Goal: Information Seeking & Learning: Learn about a topic

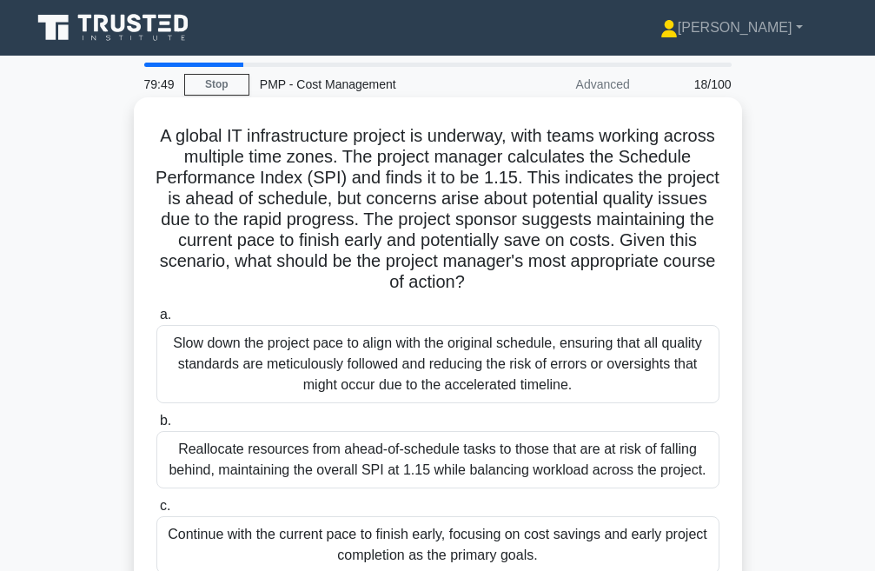
click at [330, 365] on div "Slow down the project pace to align with the original schedule, ensuring that a…" at bounding box center [437, 364] width 563 height 78
click at [156, 321] on input "a. Slow down the project pace to align with the original schedule, ensuring tha…" at bounding box center [156, 314] width 0 height 11
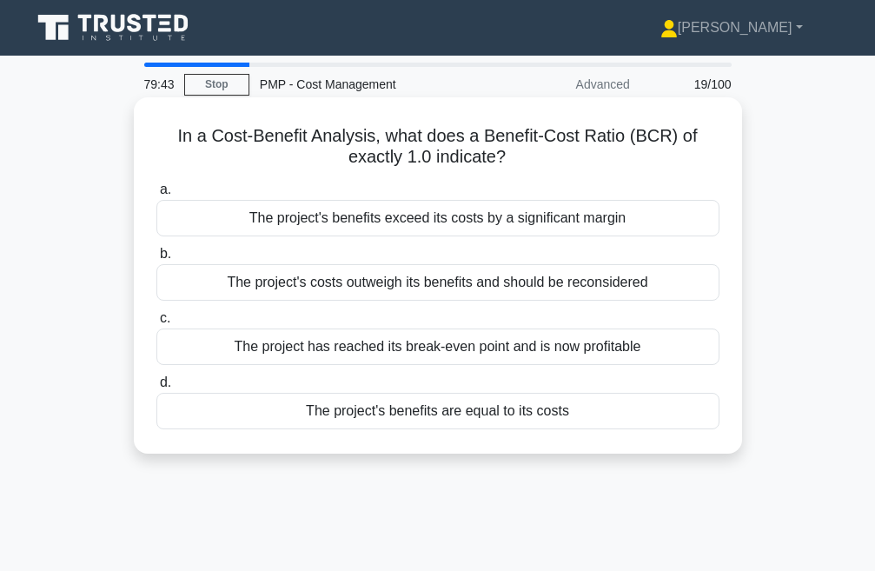
click at [437, 221] on div "The project's benefits exceed its costs by a significant margin" at bounding box center [437, 218] width 563 height 37
click at [156, 196] on input "a. The project's benefits exceed its costs by a significant margin" at bounding box center [156, 189] width 0 height 11
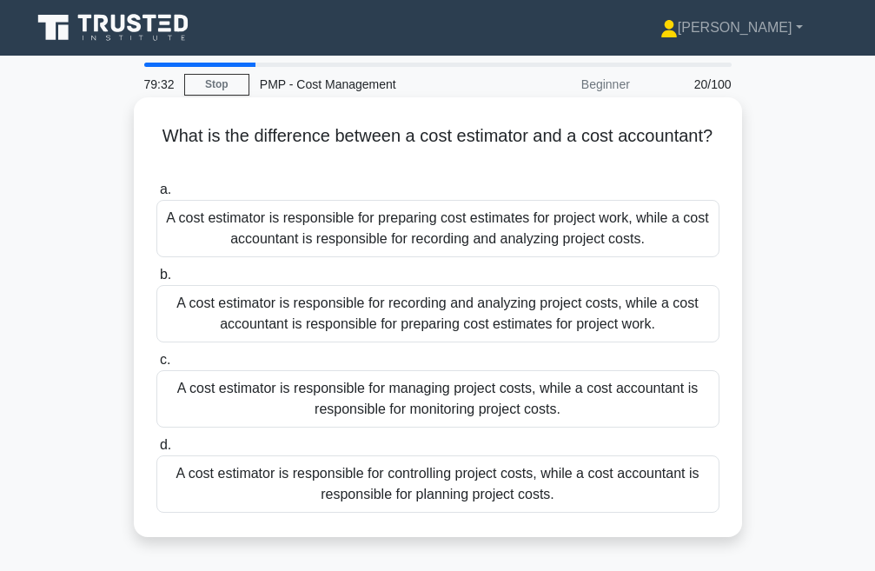
click at [471, 235] on div "A cost estimator is responsible for preparing cost estimates for project work, …" at bounding box center [437, 228] width 563 height 57
click at [156, 196] on input "a. A cost estimator is responsible for preparing cost estimates for project wor…" at bounding box center [156, 189] width 0 height 11
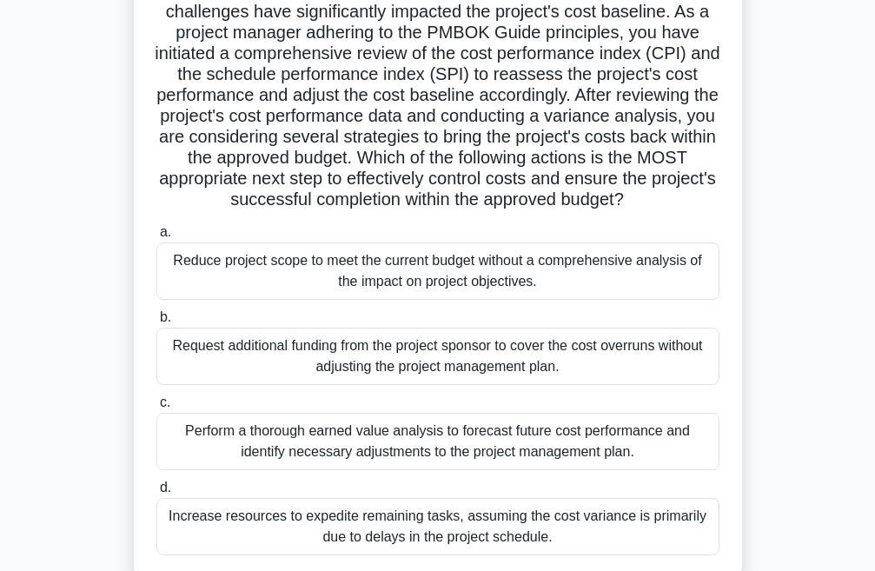
scroll to position [368, 0]
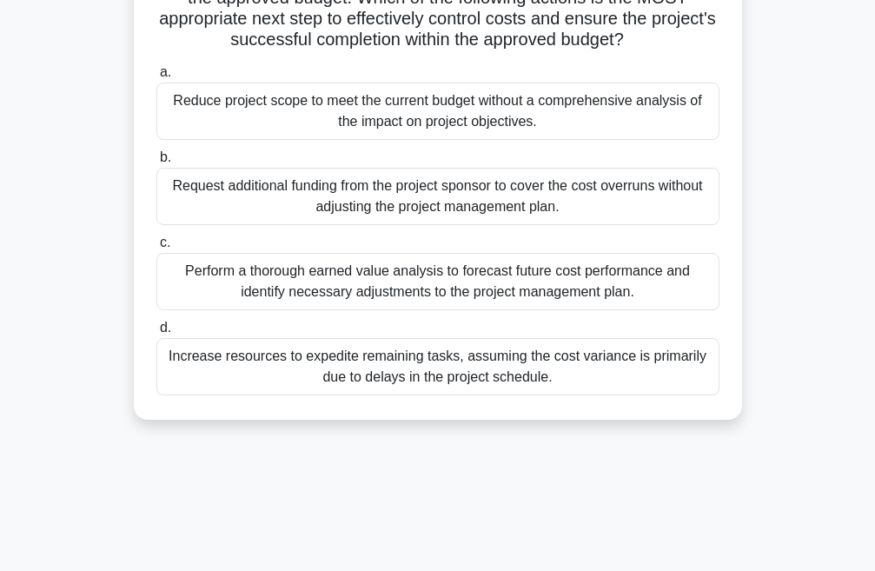
click at [260, 299] on div "Perform a thorough earned value analysis to forecast future cost performance an…" at bounding box center [437, 281] width 563 height 57
click at [156, 249] on input "c. Perform a thorough earned value analysis to forecast future cost performance…" at bounding box center [156, 242] width 0 height 11
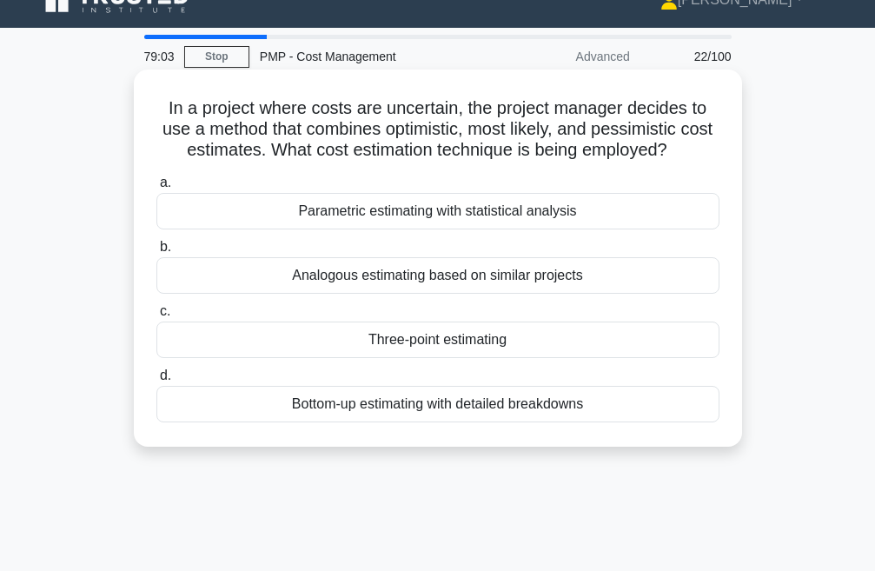
scroll to position [0, 0]
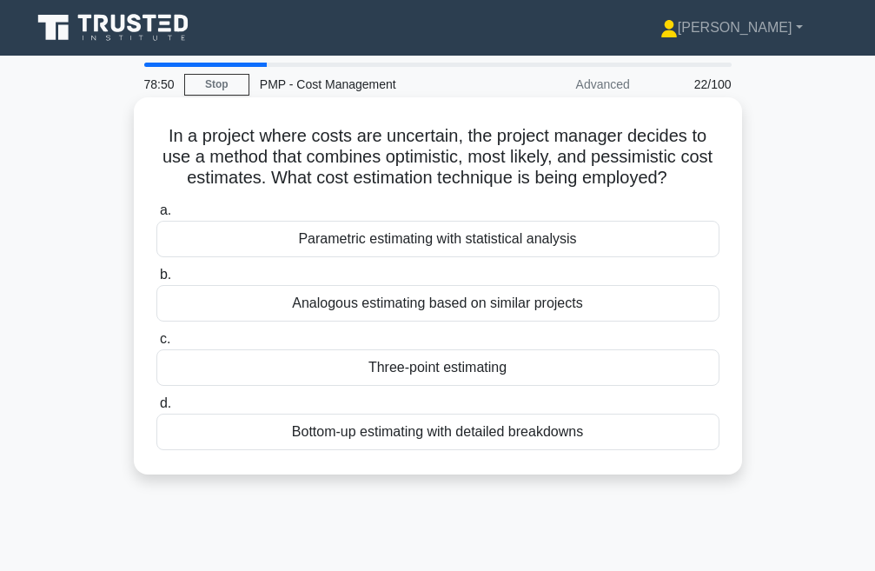
click at [380, 427] on div "Bottom-up estimating with detailed breakdowns" at bounding box center [437, 432] width 563 height 37
click at [156, 409] on input "d. Bottom-up estimating with detailed breakdowns" at bounding box center [156, 403] width 0 height 11
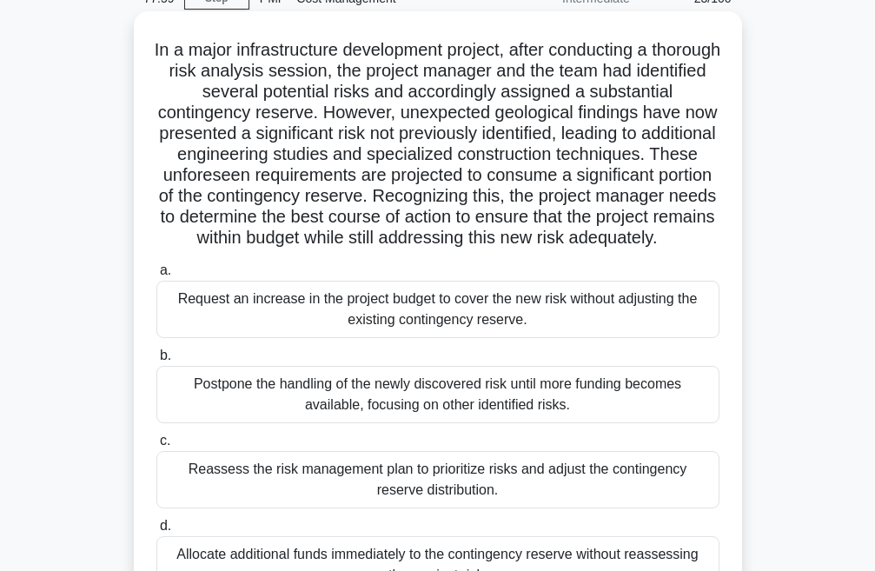
scroll to position [87, 0]
click at [442, 337] on div "Request an increase in the project budget to cover the new risk without adjusti…" at bounding box center [437, 308] width 563 height 57
click at [156, 276] on input "a. Request an increase in the project budget to cover the new risk without adju…" at bounding box center [156, 269] width 0 height 11
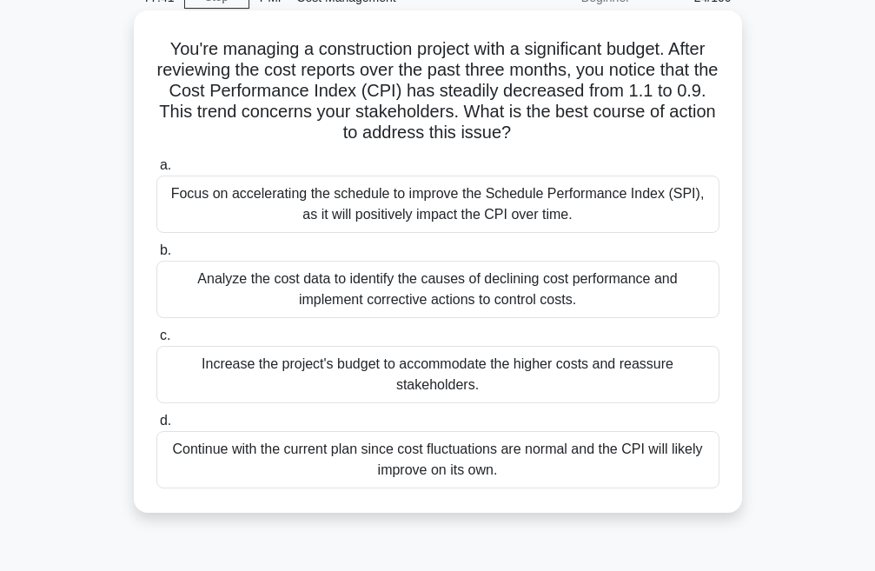
click at [531, 469] on div "Continue with the current plan since cost fluctuations are normal and the CPI w…" at bounding box center [437, 459] width 563 height 57
click at [156, 427] on input "d. Continue with the current plan since cost fluctuations are normal and the CP…" at bounding box center [156, 420] width 0 height 11
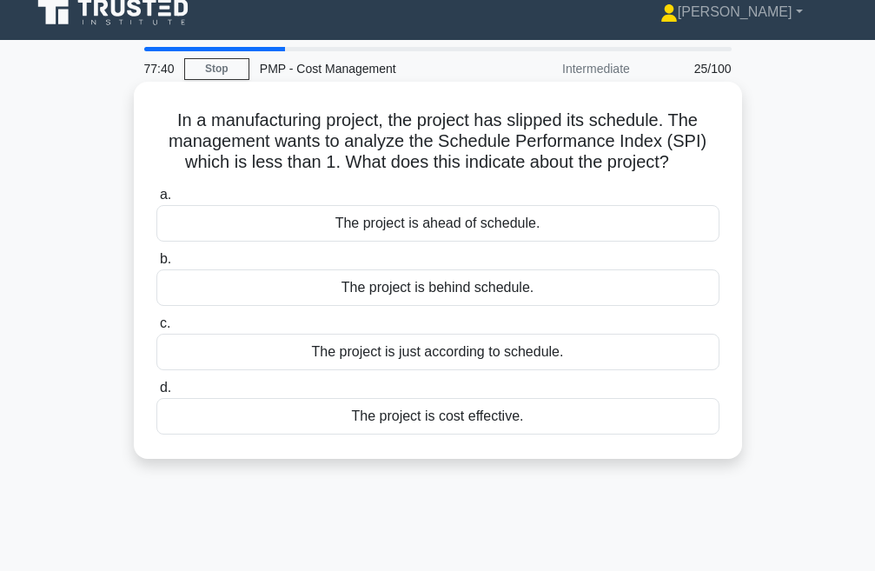
scroll to position [0, 0]
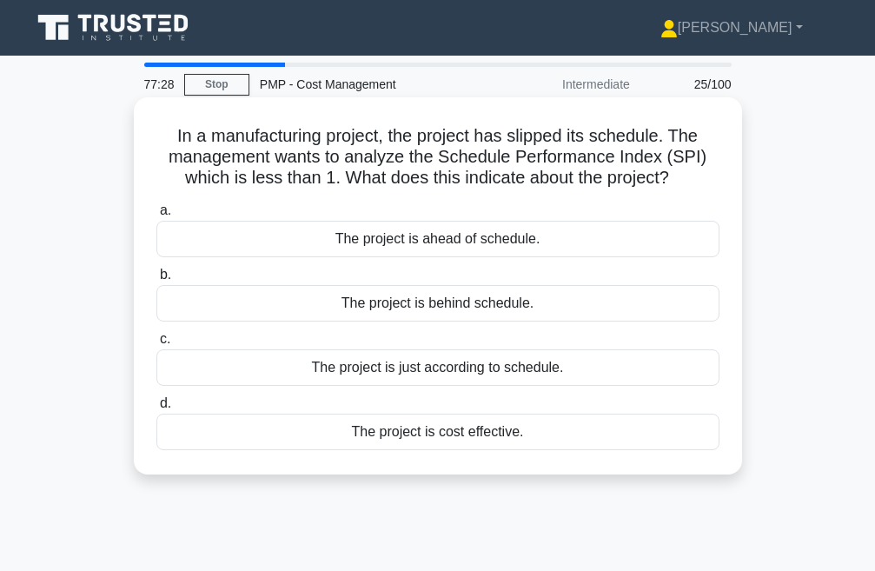
click at [450, 374] on div "The project is just according to schedule." at bounding box center [437, 367] width 563 height 37
click at [156, 345] on input "c. The project is just according to schedule." at bounding box center [156, 339] width 0 height 11
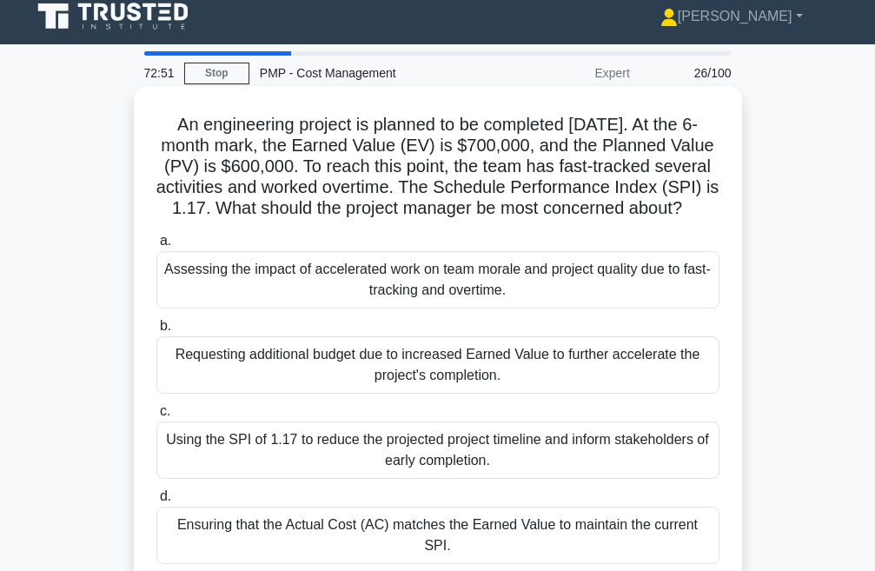
scroll to position [87, 0]
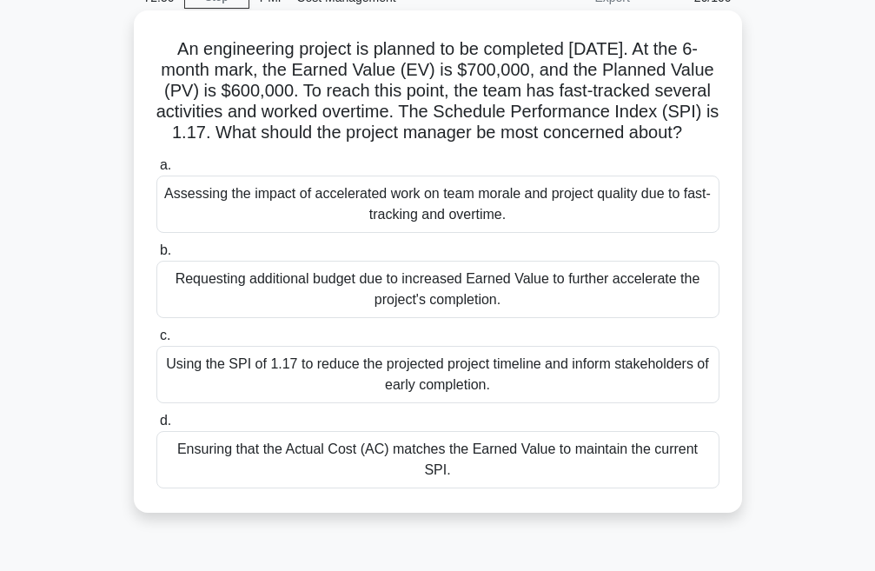
click at [342, 389] on div "Using the SPI of 1.17 to reduce the projected project timeline and inform stake…" at bounding box center [437, 374] width 563 height 57
click at [156, 342] on input "c. Using the SPI of 1.17 to reduce the projected project timeline and inform st…" at bounding box center [156, 335] width 0 height 11
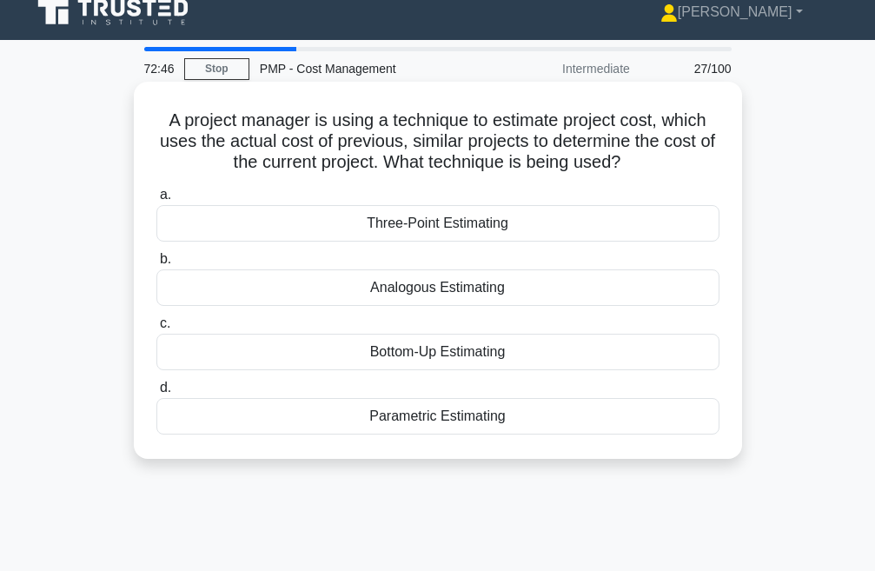
scroll to position [0, 0]
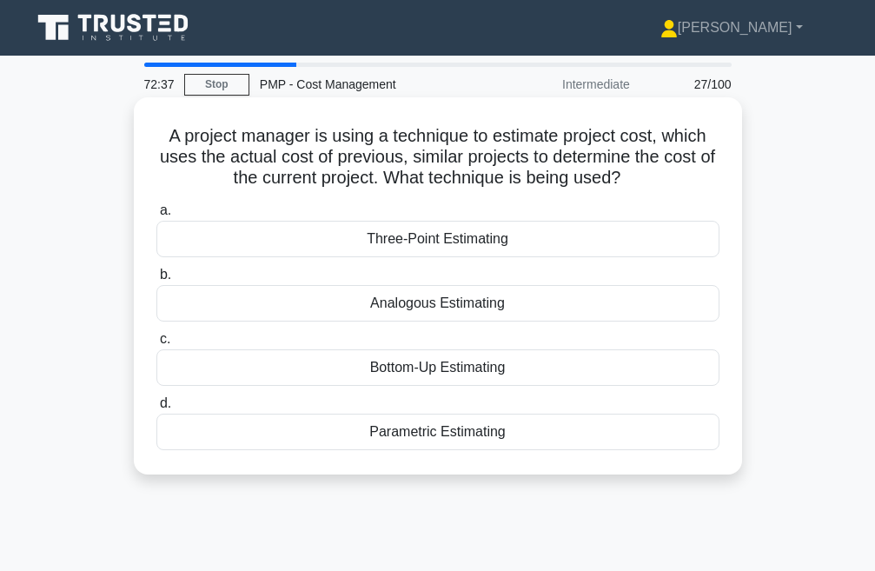
click at [462, 442] on div "Parametric Estimating" at bounding box center [437, 432] width 563 height 37
click at [156, 409] on input "d. Parametric Estimating" at bounding box center [156, 403] width 0 height 11
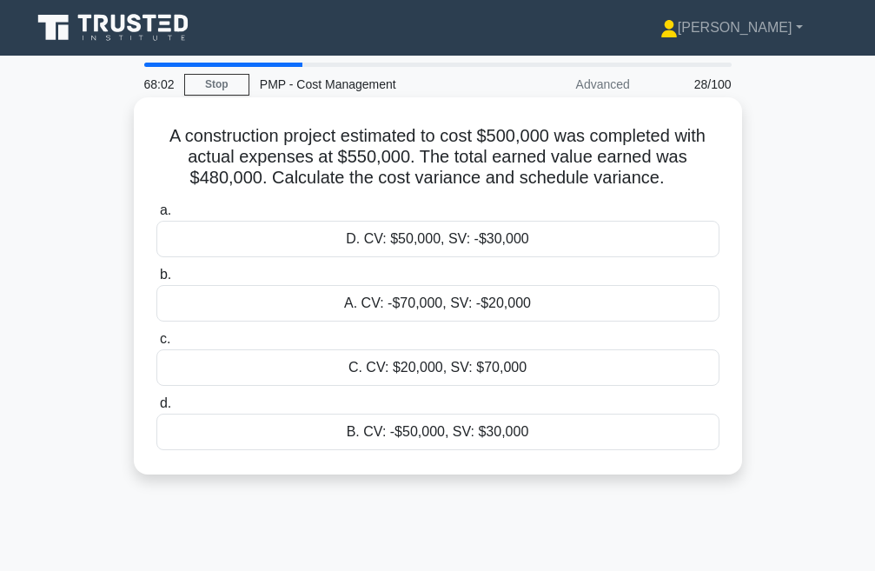
click at [547, 434] on div "B. CV: -$50,000, SV: $30,000" at bounding box center [437, 432] width 563 height 37
click at [156, 409] on input "d. B. CV: -$50,000, SV: $30,000" at bounding box center [156, 403] width 0 height 11
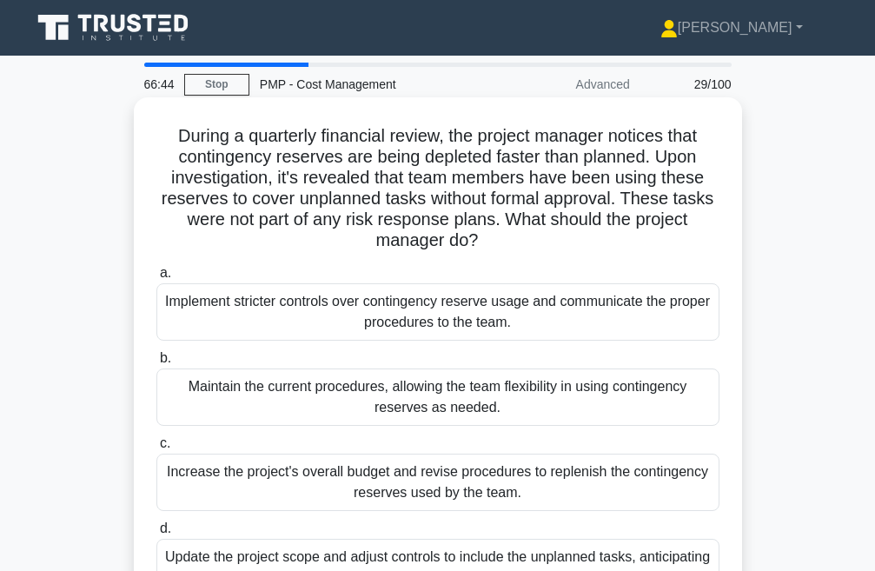
click at [490, 320] on div "Implement stricter controls over contingency reserve usage and communicate the …" at bounding box center [437, 311] width 563 height 57
click at [156, 279] on input "a. Implement stricter controls over contingency reserve usage and communicate t…" at bounding box center [156, 273] width 0 height 11
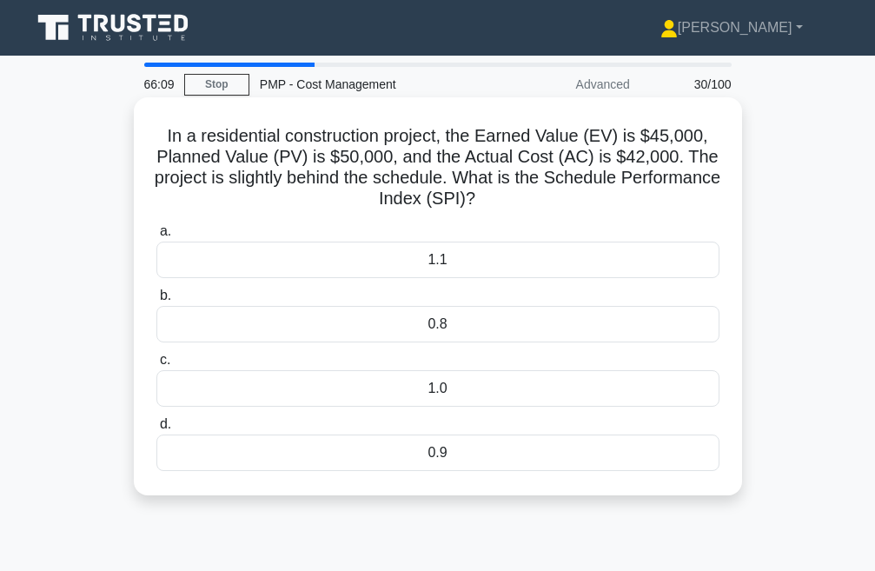
click at [456, 321] on div "0.8" at bounding box center [437, 324] width 563 height 37
click at [156, 302] on input "b. 0.8" at bounding box center [156, 295] width 0 height 11
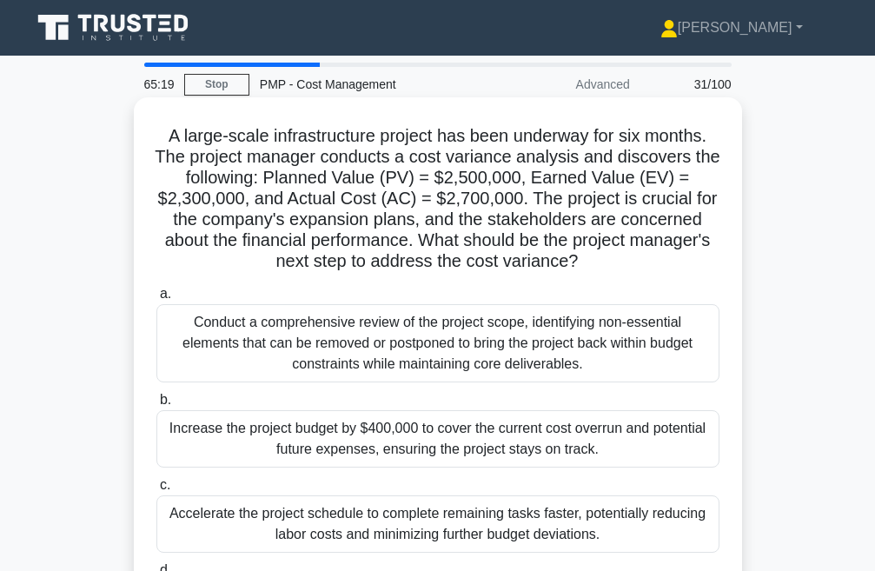
click at [364, 333] on div "Conduct a comprehensive review of the project scope, identifying non-essential …" at bounding box center [437, 343] width 563 height 78
click at [156, 300] on input "a. Conduct a comprehensive review of the project scope, identifying non-essenti…" at bounding box center [156, 294] width 0 height 11
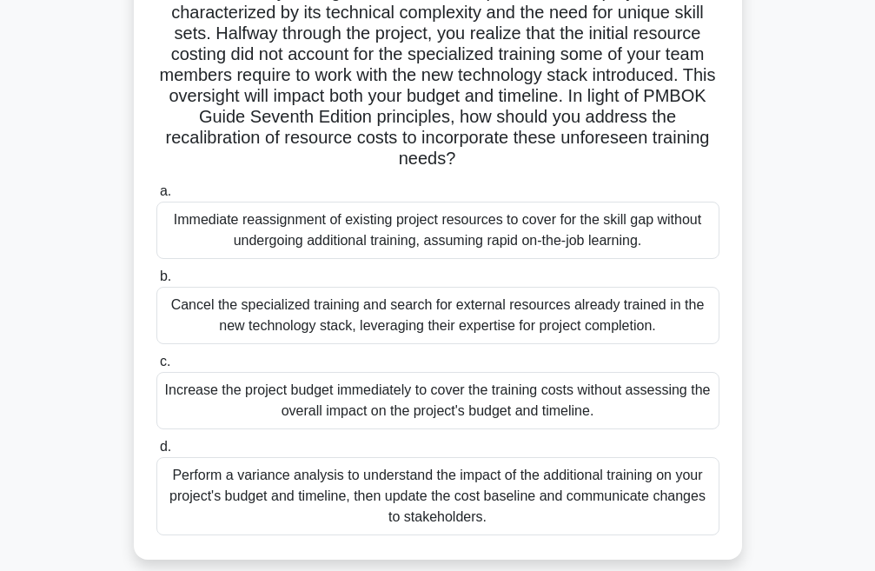
scroll to position [174, 0]
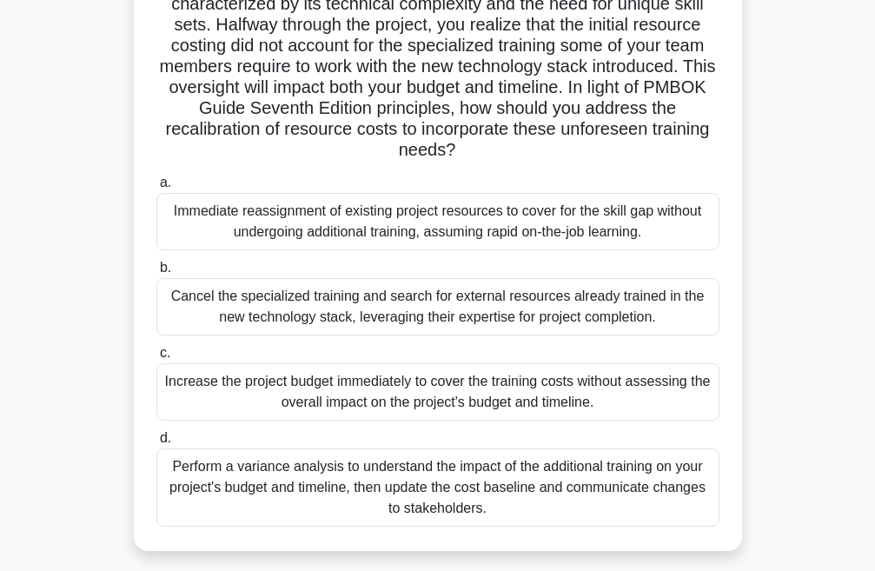
click at [345, 481] on div "Perform a variance analysis to understand the impact of the additional training…" at bounding box center [437, 487] width 563 height 78
click at [156, 444] on input "d. Perform a variance analysis to understand the impact of the additional train…" at bounding box center [156, 438] width 0 height 11
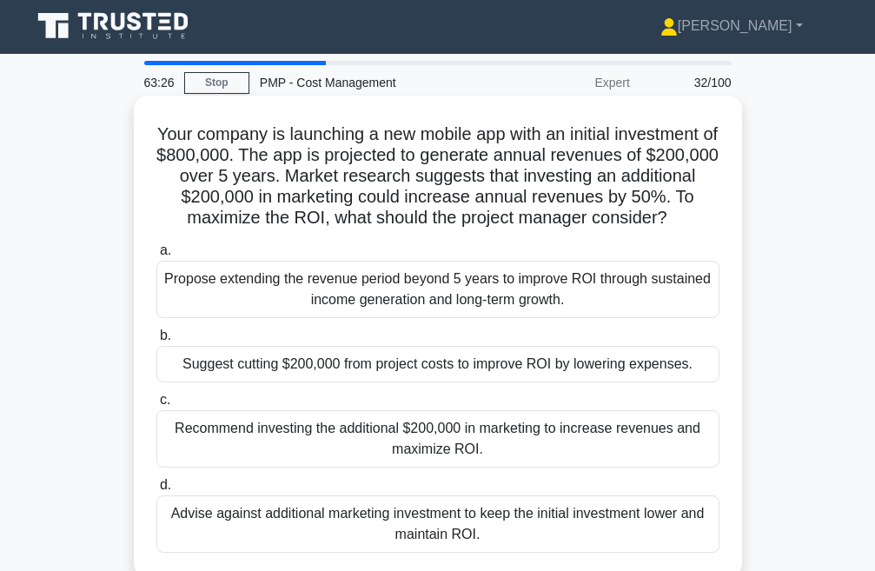
scroll to position [0, 0]
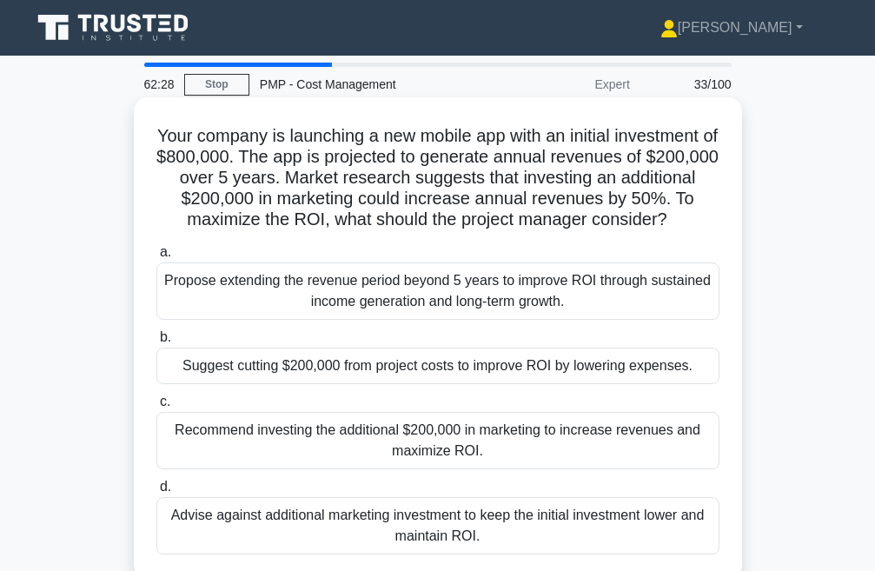
click at [398, 317] on div "Propose extending the revenue period beyond 5 years to improve ROI through sust…" at bounding box center [437, 290] width 563 height 57
click at [156, 258] on input "a. Propose extending the revenue period beyond 5 years to improve ROI through s…" at bounding box center [156, 252] width 0 height 11
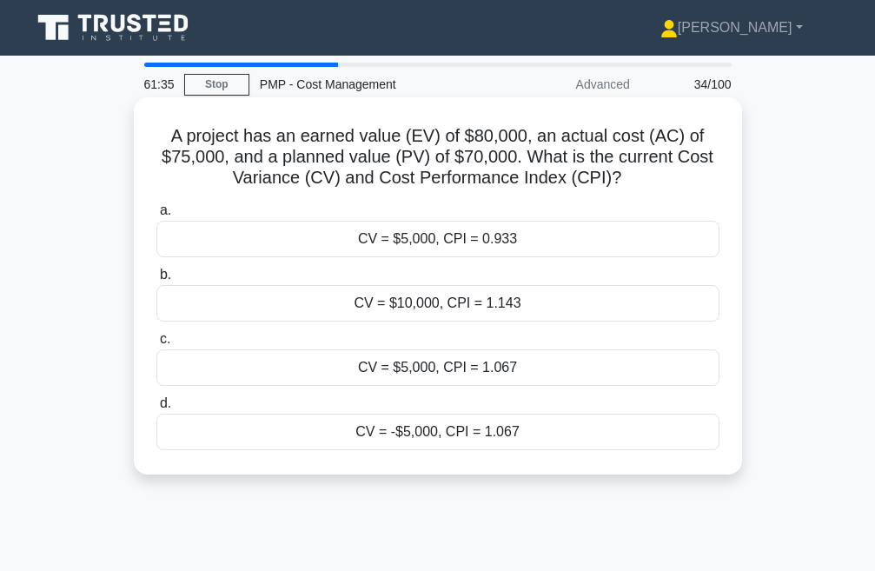
click at [402, 366] on div "CV = $5,000, CPI = 1.067" at bounding box center [437, 367] width 563 height 37
click at [156, 345] on input "c. CV = $5,000, CPI = 1.067" at bounding box center [156, 339] width 0 height 11
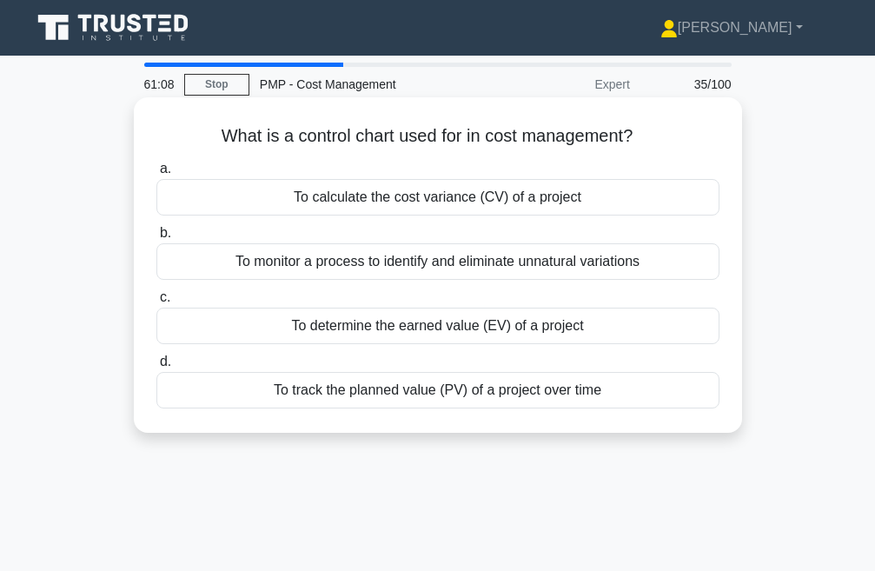
click at [374, 323] on div "To determine the earned value (EV) of a project" at bounding box center [437, 326] width 563 height 37
click at [156, 303] on input "c. To determine the earned value (EV) of a project" at bounding box center [156, 297] width 0 height 11
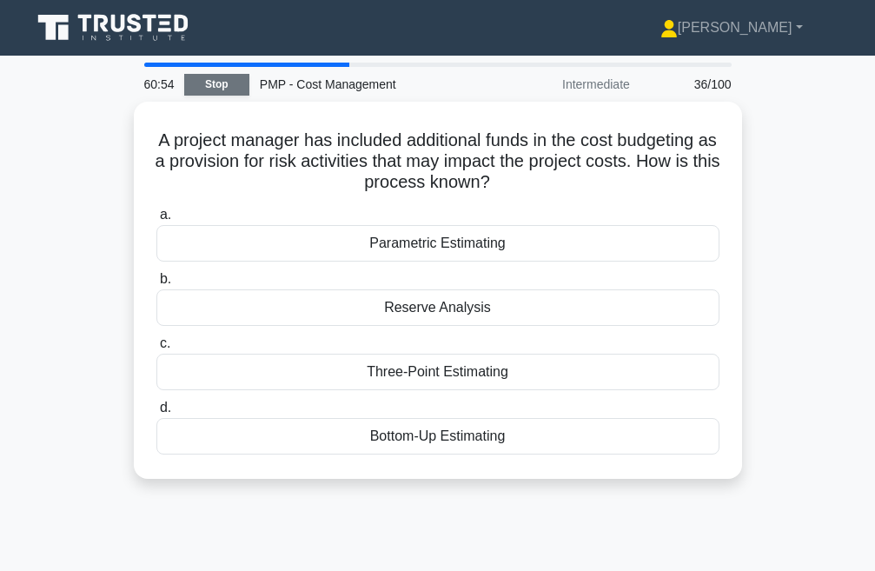
click at [206, 88] on link "Stop" at bounding box center [216, 85] width 65 height 22
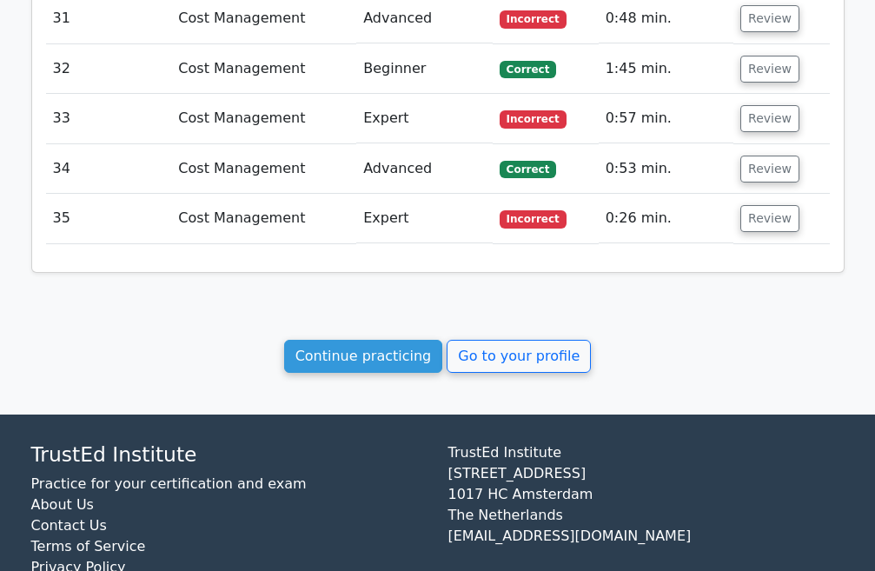
scroll to position [3216, 0]
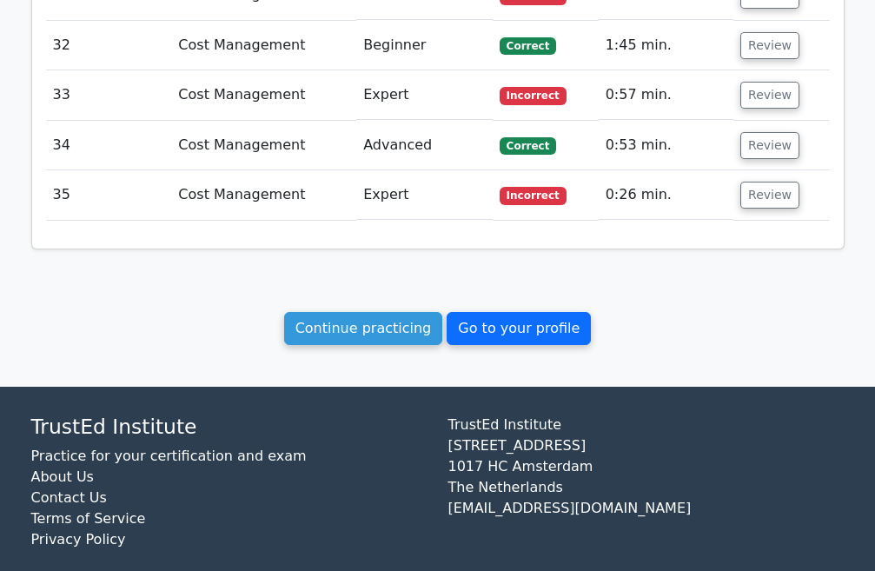
click at [517, 315] on link "Go to your profile" at bounding box center [519, 328] width 144 height 33
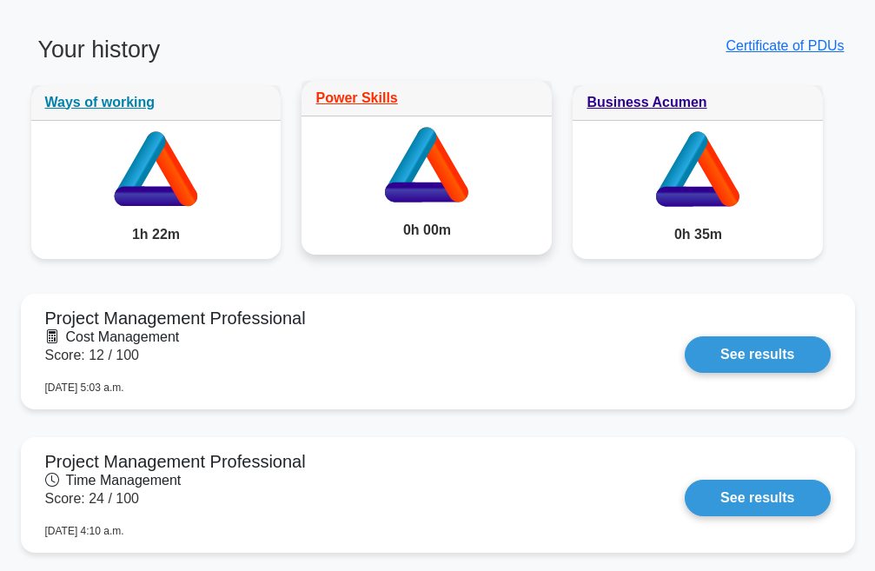
scroll to position [956, 0]
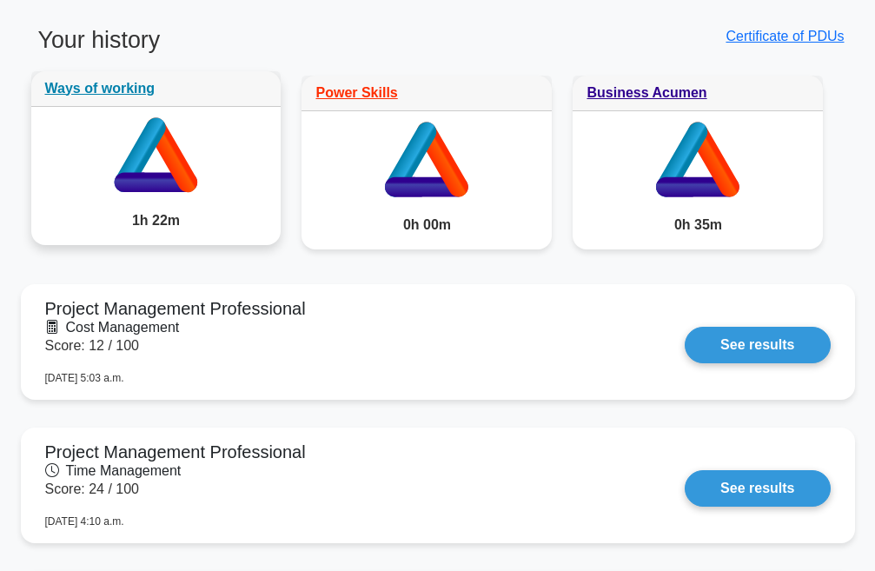
drag, startPoint x: 130, startPoint y: 219, endPoint x: 177, endPoint y: 229, distance: 48.8
click at [177, 229] on div "1h 22m" at bounding box center [156, 220] width 250 height 49
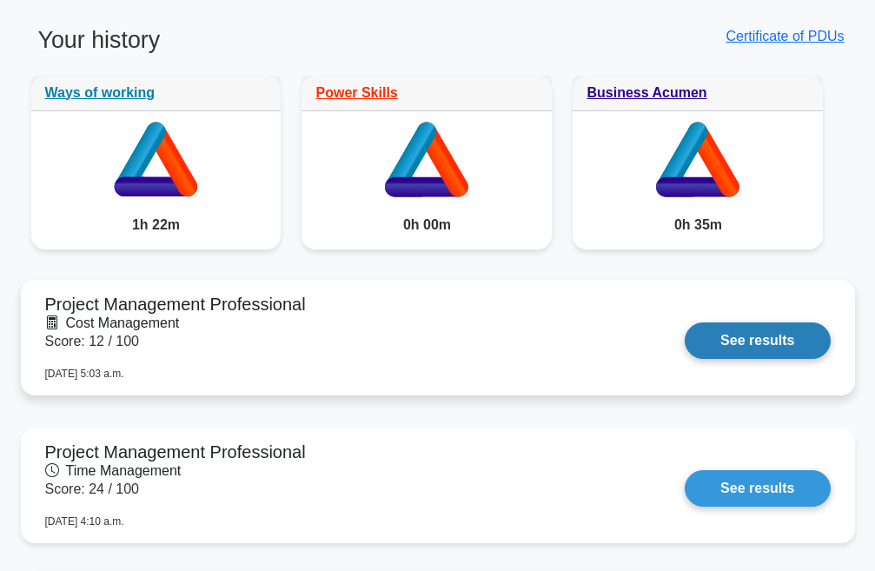
click at [685, 359] on link "See results" at bounding box center [757, 340] width 145 height 37
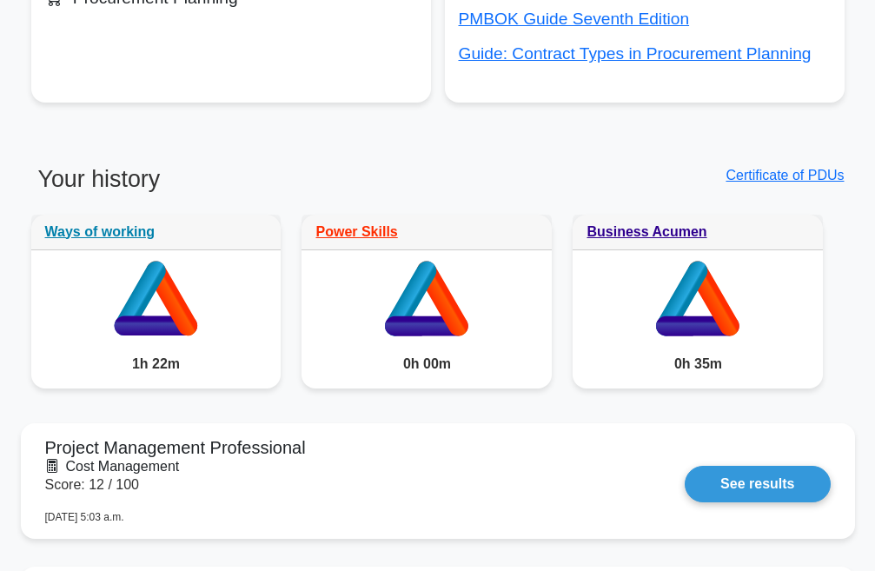
scroll to position [782, 0]
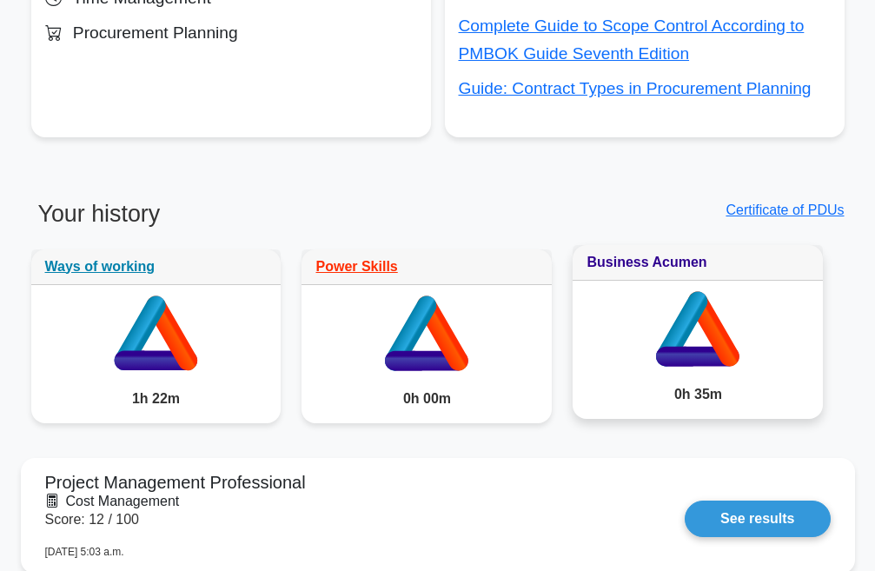
click at [628, 266] on link "Business Acumen" at bounding box center [647, 262] width 120 height 15
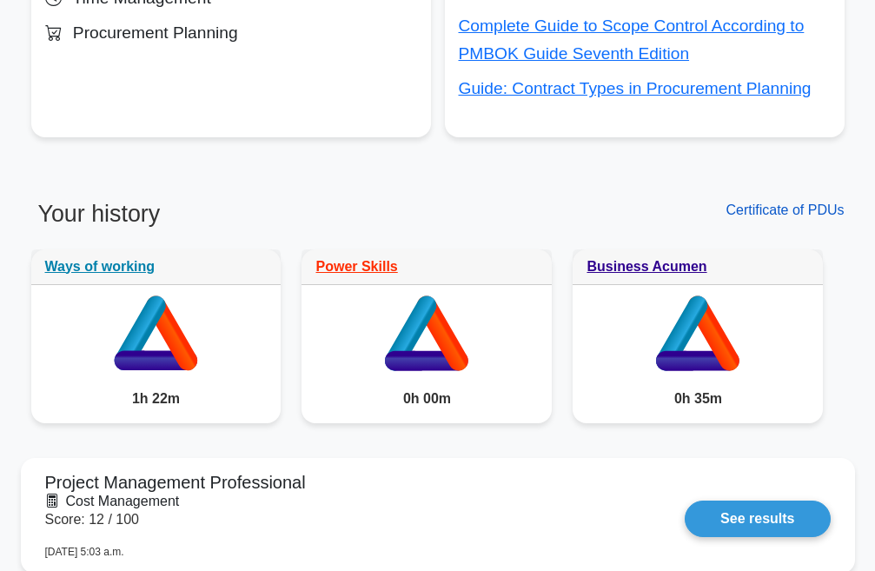
click at [807, 212] on link "Certificate of PDUs" at bounding box center [785, 210] width 118 height 15
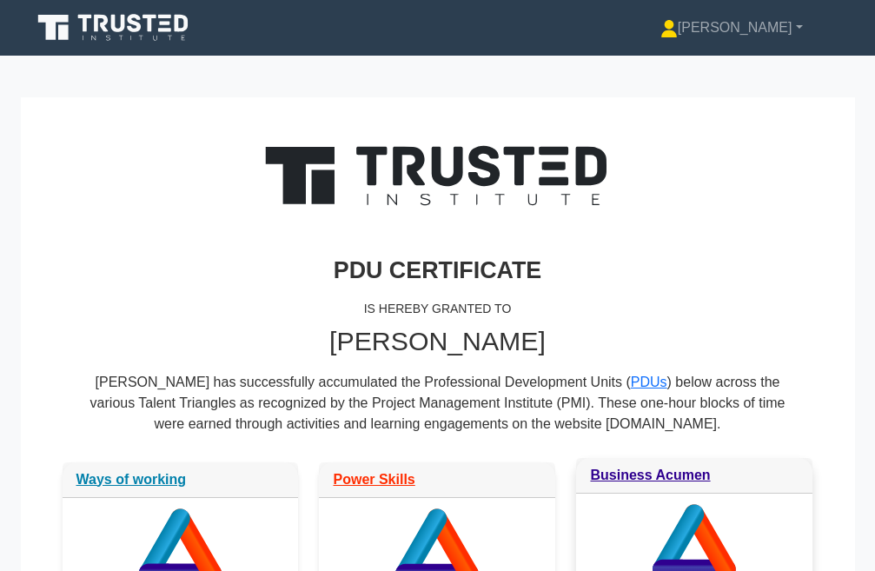
scroll to position [174, 0]
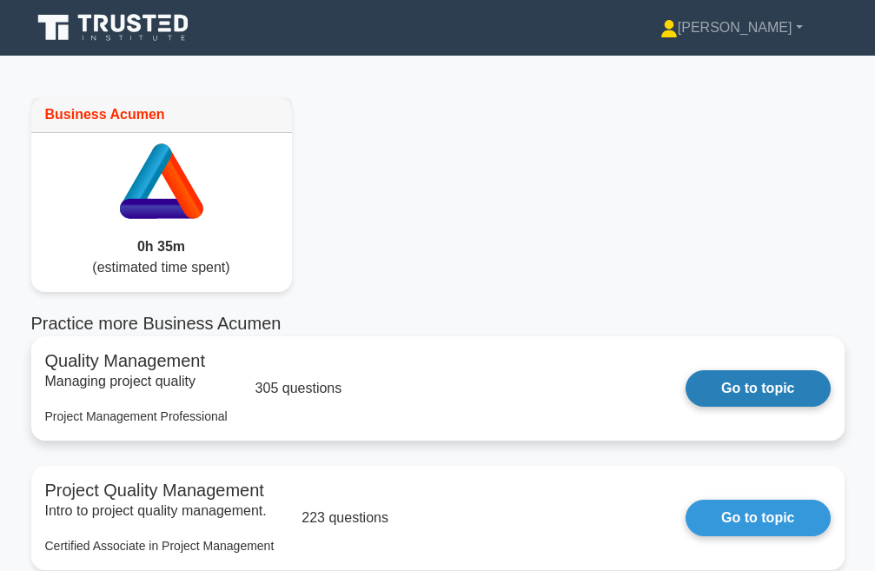
click at [739, 389] on link "Go to topic" at bounding box center [758, 388] width 144 height 37
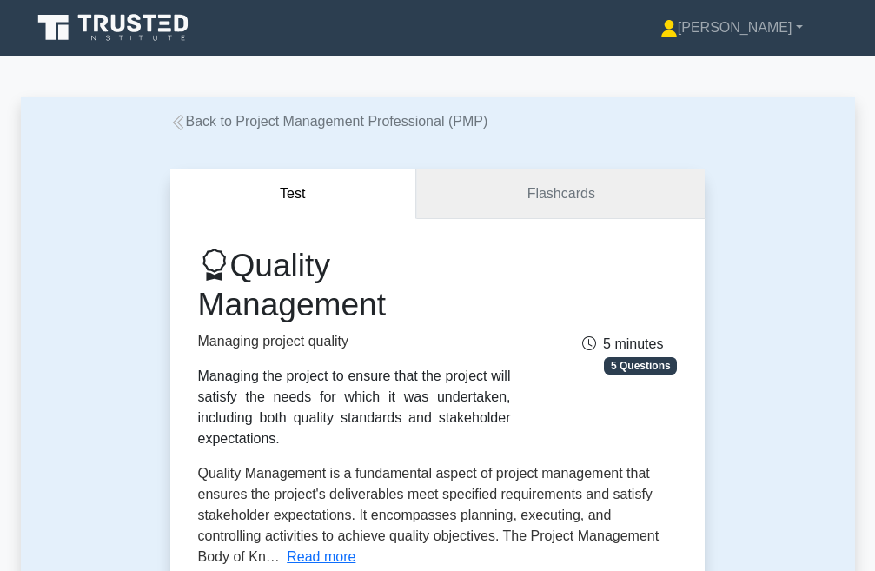
click at [522, 203] on link "Flashcards" at bounding box center [560, 194] width 289 height 50
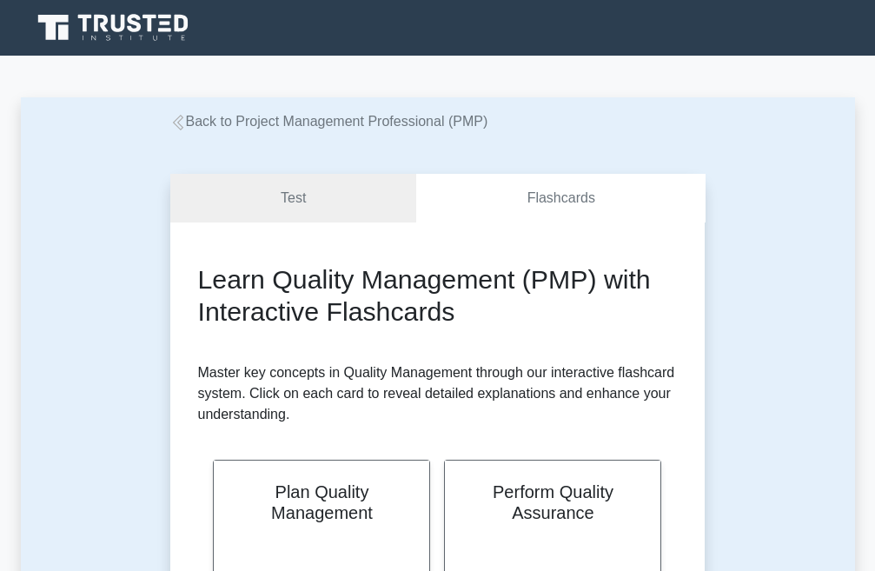
scroll to position [1738, 0]
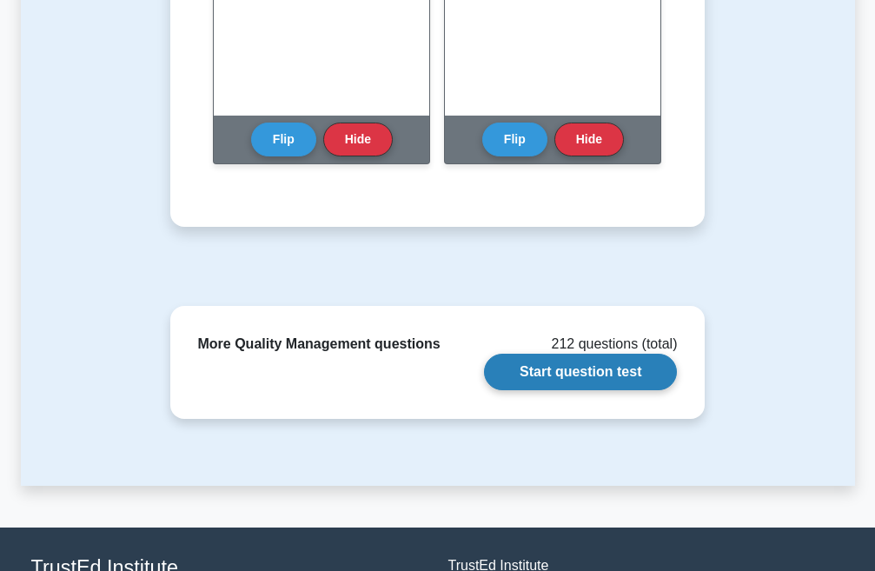
drag, startPoint x: 580, startPoint y: 362, endPoint x: 574, endPoint y: 371, distance: 10.6
click at [577, 364] on link "Start question test" at bounding box center [580, 372] width 193 height 37
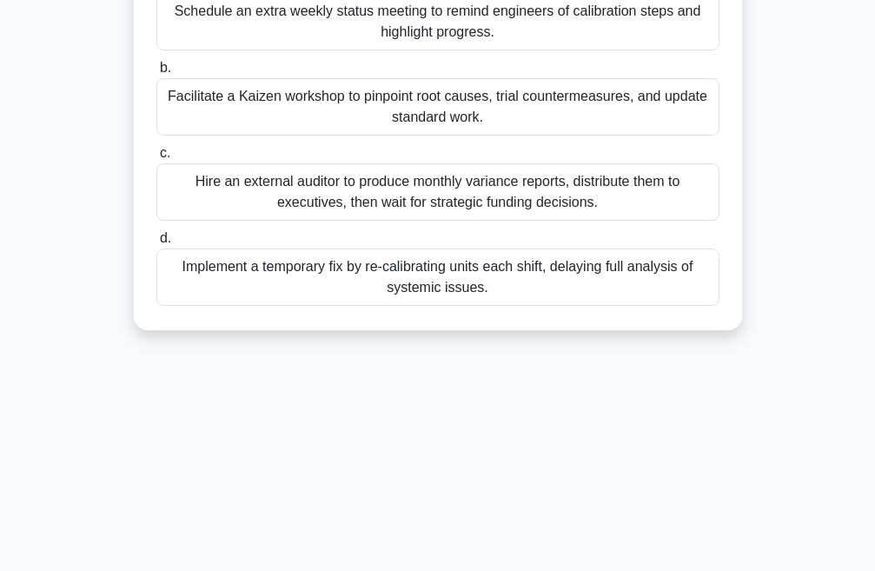
scroll to position [348, 0]
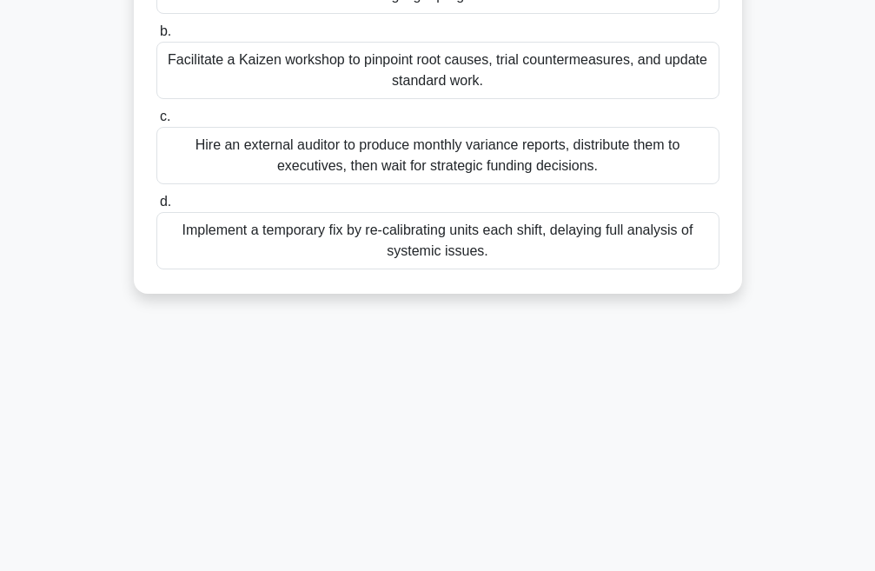
click at [442, 246] on div "Implement a temporary fix by re-calibrating units each shift, delaying full ana…" at bounding box center [437, 240] width 563 height 57
click at [156, 208] on input "d. Implement a temporary fix by re-calibrating units each shift, delaying full …" at bounding box center [156, 201] width 0 height 11
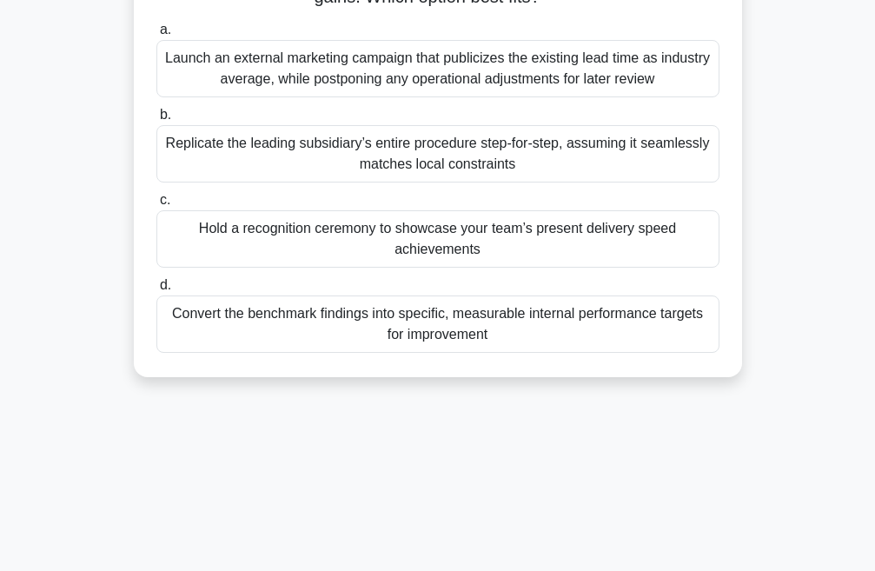
scroll to position [0, 0]
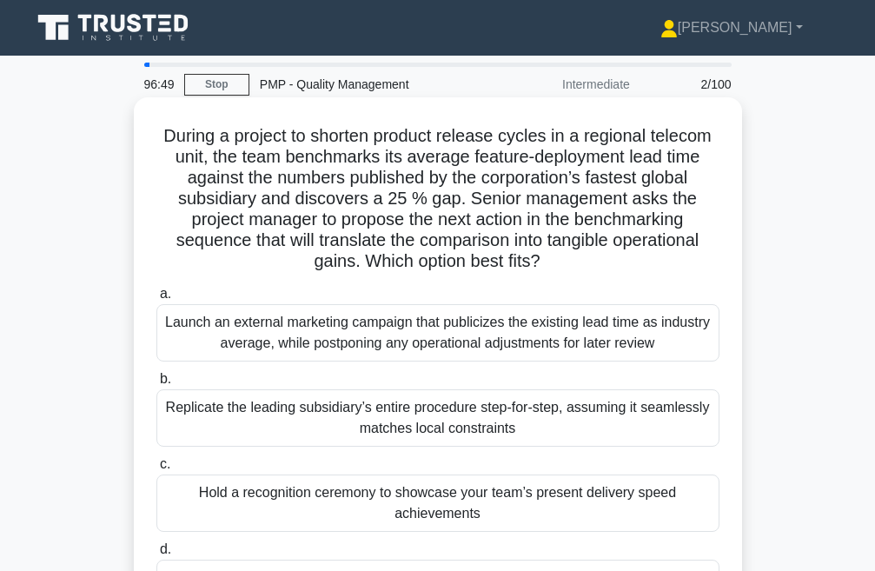
click at [360, 348] on div "Launch an external marketing campaign that publicizes the existing lead time as…" at bounding box center [437, 332] width 563 height 57
click at [156, 300] on input "a. Launch an external marketing campaign that publicizes the existing lead time…" at bounding box center [156, 294] width 0 height 11
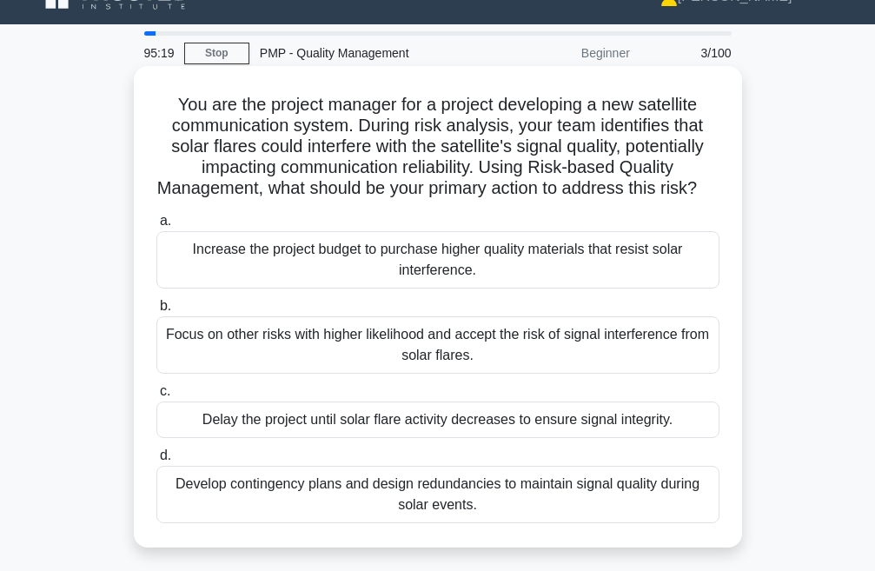
scroll to position [87, 0]
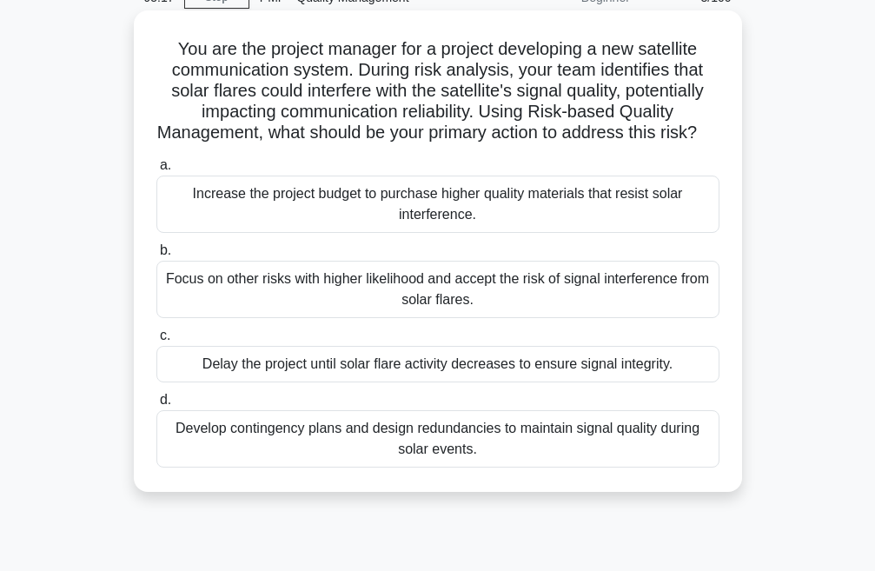
click at [285, 307] on div "Focus on other risks with higher likelihood and accept the risk of signal inter…" at bounding box center [437, 289] width 563 height 57
click at [156, 256] on input "b. Focus on other risks with higher likelihood and accept the risk of signal in…" at bounding box center [156, 250] width 0 height 11
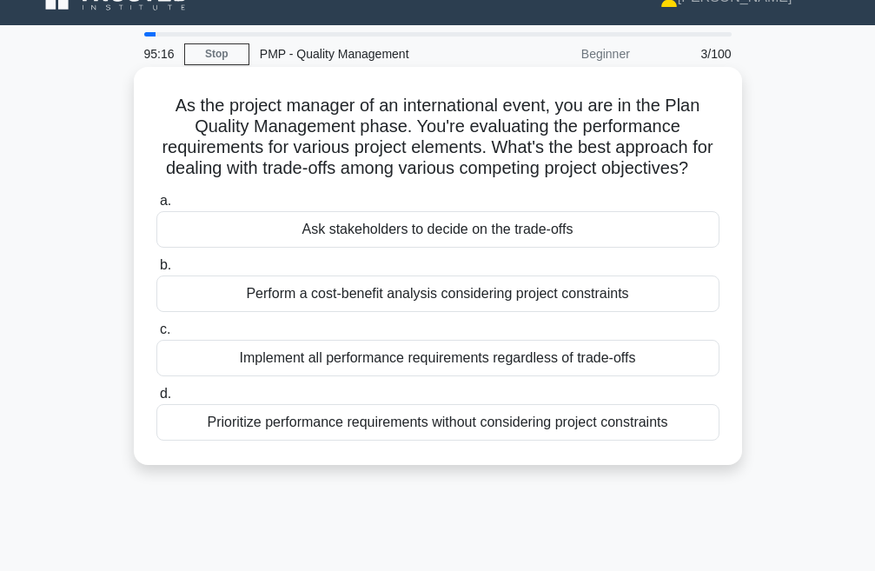
scroll to position [0, 0]
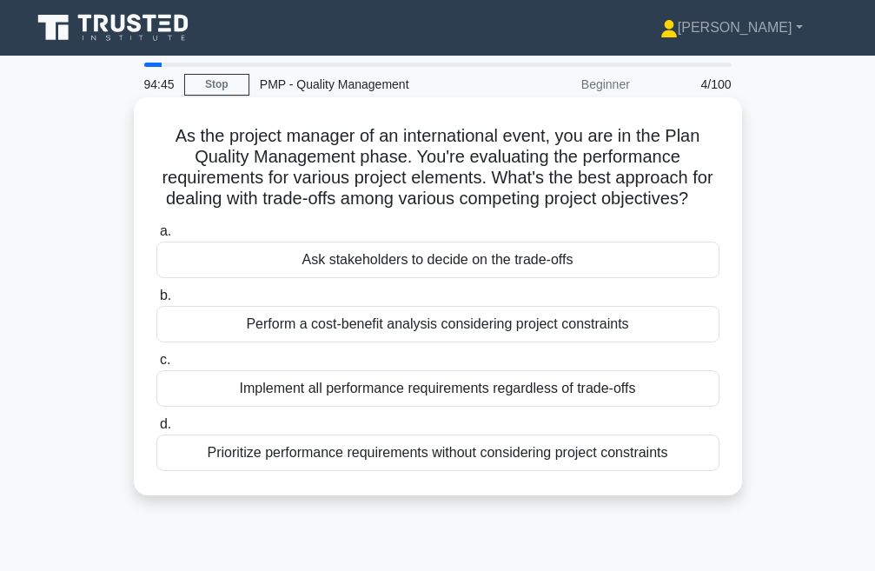
click at [464, 471] on div "Prioritize performance requirements without considering project constraints" at bounding box center [437, 453] width 563 height 37
click at [156, 430] on input "d. Prioritize performance requirements without considering project constraints" at bounding box center [156, 424] width 0 height 11
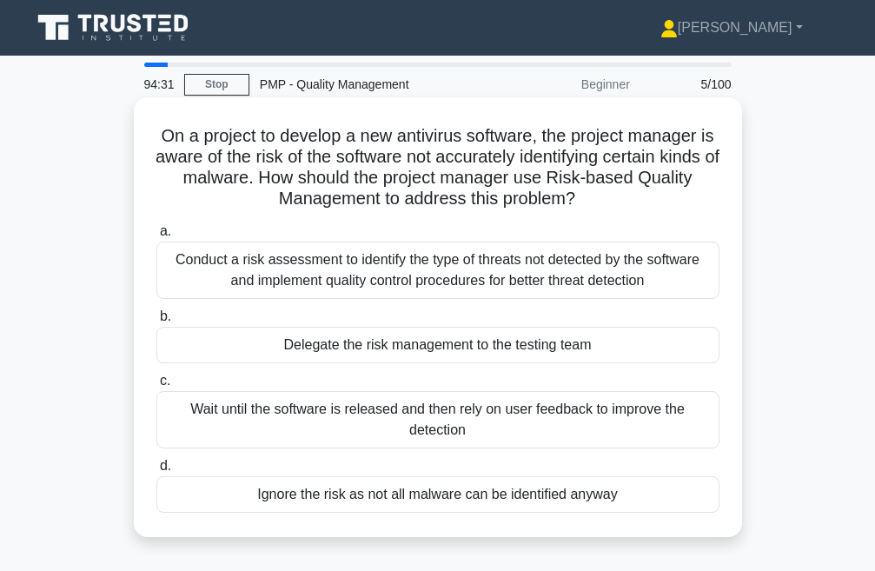
click at [285, 267] on div "Conduct a risk assessment to identify the type of threats not detected by the s…" at bounding box center [437, 270] width 563 height 57
click at [156, 237] on input "a. Conduct a risk assessment to identify the type of threats not detected by th…" at bounding box center [156, 231] width 0 height 11
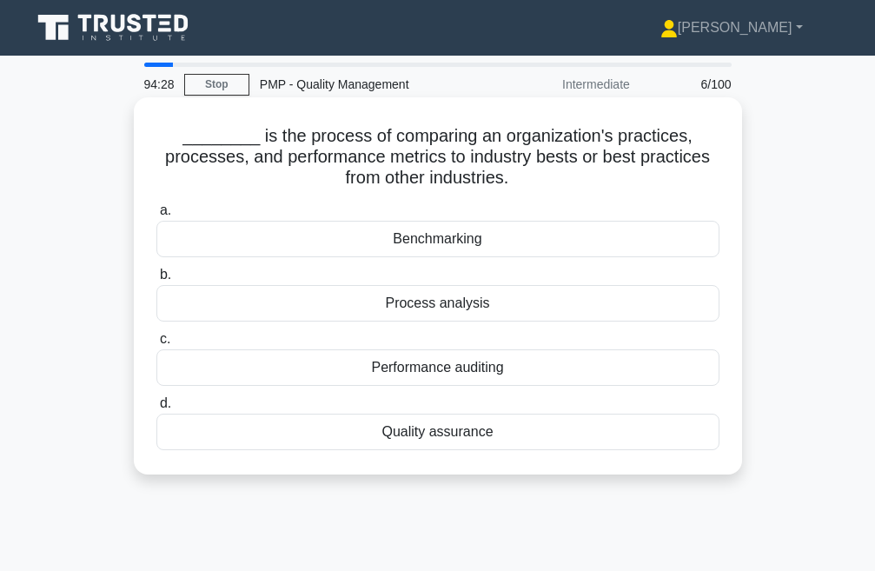
click at [414, 437] on div "Quality assurance" at bounding box center [437, 432] width 563 height 37
click at [156, 409] on input "d. Quality assurance" at bounding box center [156, 403] width 0 height 11
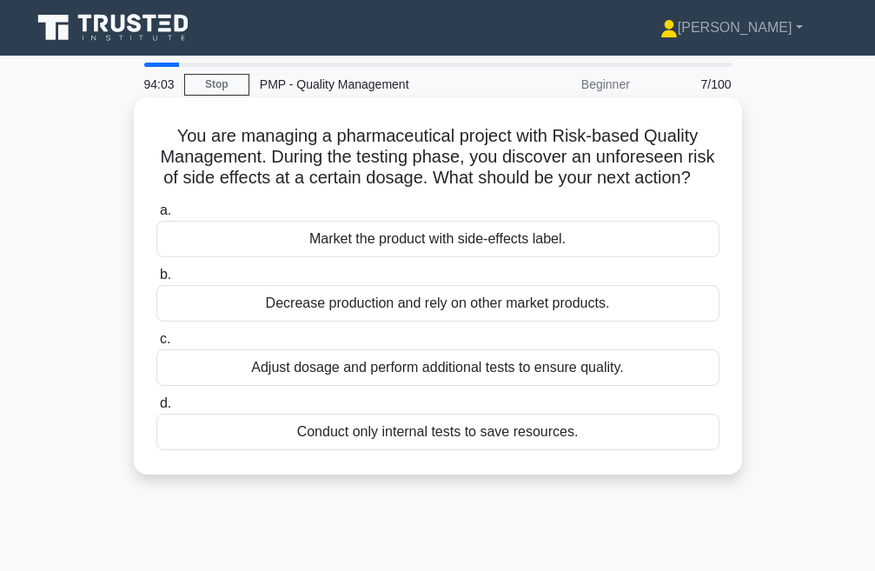
click at [433, 386] on div "Adjust dosage and perform additional tests to ensure quality." at bounding box center [437, 367] width 563 height 37
click at [156, 345] on input "c. Adjust dosage and perform additional tests to ensure quality." at bounding box center [156, 339] width 0 height 11
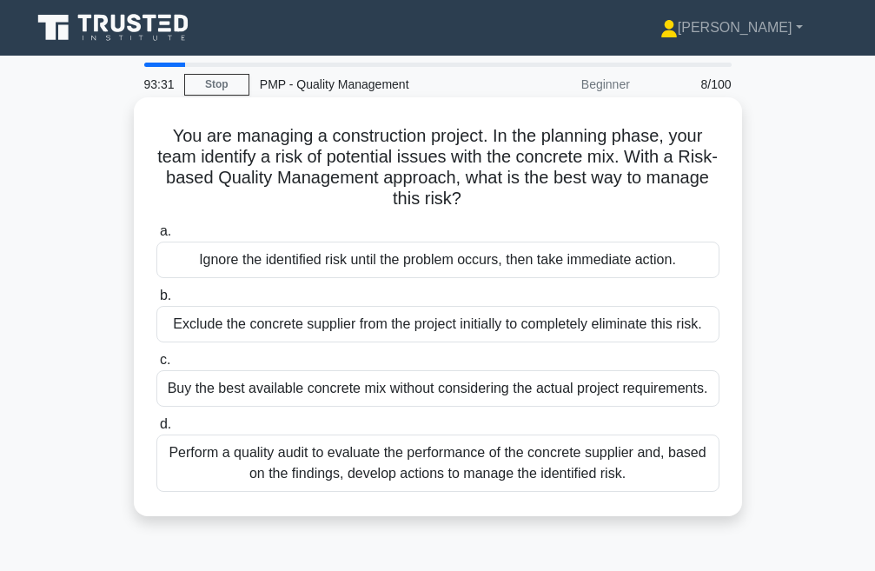
click at [428, 459] on div "Perform a quality audit to evaluate the performance of the concrete supplier an…" at bounding box center [437, 463] width 563 height 57
click at [156, 430] on input "d. Perform a quality audit to evaluate the performance of the concrete supplier…" at bounding box center [156, 424] width 0 height 11
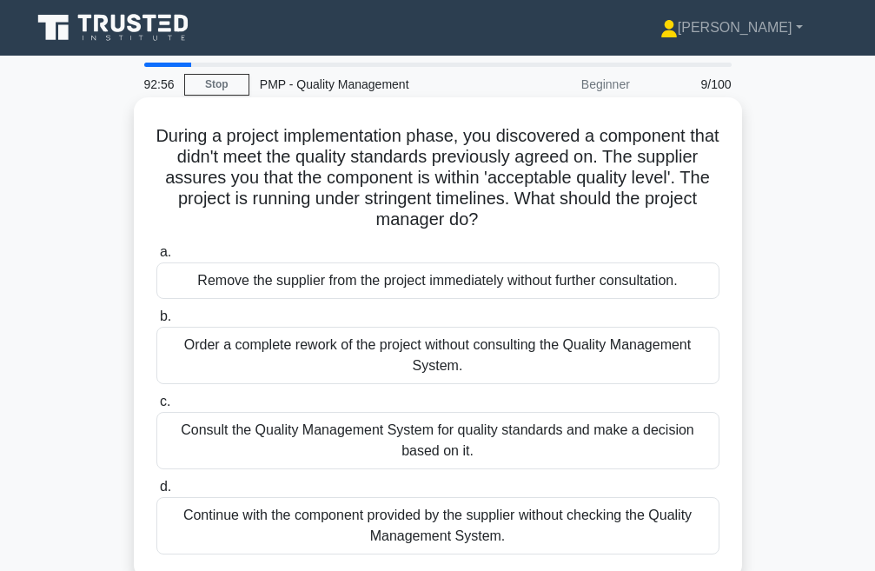
click at [497, 281] on div "Remove the supplier from the project immediately without further consultation." at bounding box center [437, 280] width 563 height 37
click at [156, 258] on input "a. Remove the supplier from the project immediately without further consultatio…" at bounding box center [156, 252] width 0 height 11
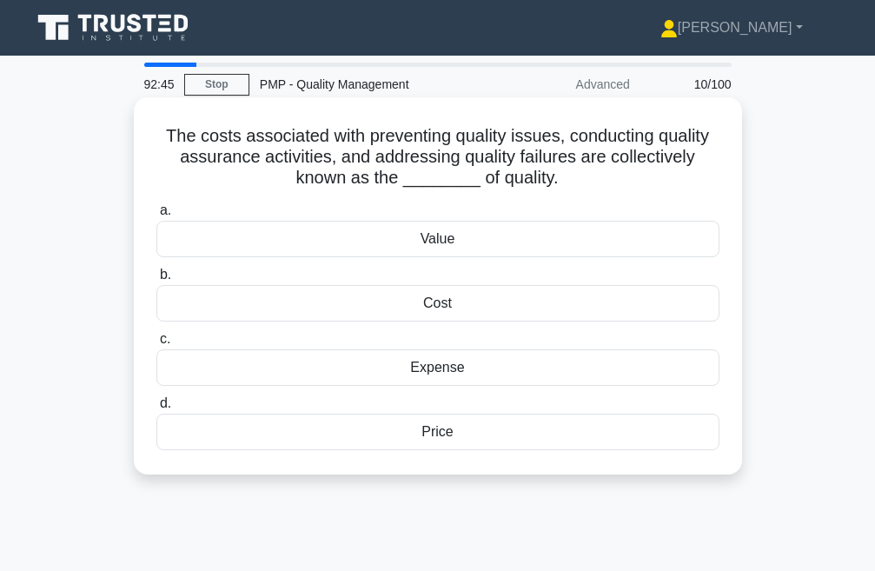
click at [443, 244] on div "Value" at bounding box center [437, 239] width 563 height 37
click at [156, 216] on input "a. Value" at bounding box center [156, 210] width 0 height 11
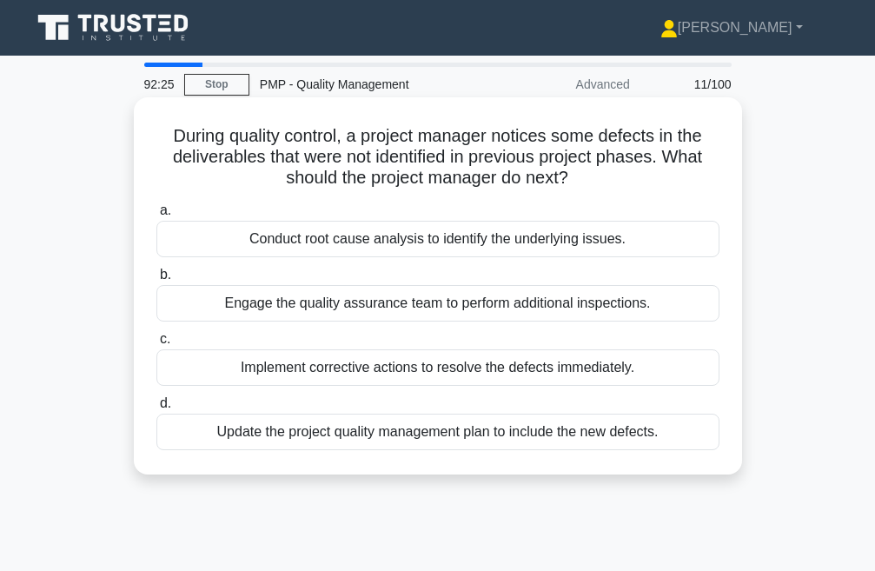
click at [487, 437] on div "Update the project quality management plan to include the new defects." at bounding box center [437, 432] width 563 height 37
click at [156, 409] on input "d. Update the project quality management plan to include the new defects." at bounding box center [156, 403] width 0 height 11
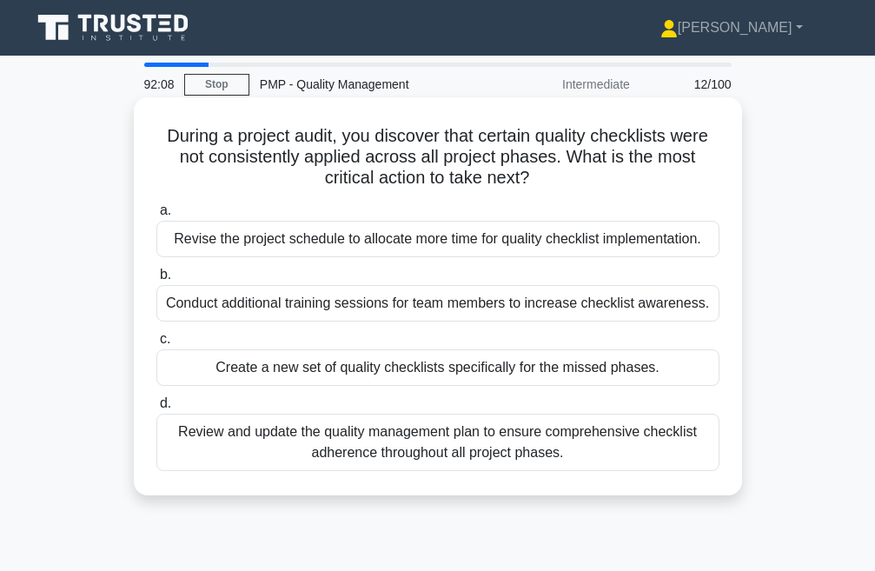
click at [376, 450] on div "Review and update the quality management plan to ensure comprehensive checklist…" at bounding box center [437, 442] width 563 height 57
click at [156, 409] on input "d. Review and update the quality management plan to ensure comprehensive checkl…" at bounding box center [156, 403] width 0 height 11
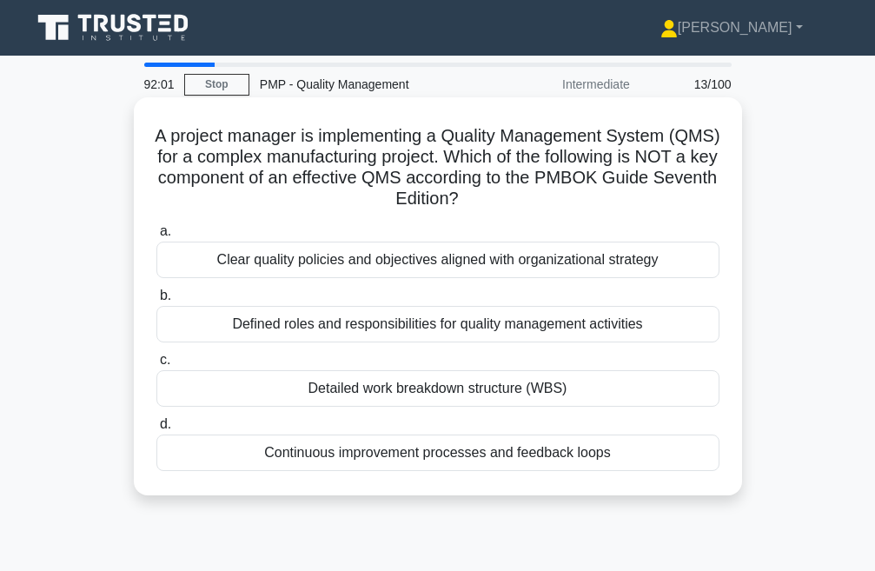
click at [465, 262] on div "Clear quality policies and objectives aligned with organizational strategy" at bounding box center [437, 260] width 563 height 37
click at [156, 237] on input "a. Clear quality policies and objectives aligned with organizational strategy" at bounding box center [156, 231] width 0 height 11
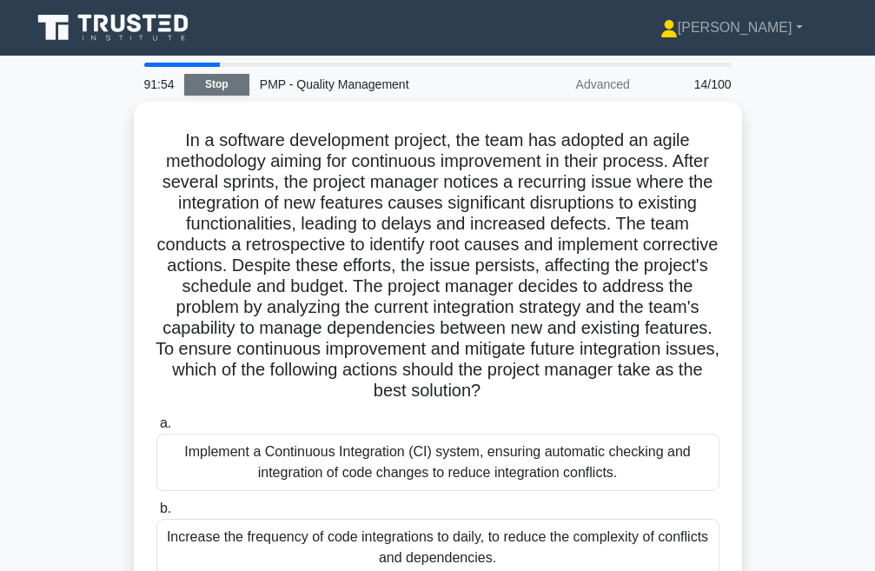
click at [213, 86] on link "Stop" at bounding box center [216, 85] width 65 height 22
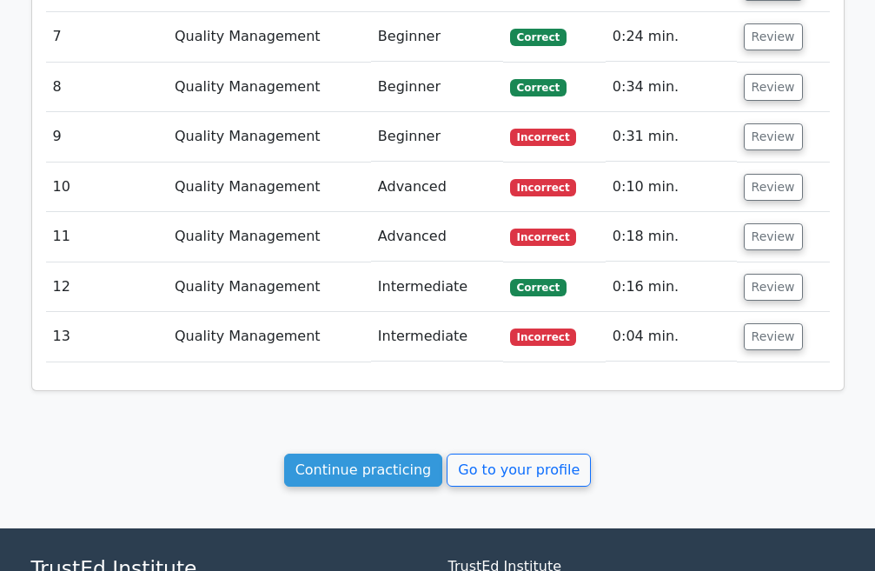
scroll to position [2340, 0]
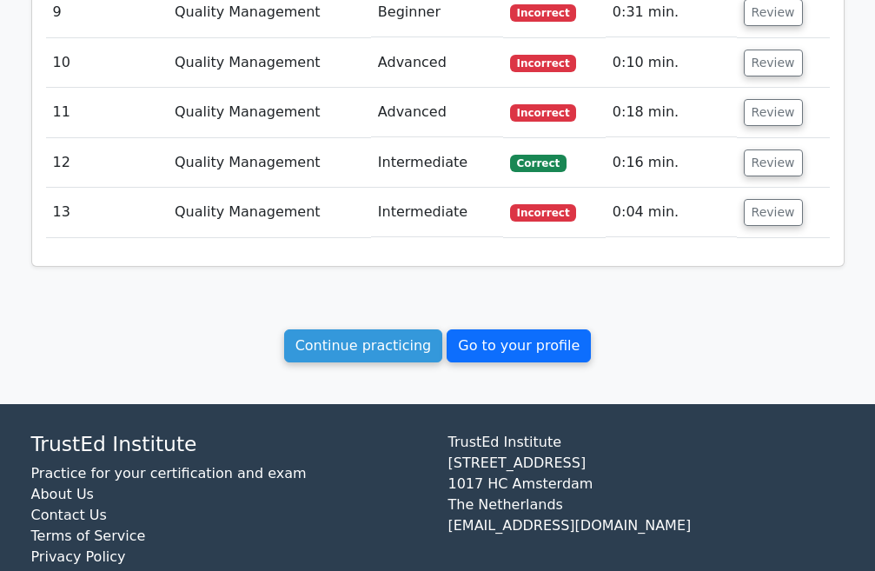
click at [487, 329] on link "Go to your profile" at bounding box center [519, 345] width 144 height 33
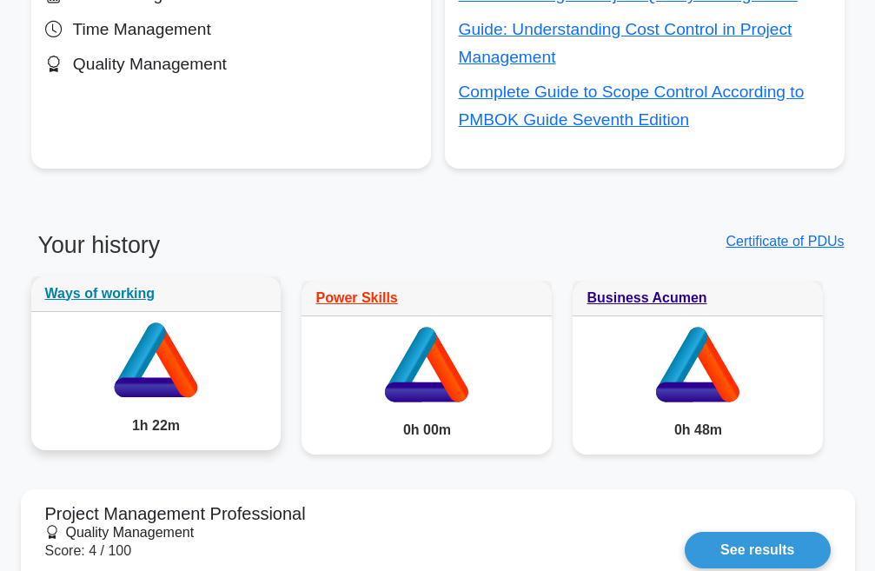
scroll to position [695, 0]
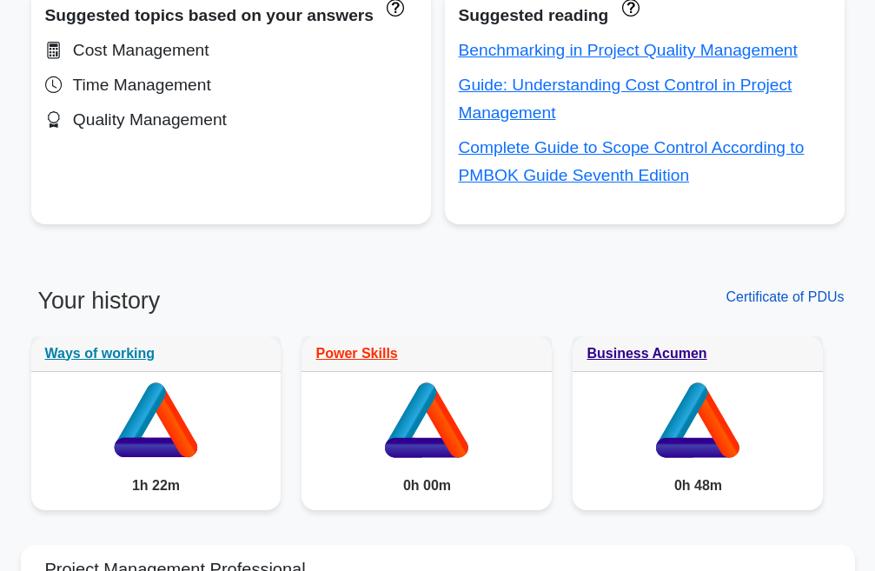
click at [743, 298] on link "Certificate of PDUs" at bounding box center [785, 296] width 118 height 15
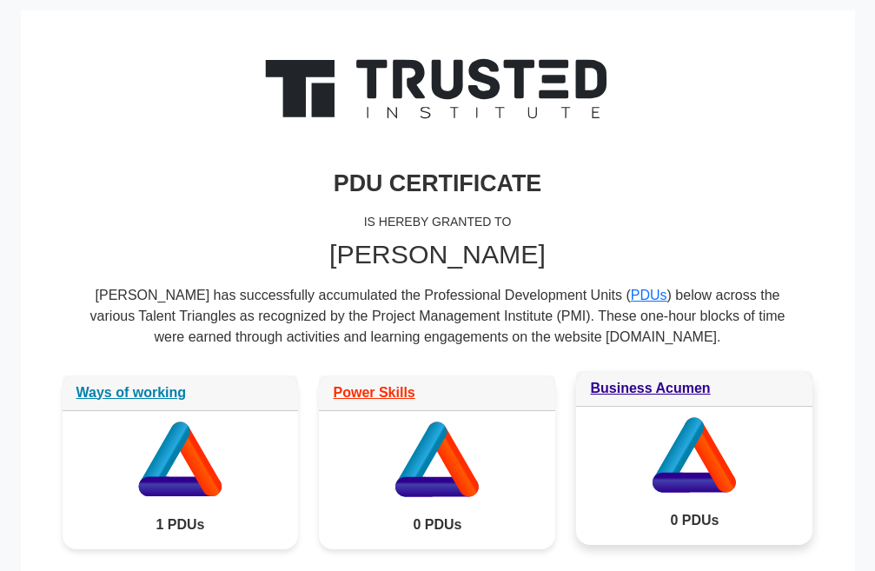
scroll to position [56, 0]
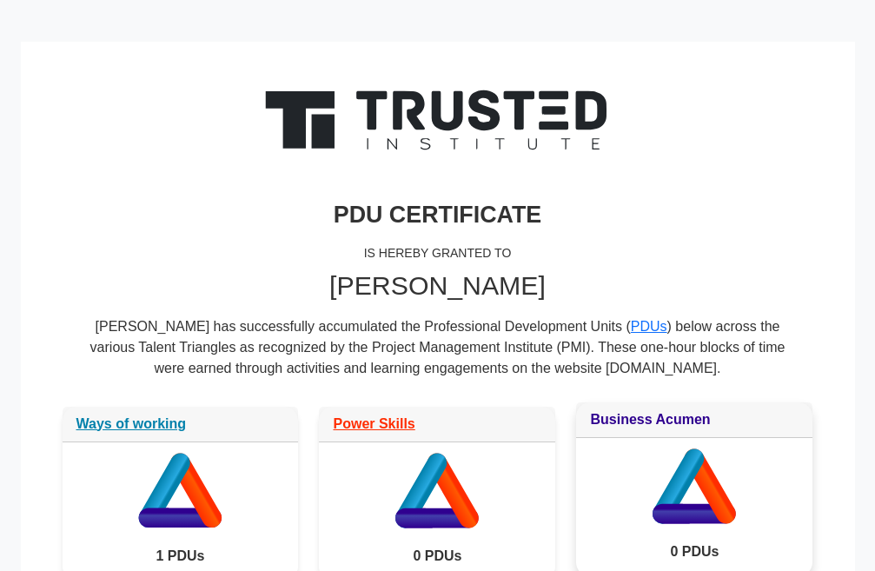
click at [637, 423] on link "Business Acumen" at bounding box center [650, 419] width 120 height 15
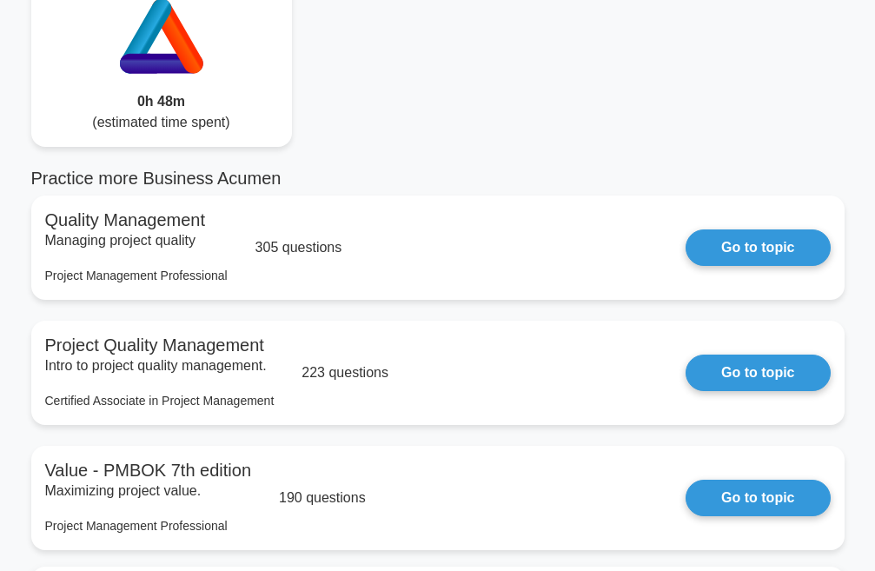
scroll to position [60, 0]
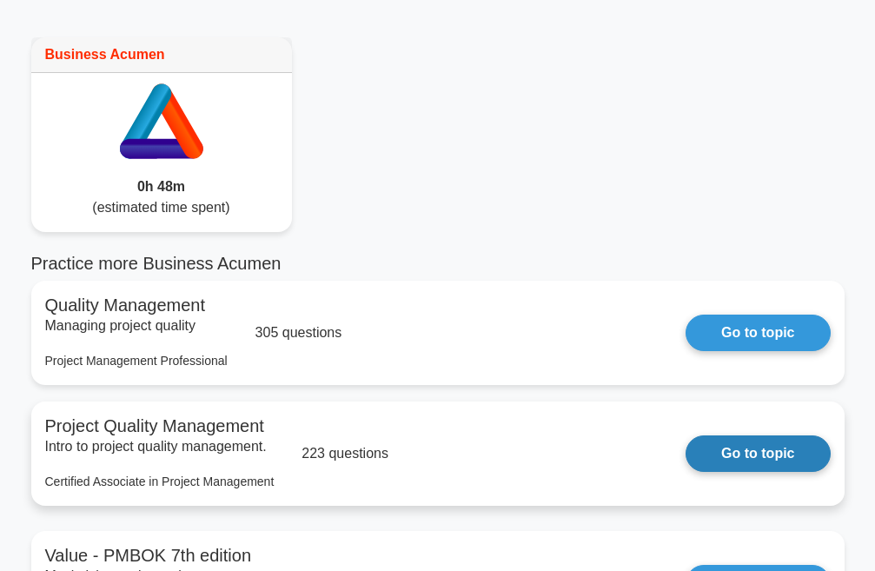
click at [758, 451] on link "Go to topic" at bounding box center [758, 453] width 144 height 37
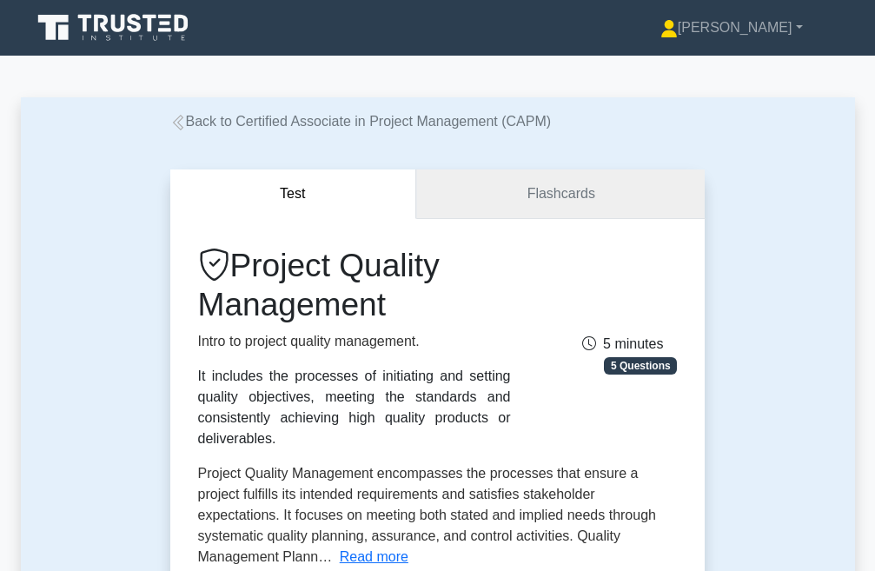
click at [609, 209] on link "Flashcards" at bounding box center [560, 194] width 289 height 50
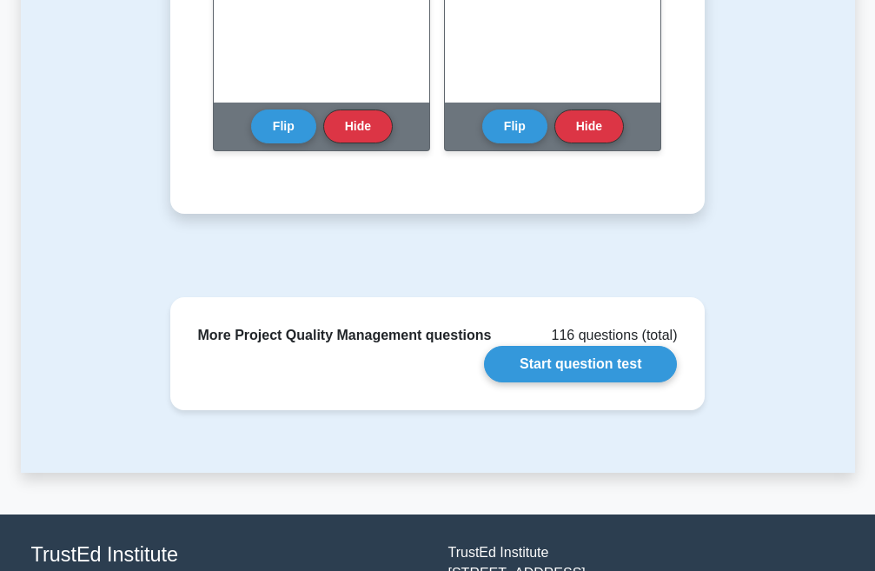
scroll to position [1887, 0]
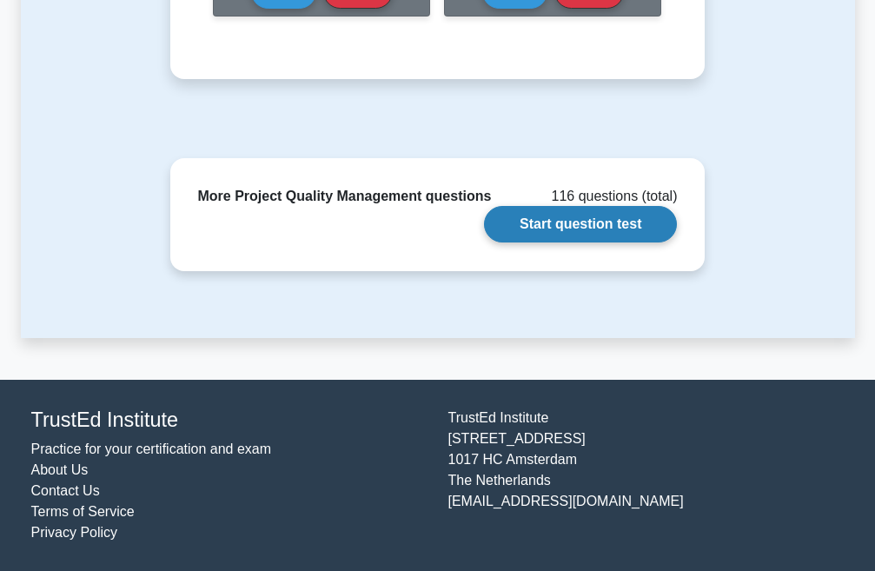
drag, startPoint x: 609, startPoint y: 221, endPoint x: 577, endPoint y: 223, distance: 32.3
click at [609, 221] on link "Start question test" at bounding box center [580, 224] width 193 height 37
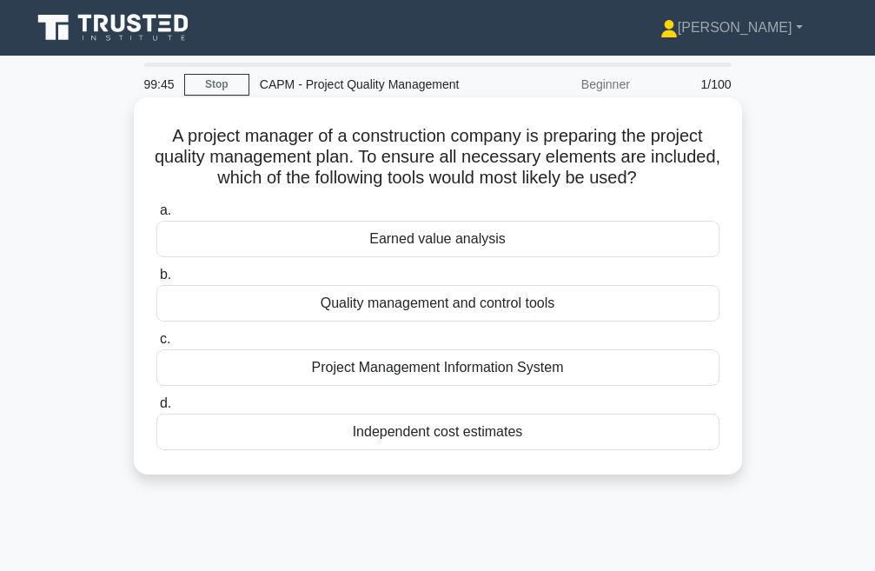
click at [402, 306] on div "Quality management and control tools" at bounding box center [437, 303] width 563 height 37
click at [156, 281] on input "b. Quality management and control tools" at bounding box center [156, 274] width 0 height 11
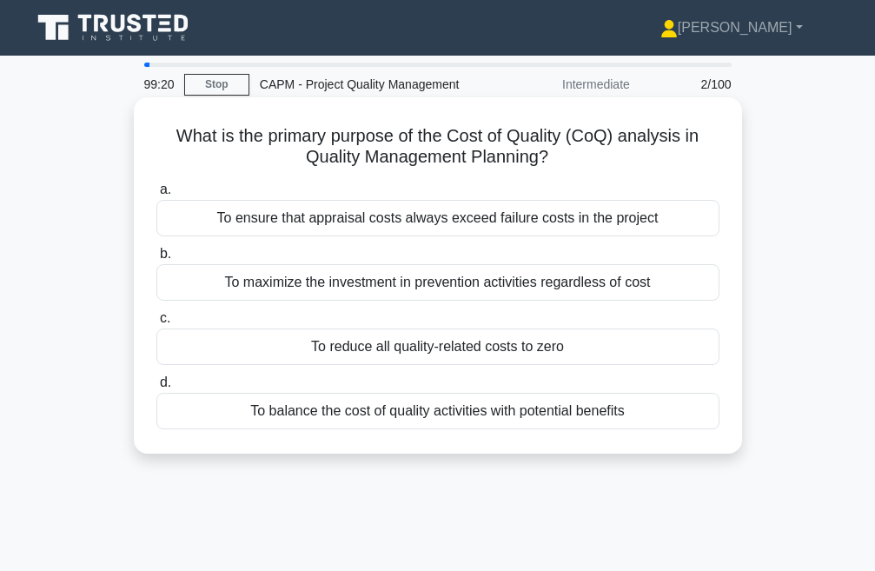
click at [339, 405] on div "To balance the cost of quality activities with potential benefits" at bounding box center [437, 411] width 563 height 37
click at [156, 389] on input "d. To balance the cost of quality activities with potential benefits" at bounding box center [156, 382] width 0 height 11
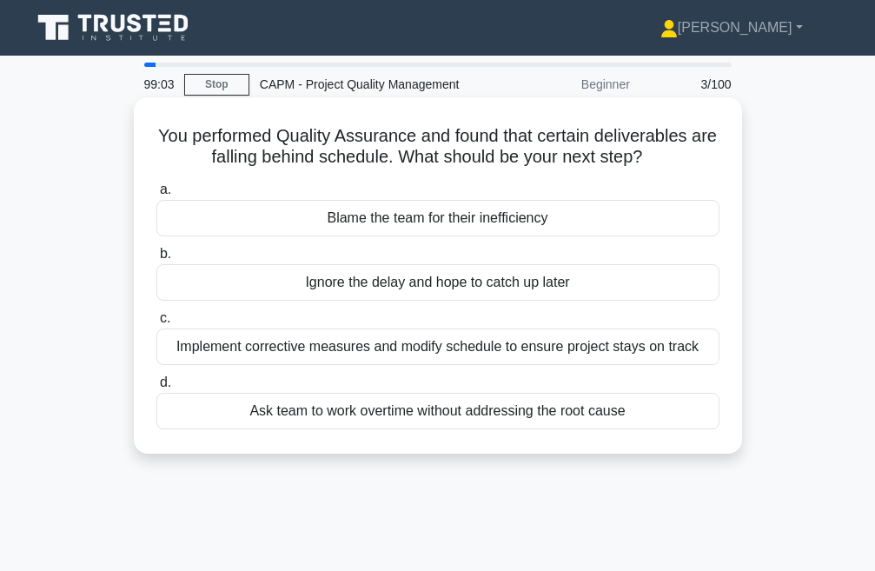
click at [309, 352] on div "Implement corrective measures and modify schedule to ensure project stays on tr…" at bounding box center [437, 347] width 563 height 37
click at [156, 324] on input "c. Implement corrective measures and modify schedule to ensure project stays on…" at bounding box center [156, 318] width 0 height 11
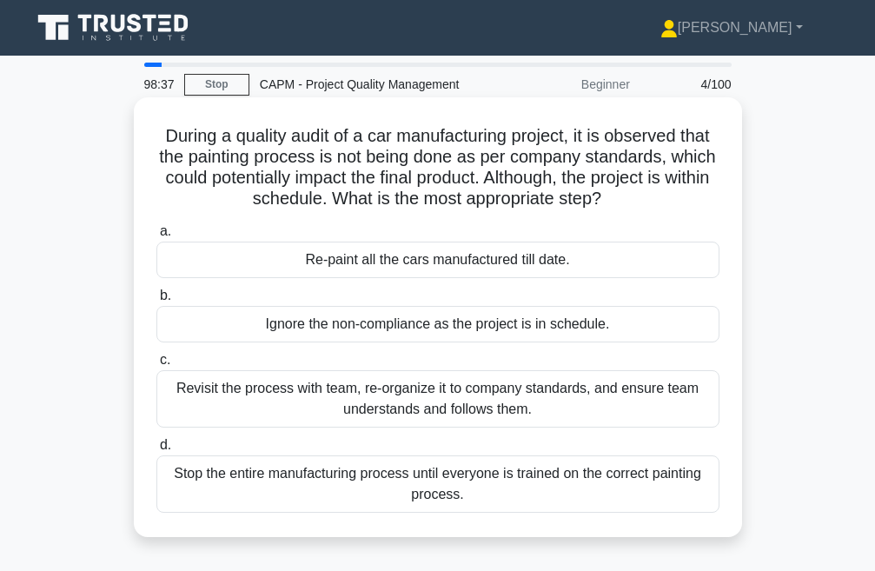
click at [377, 487] on div "Stop the entire manufacturing process until everyone is trained on the correct …" at bounding box center [437, 483] width 563 height 57
click at [156, 451] on input "d. Stop the entire manufacturing process until everyone is trained on the corre…" at bounding box center [156, 445] width 0 height 11
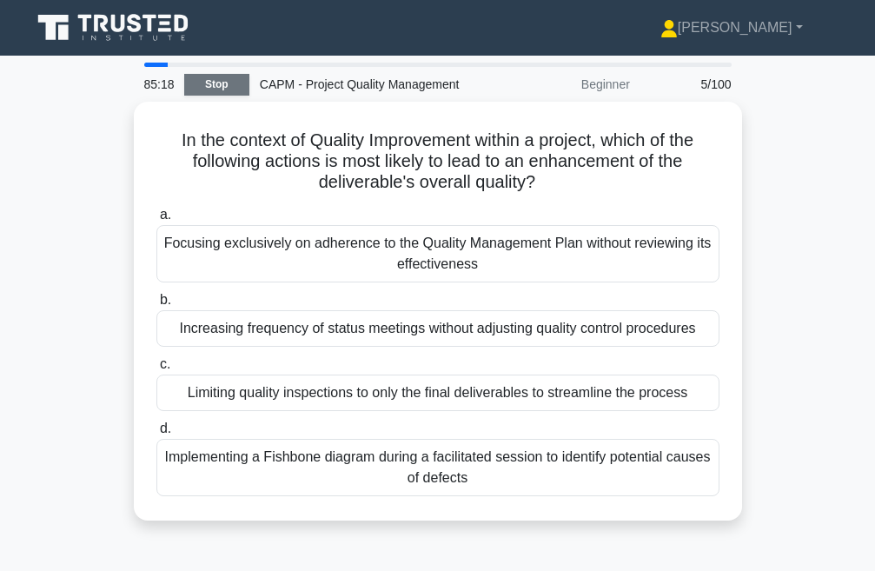
click at [216, 75] on link "Stop" at bounding box center [216, 85] width 65 height 22
click at [229, 86] on link "Stop" at bounding box center [216, 85] width 65 height 22
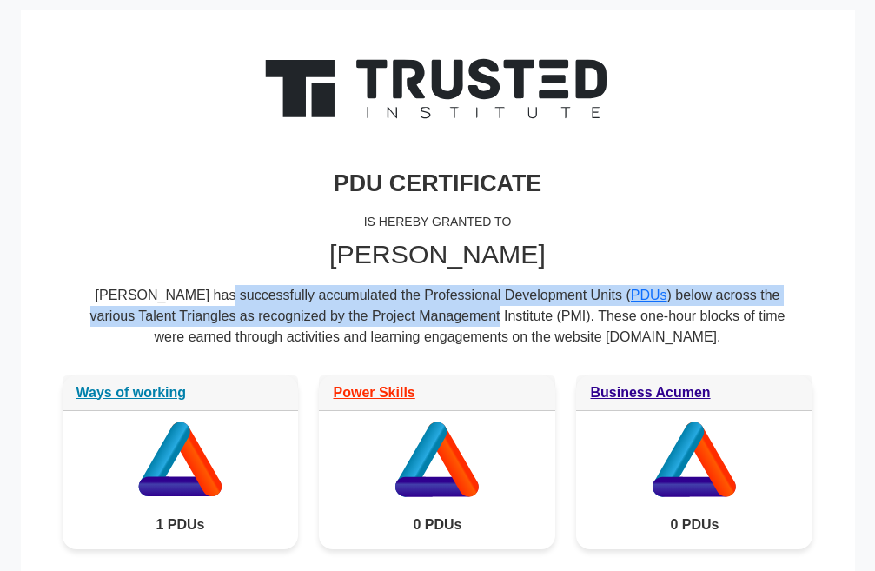
drag, startPoint x: 110, startPoint y: 296, endPoint x: 480, endPoint y: 310, distance: 370.5
click at [480, 310] on div "Muhammad Saim Khan has successfully accumulated the Professional Development Un…" at bounding box center [437, 323] width 695 height 76
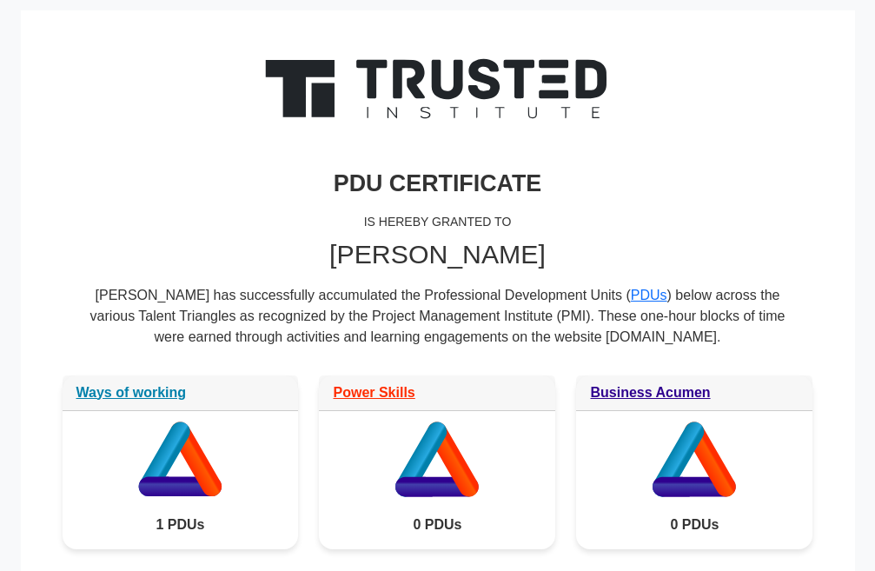
click at [598, 330] on div "Muhammad Saim Khan has successfully accumulated the Professional Development Un…" at bounding box center [437, 323] width 695 height 76
drag, startPoint x: 708, startPoint y: 340, endPoint x: 85, endPoint y: 292, distance: 625.0
click at [85, 292] on div "PDU CERTIFICATE IS HEREBY GRANTED TO Muhammad Saim Khan Muhammad Saim Khan has …" at bounding box center [438, 213] width 772 height 322
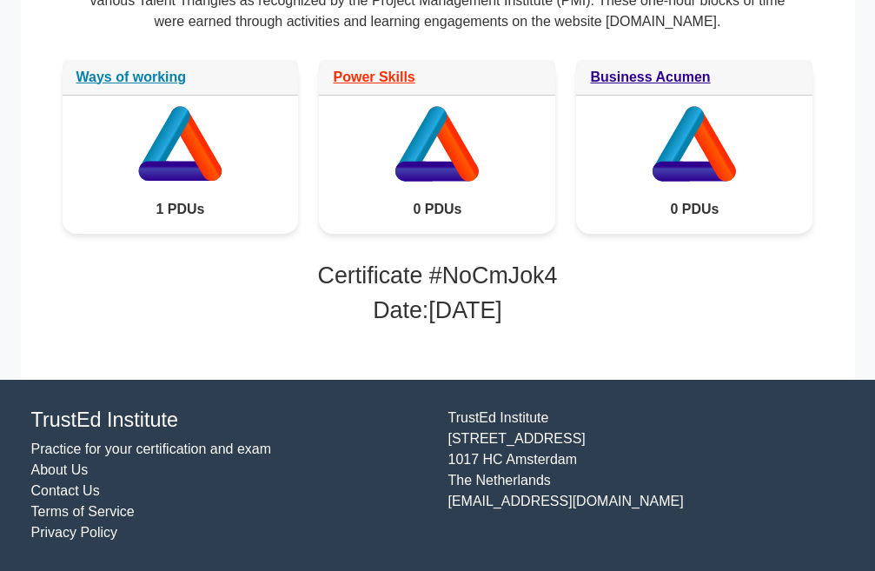
scroll to position [403, 0]
drag, startPoint x: 535, startPoint y: 309, endPoint x: 403, endPoint y: 325, distance: 133.1
click at [403, 325] on div "Certificate # NoCmJok4 Date: 2025-09-29" at bounding box center [438, 297] width 772 height 70
click at [568, 349] on div "PDU CERTIFICATE IS HEREBY GRANTED TO Muhammad Saim Khan Muhammad Saim Khan has …" at bounding box center [438, 37] width 834 height 684
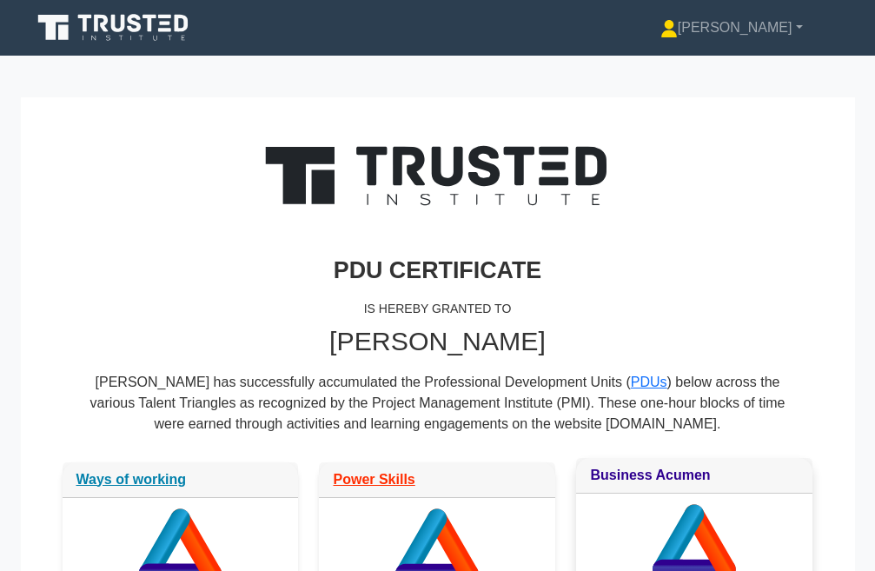
click at [629, 471] on link "Business Acumen" at bounding box center [650, 475] width 120 height 15
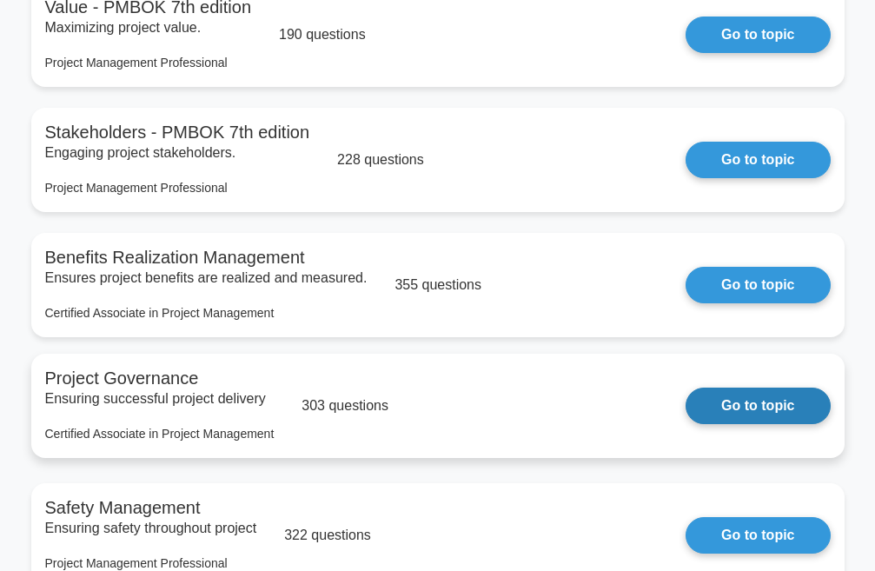
click at [750, 420] on link "Go to topic" at bounding box center [758, 406] width 144 height 37
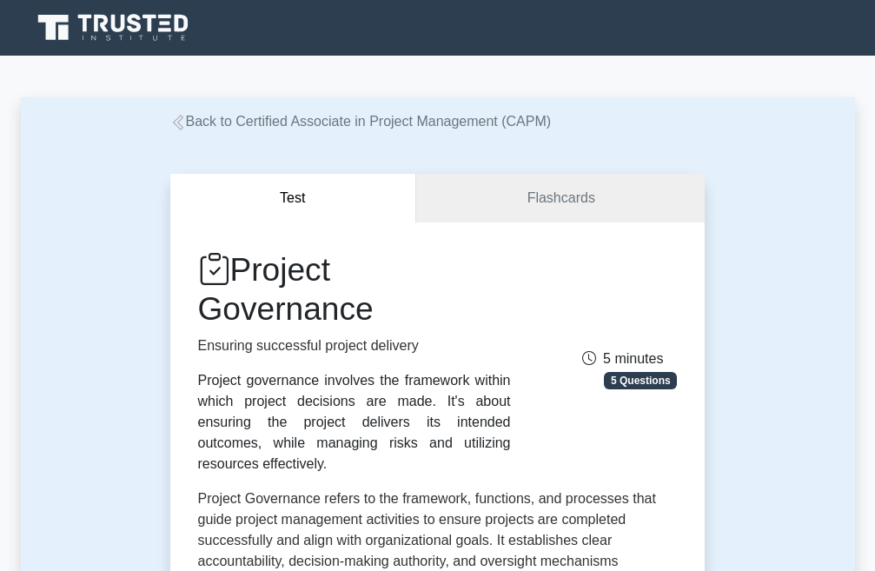
scroll to position [695, 0]
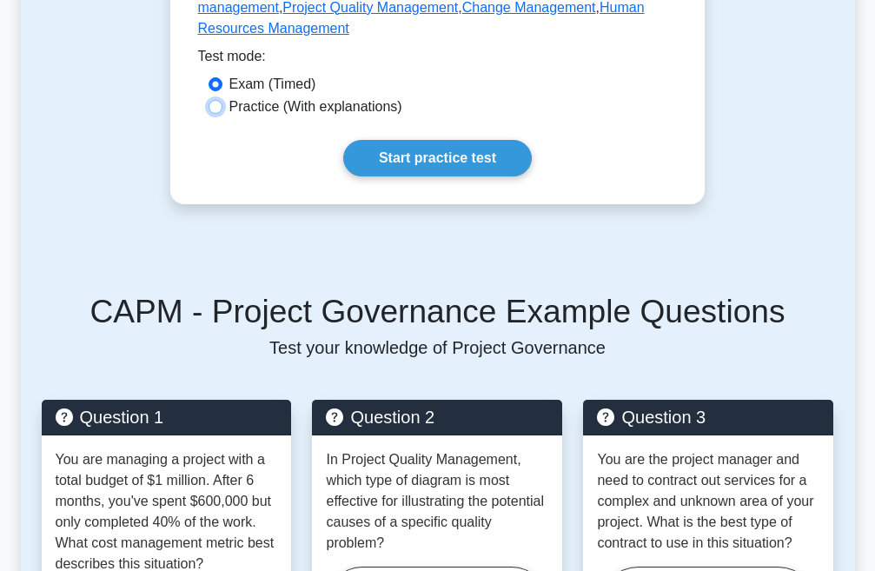
click at [216, 100] on input "Practice (With explanations)" at bounding box center [216, 107] width 14 height 14
radio input "true"
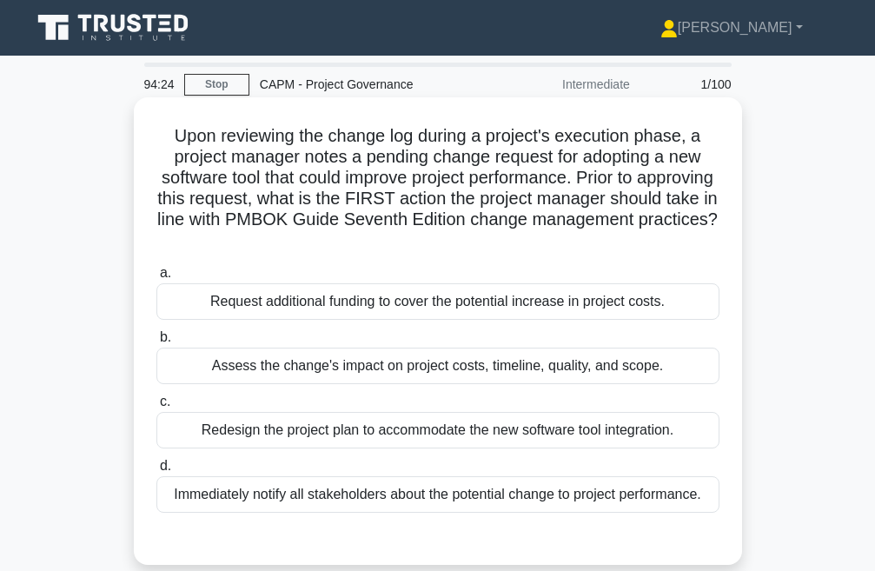
click at [331, 494] on div "Immediately notify all stakeholders about the potential change to project perfo…" at bounding box center [437, 494] width 563 height 37
click at [156, 472] on input "d. Immediately notify all stakeholders about the potential change to project pe…" at bounding box center [156, 466] width 0 height 11
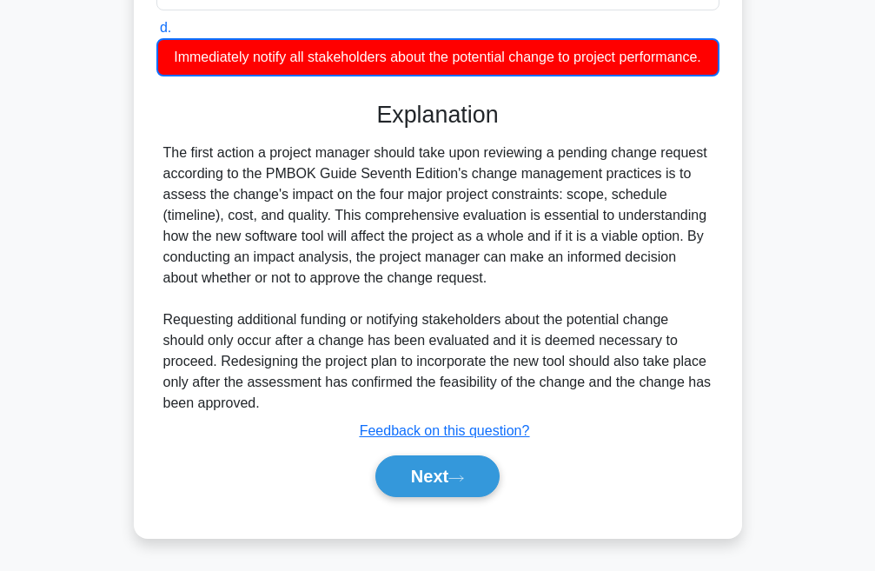
scroll to position [461, 0]
click at [438, 478] on button "Next" at bounding box center [437, 476] width 124 height 42
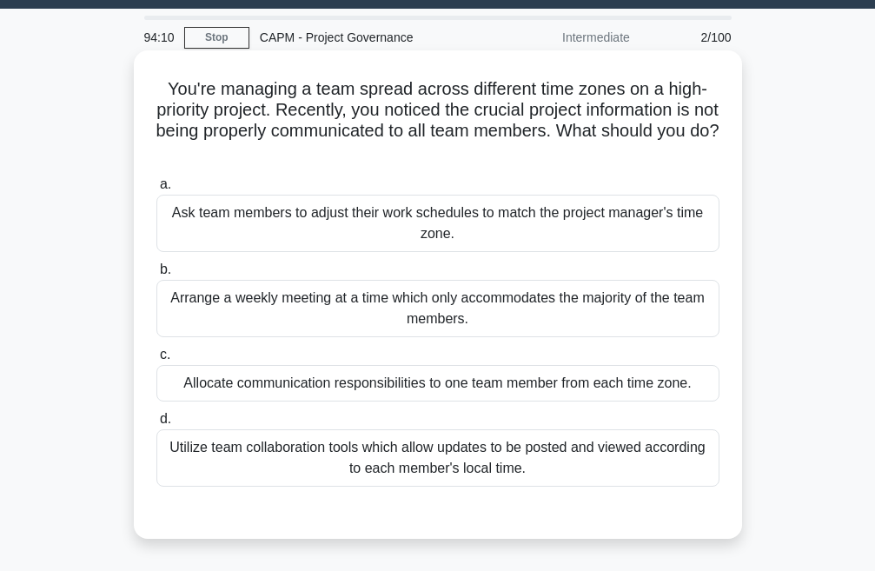
scroll to position [20, 0]
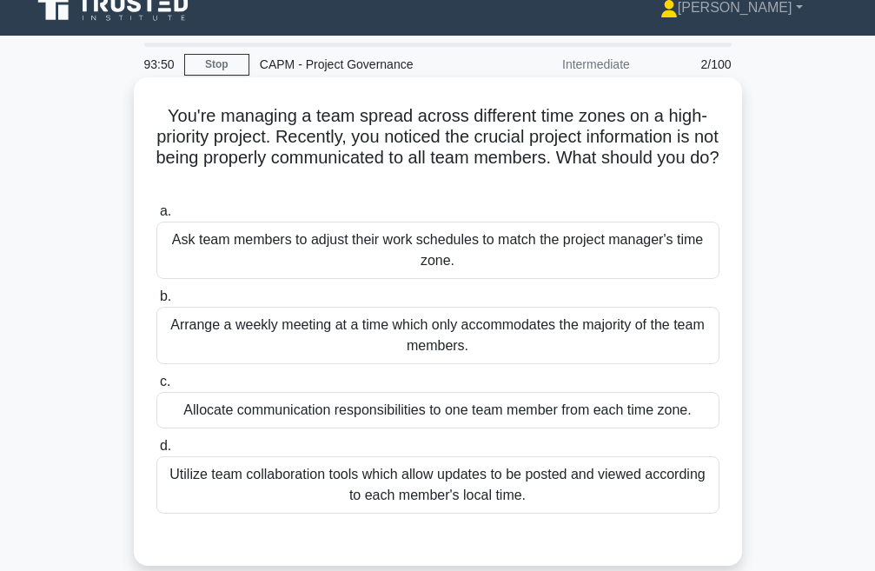
click at [272, 477] on div "Utilize team collaboration tools which allow updates to be posted and viewed ac…" at bounding box center [437, 484] width 563 height 57
click at [156, 452] on input "d. Utilize team collaboration tools which allow updates to be posted and viewed…" at bounding box center [156, 446] width 0 height 11
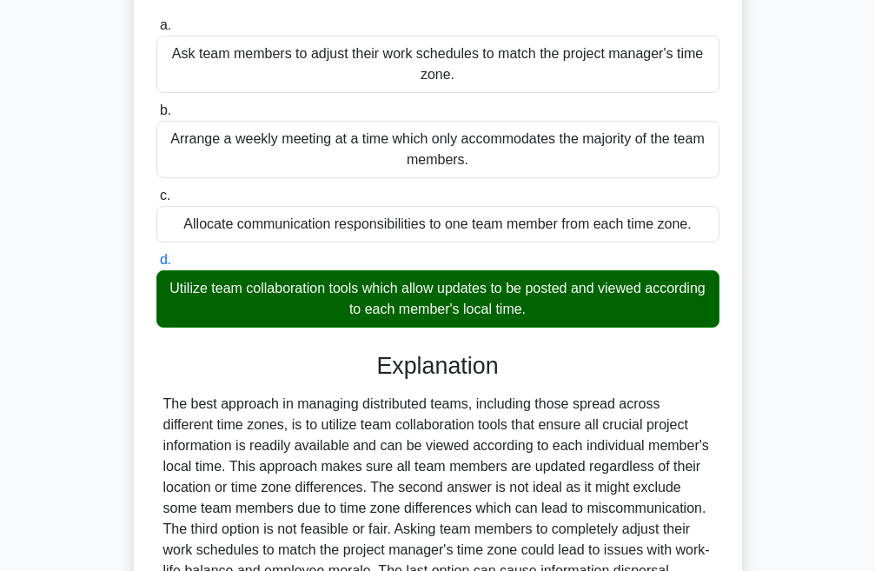
scroll to position [417, 0]
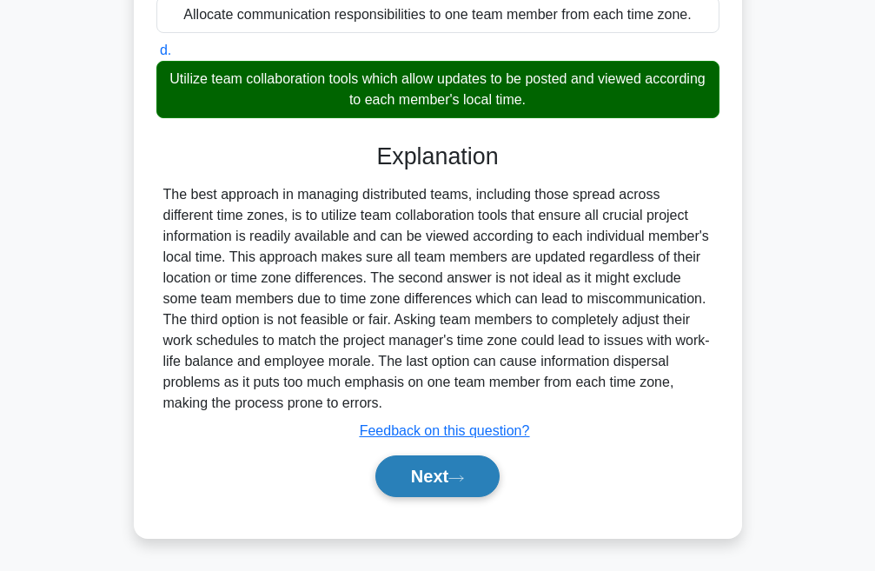
drag, startPoint x: 436, startPoint y: 486, endPoint x: 427, endPoint y: 480, distance: 11.3
click at [436, 486] on button "Next" at bounding box center [437, 476] width 124 height 42
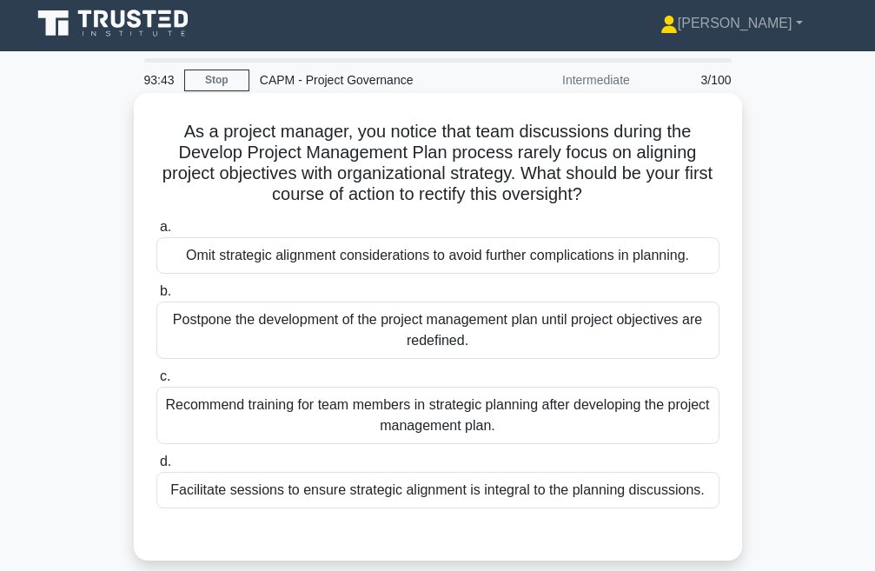
scroll to position [0, 0]
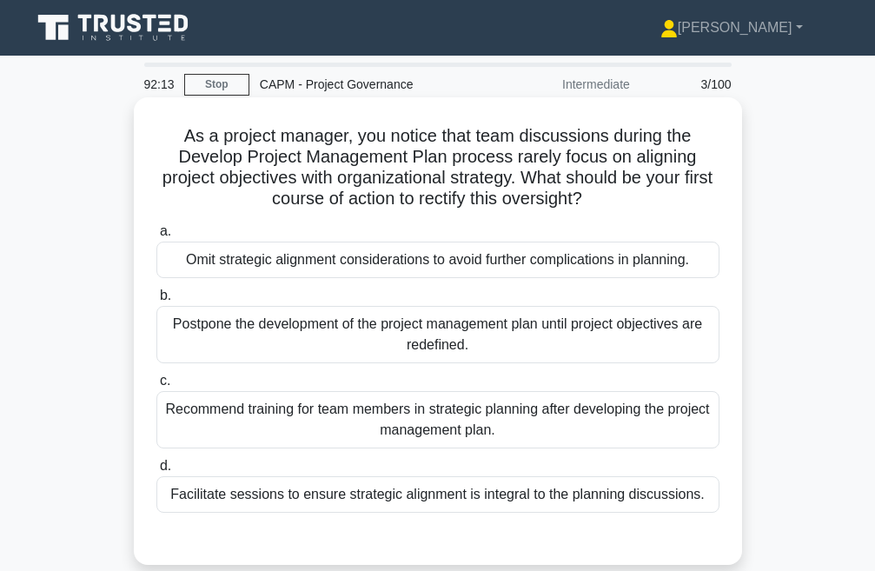
click at [266, 352] on div "Postpone the development of the project management plan until project objective…" at bounding box center [437, 334] width 563 height 57
click at [156, 302] on input "b. Postpone the development of the project management plan until project object…" at bounding box center [156, 295] width 0 height 11
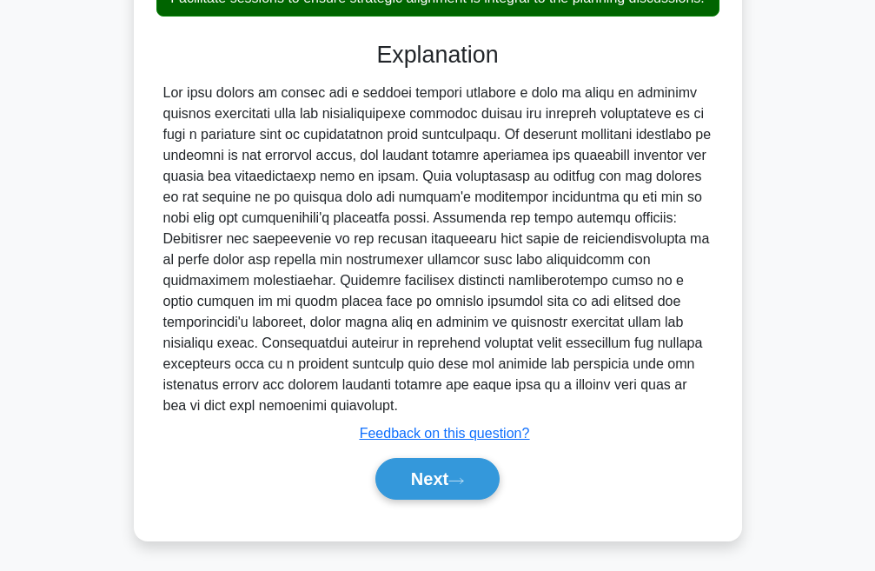
scroll to position [502, 0]
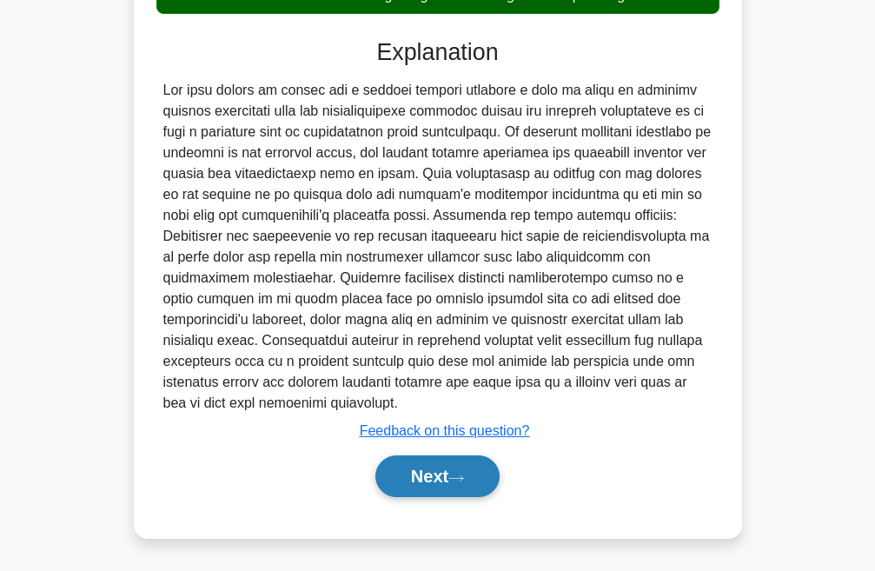
drag, startPoint x: 446, startPoint y: 486, endPoint x: 419, endPoint y: 471, distance: 30.7
click at [446, 486] on button "Next" at bounding box center [437, 476] width 124 height 42
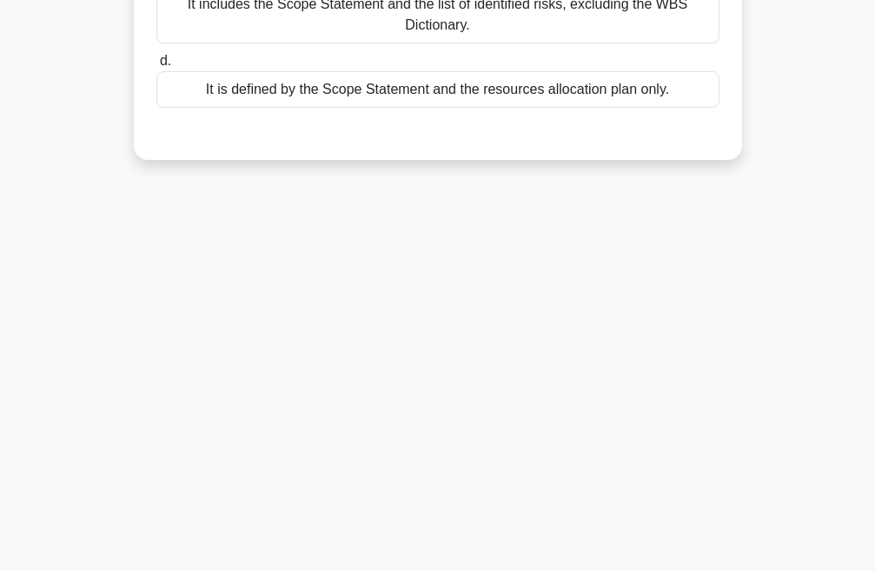
scroll to position [0, 0]
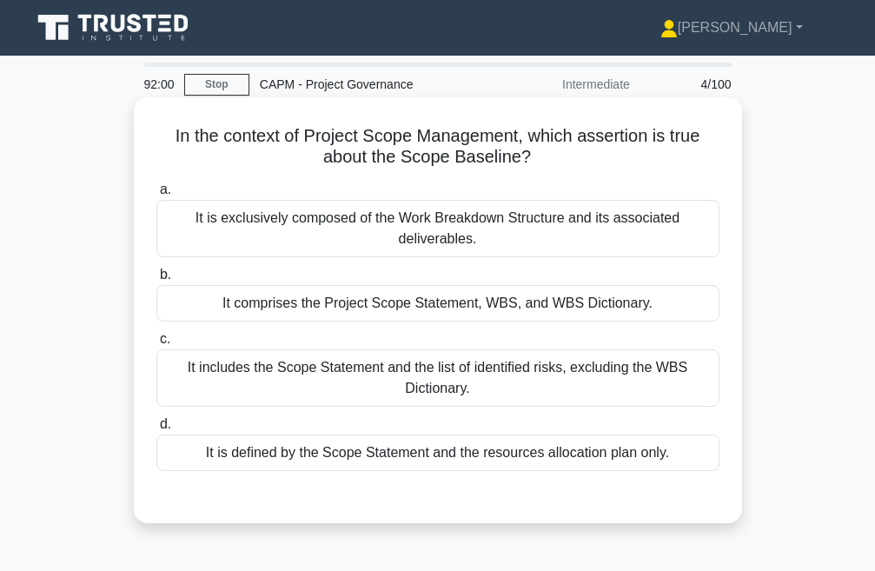
click at [443, 456] on div "It is defined by the Scope Statement and the resources allocation plan only." at bounding box center [437, 453] width 563 height 37
click at [156, 430] on input "d. It is defined by the Scope Statement and the resources allocation plan only." at bounding box center [156, 424] width 0 height 11
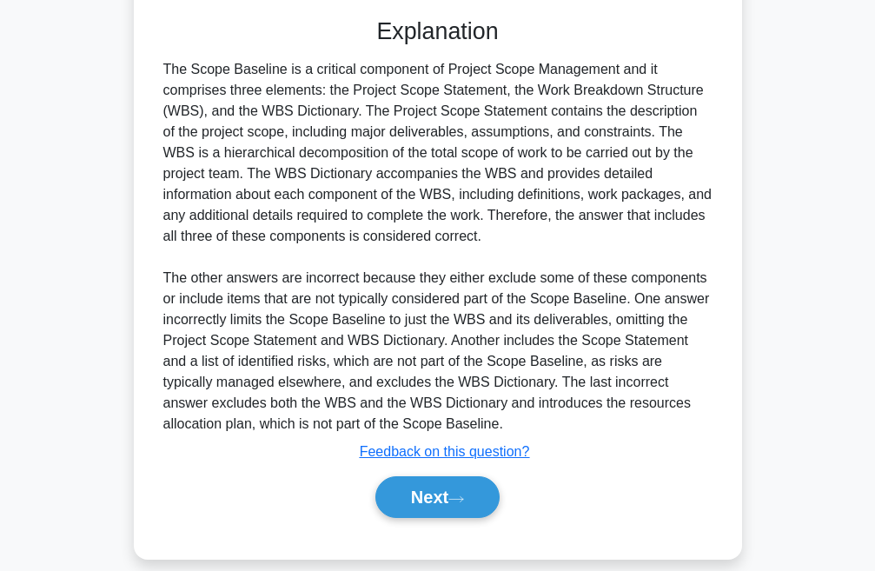
scroll to position [502, 0]
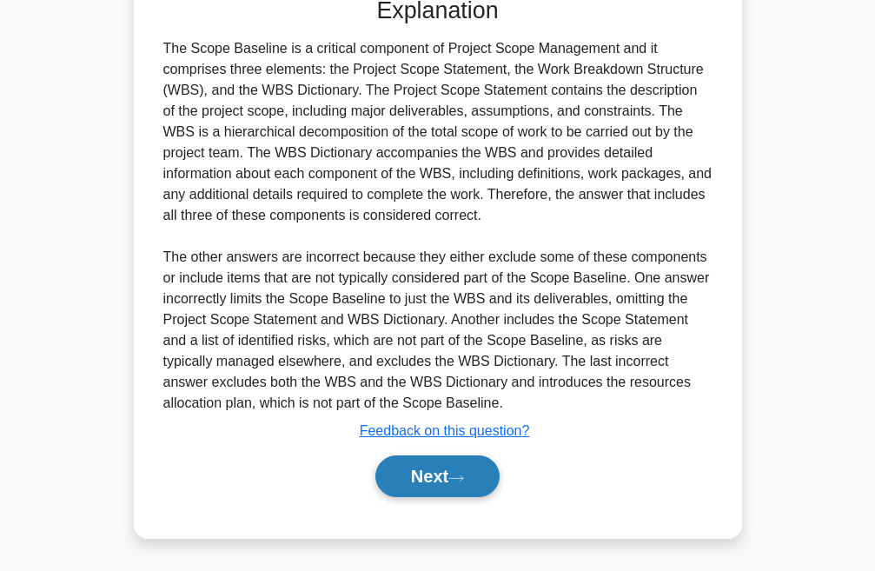
drag, startPoint x: 409, startPoint y: 470, endPoint x: 389, endPoint y: 463, distance: 20.3
click at [409, 470] on button "Next" at bounding box center [437, 476] width 124 height 42
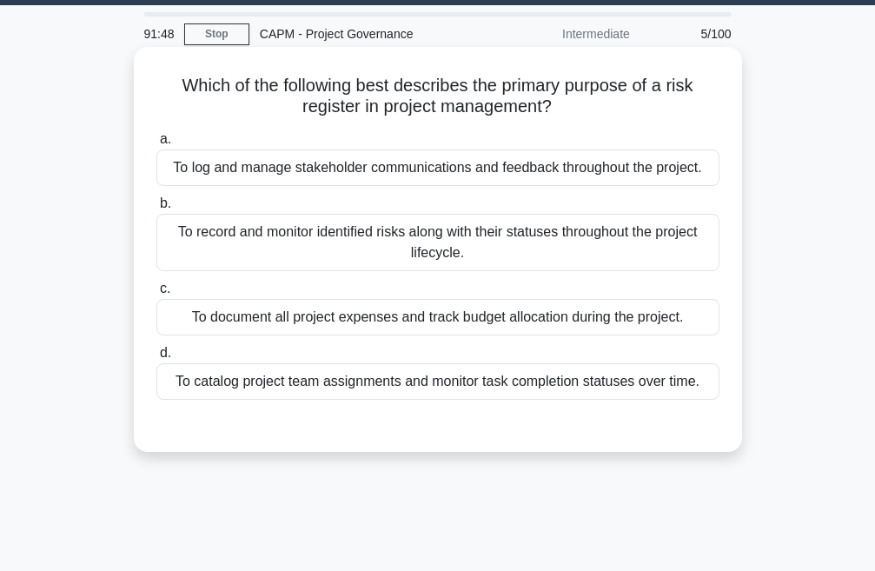
scroll to position [20, 0]
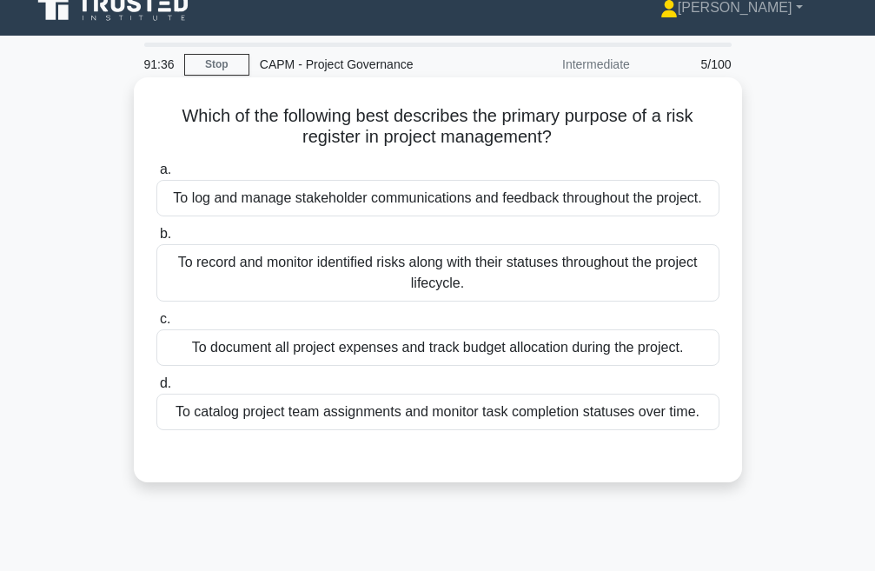
click at [333, 348] on div "To document all project expenses and track budget allocation during the project." at bounding box center [437, 347] width 563 height 37
click at [156, 325] on input "c. To document all project expenses and track budget allocation during the proj…" at bounding box center [156, 319] width 0 height 11
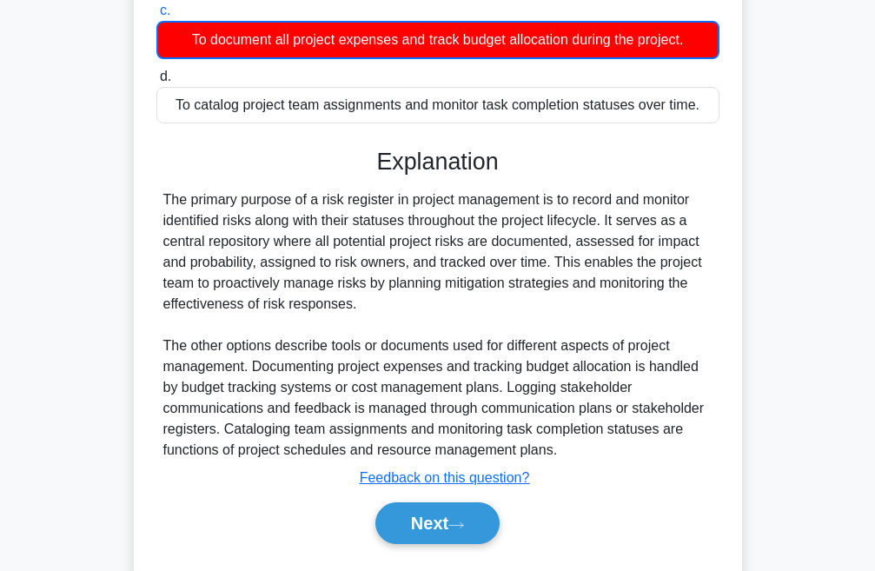
scroll to position [377, 0]
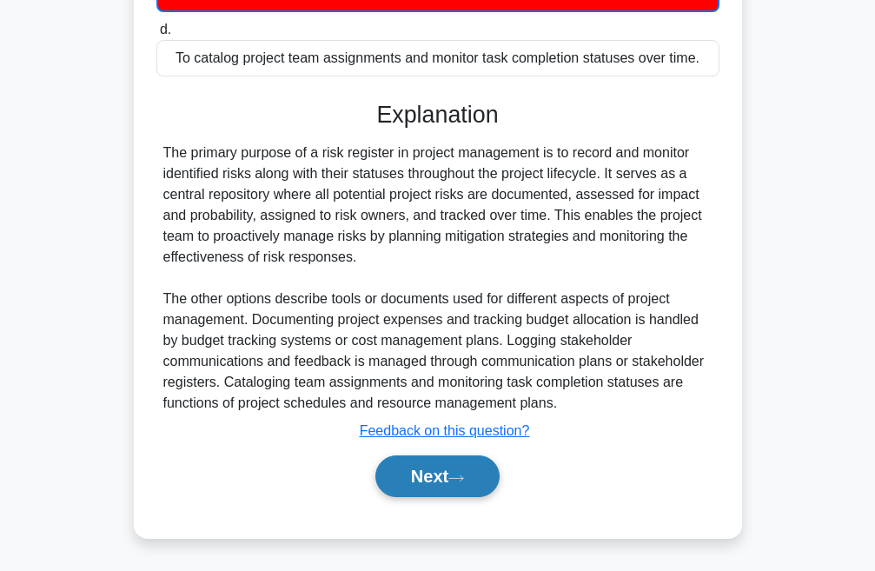
click at [424, 495] on div "Next" at bounding box center [437, 476] width 563 height 56
click at [421, 482] on button "Next" at bounding box center [437, 476] width 124 height 42
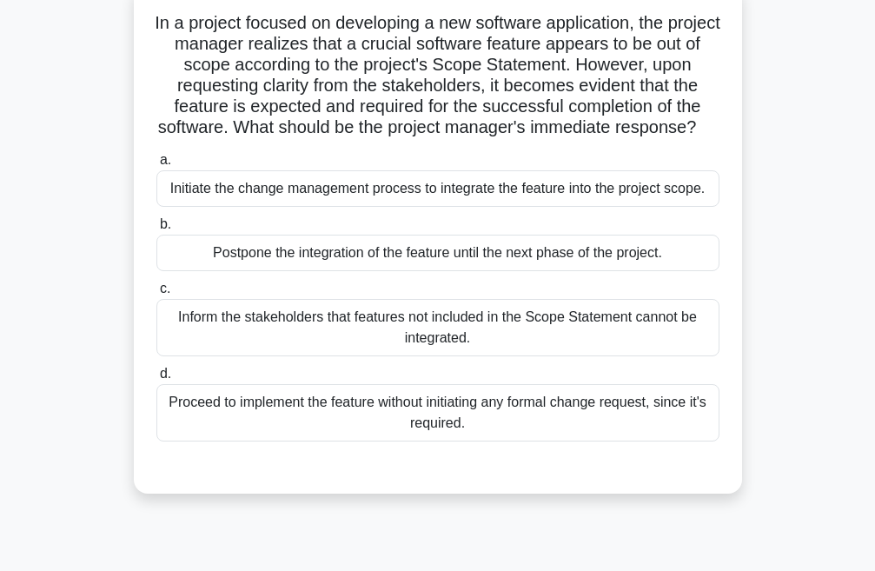
scroll to position [0, 0]
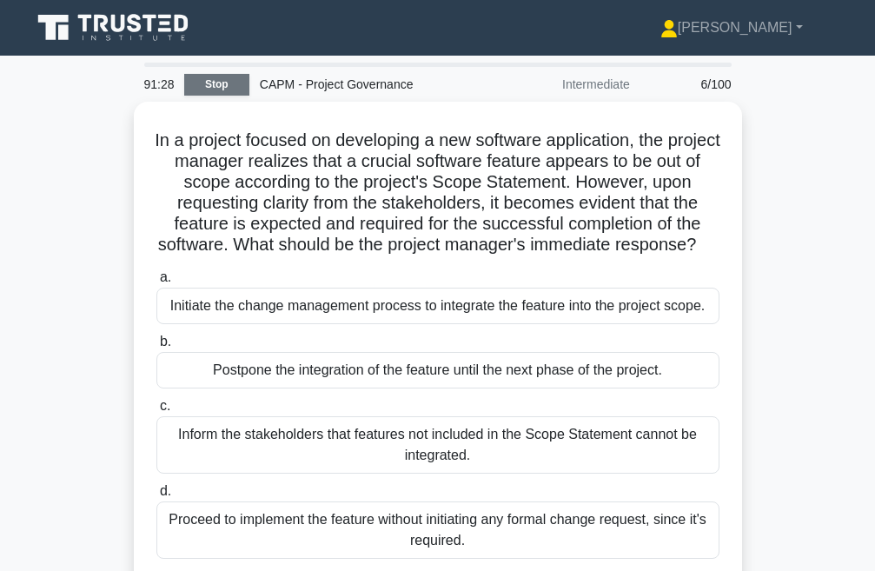
click at [220, 83] on link "Stop" at bounding box center [216, 85] width 65 height 22
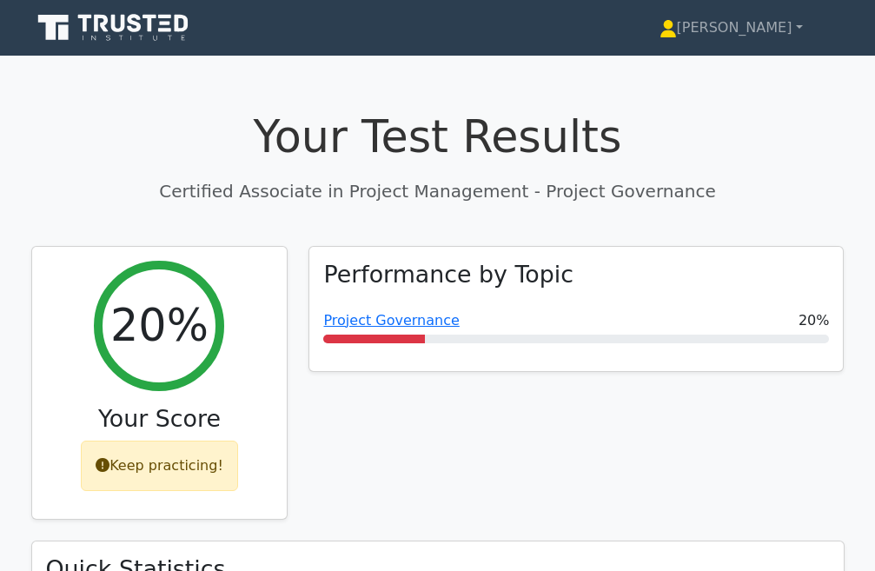
scroll to position [934, 0]
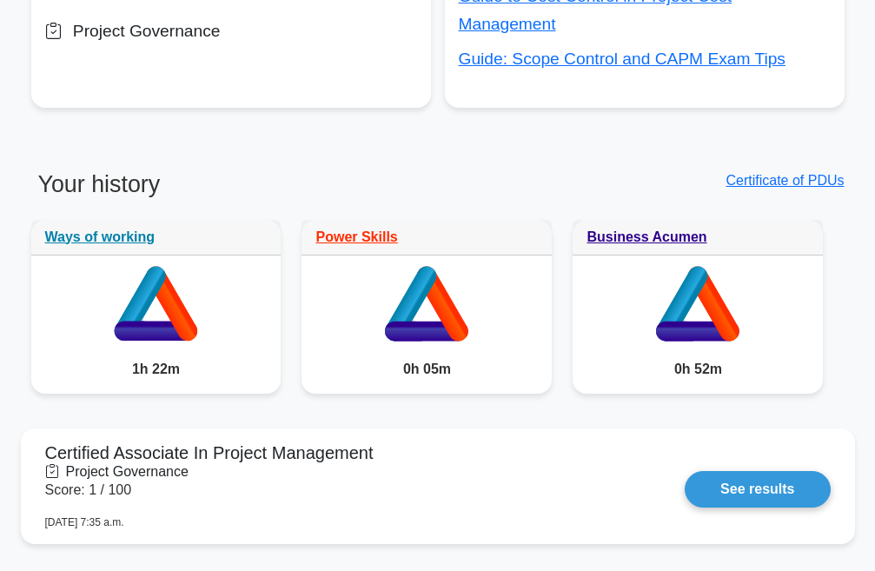
scroll to position [782, 0]
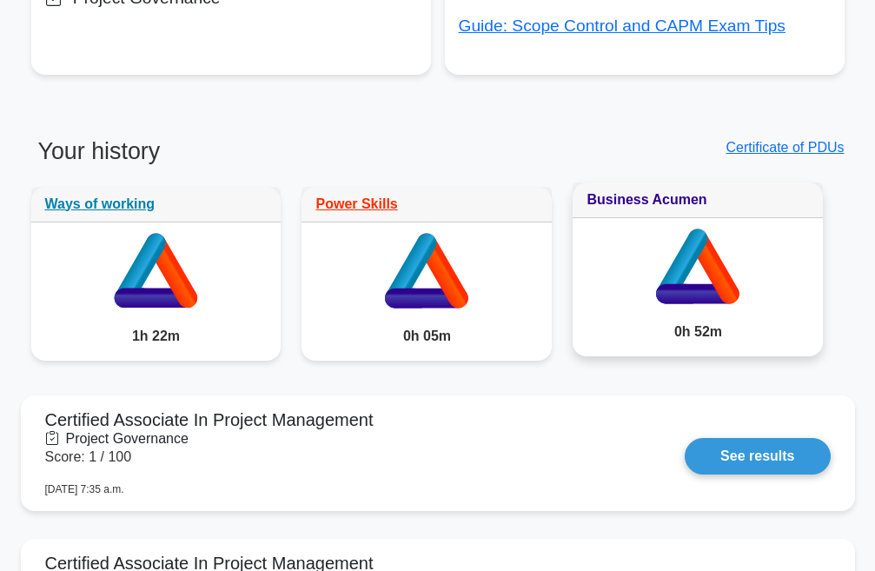
click at [683, 193] on link "Business Acumen" at bounding box center [647, 199] width 120 height 15
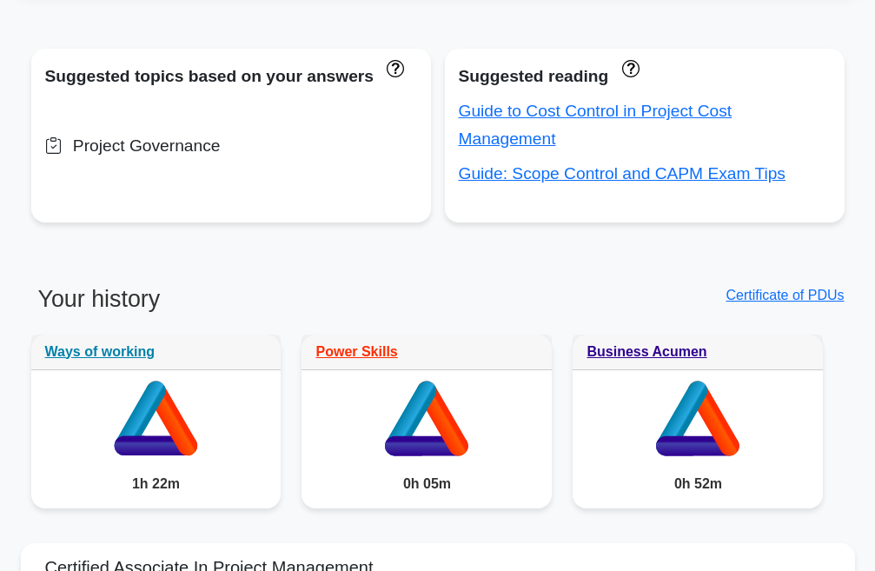
scroll to position [608, 0]
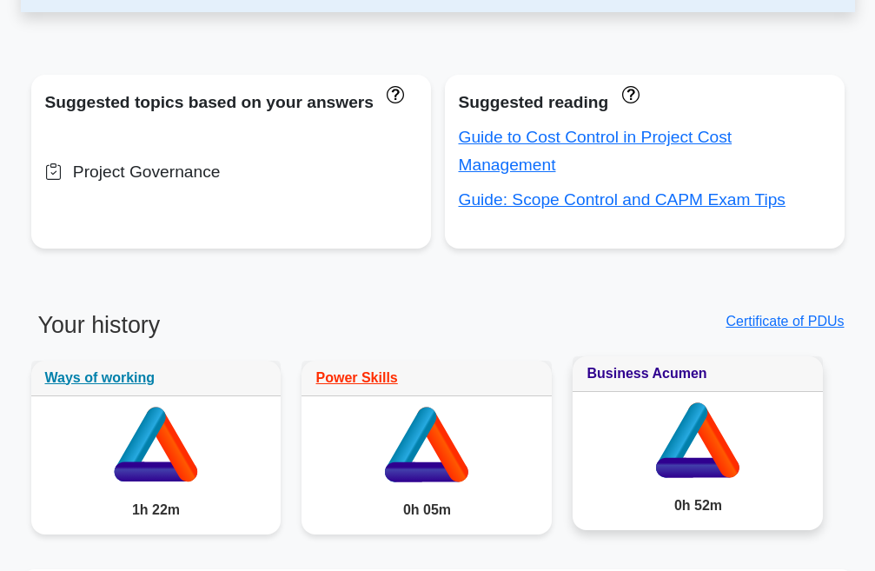
click at [641, 372] on link "Business Acumen" at bounding box center [647, 373] width 120 height 15
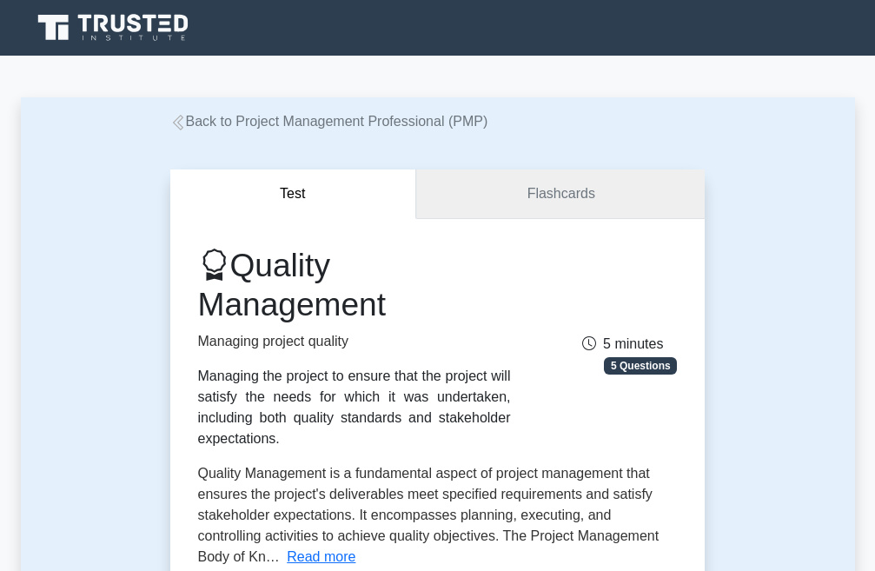
click at [574, 193] on link "Flashcards" at bounding box center [560, 194] width 289 height 50
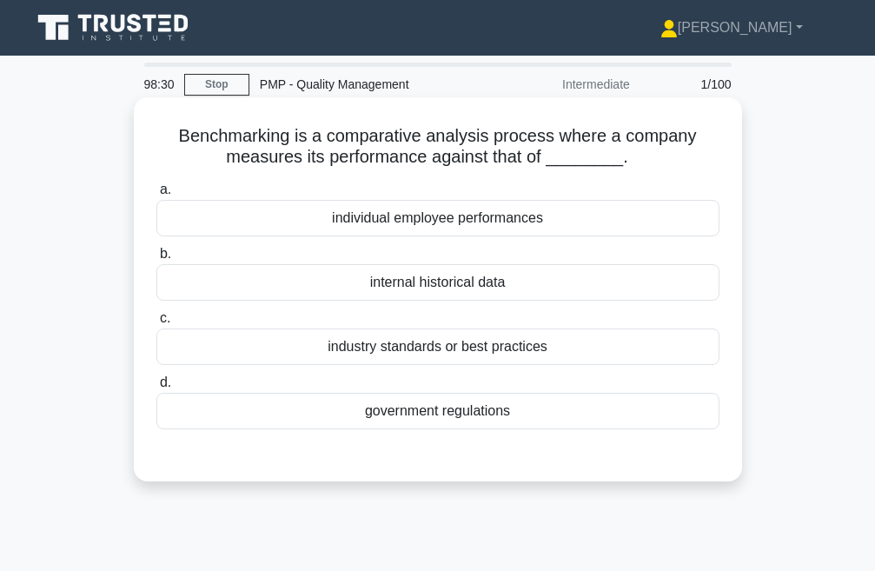
click at [468, 351] on div "industry standards or best practices" at bounding box center [437, 347] width 563 height 37
click at [156, 324] on input "c. industry standards or best practices" at bounding box center [156, 318] width 0 height 11
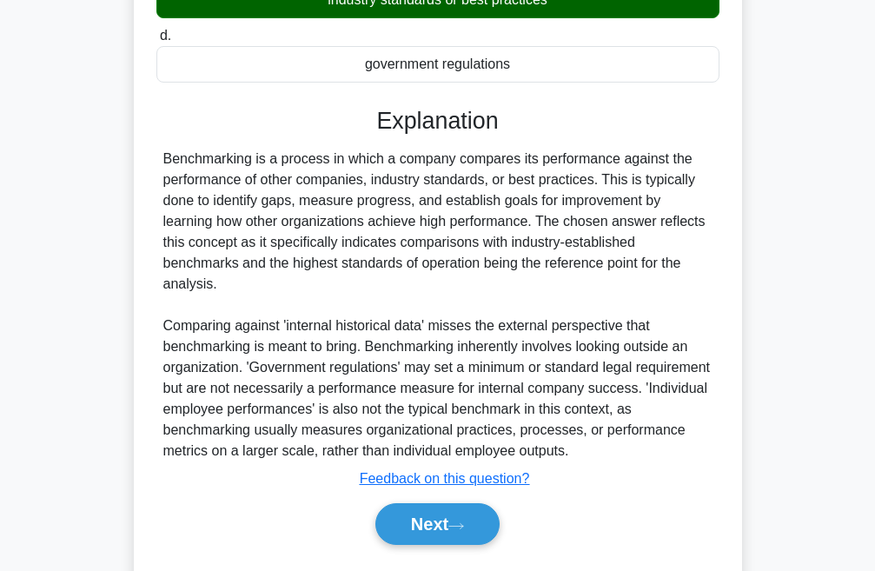
scroll to position [348, 0]
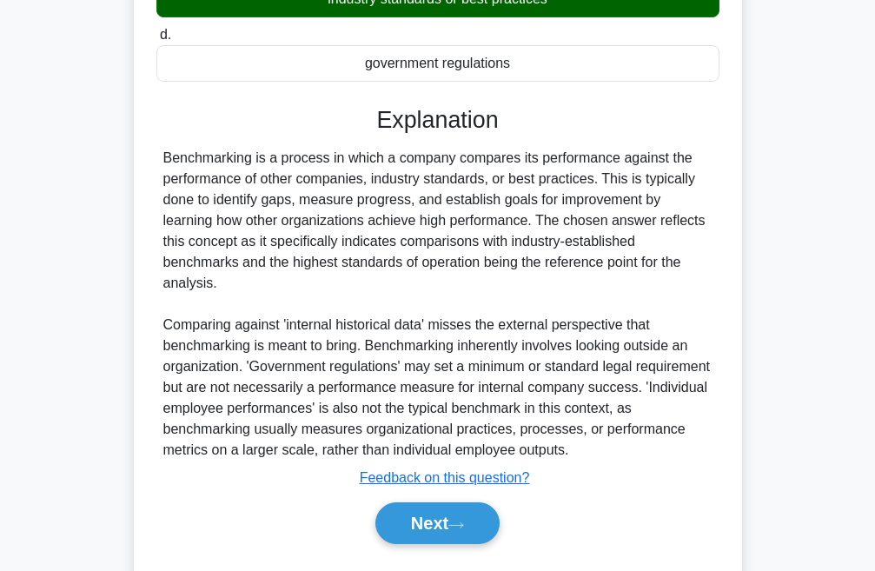
drag, startPoint x: 418, startPoint y: 511, endPoint x: 342, endPoint y: 501, distance: 76.3
click at [418, 511] on button "Next" at bounding box center [437, 523] width 124 height 42
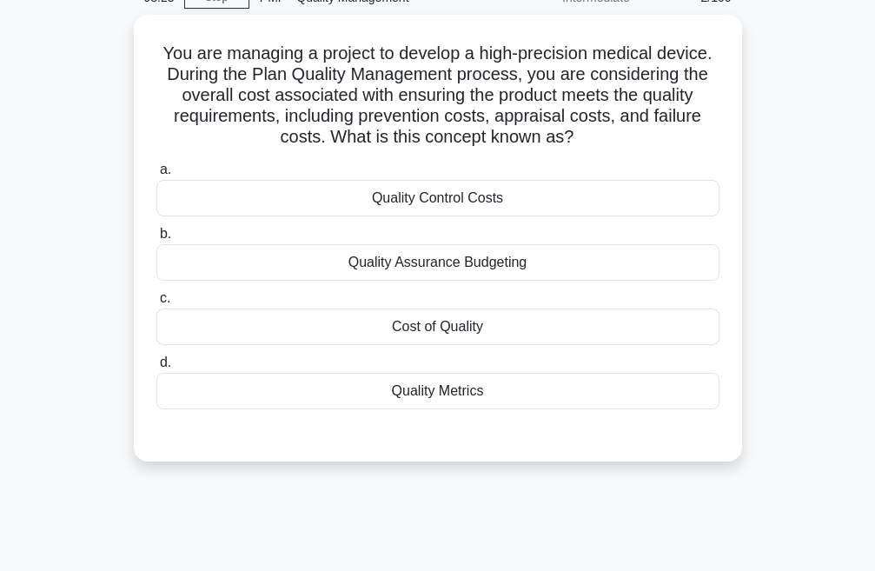
scroll to position [0, 0]
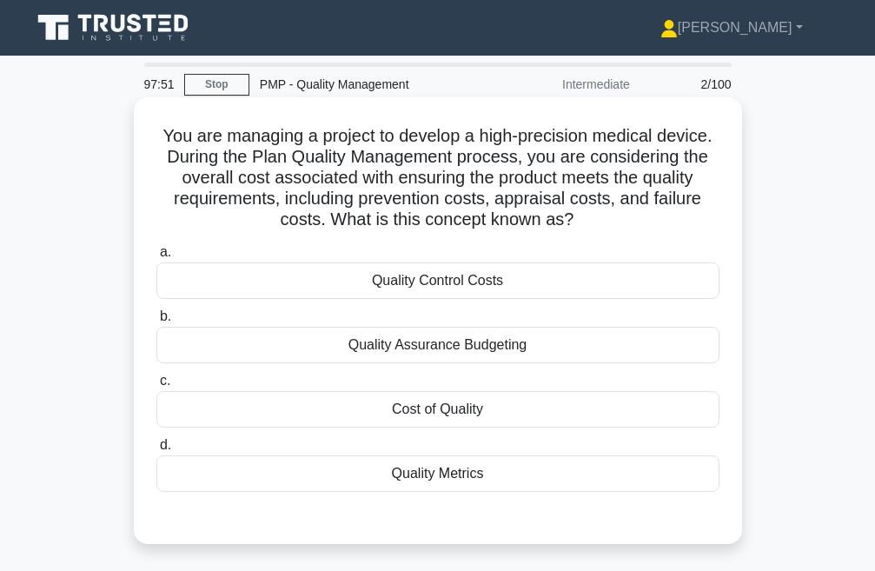
click at [391, 285] on div "Quality Control Costs" at bounding box center [437, 280] width 563 height 37
click at [156, 258] on input "a. Quality Control Costs" at bounding box center [156, 252] width 0 height 11
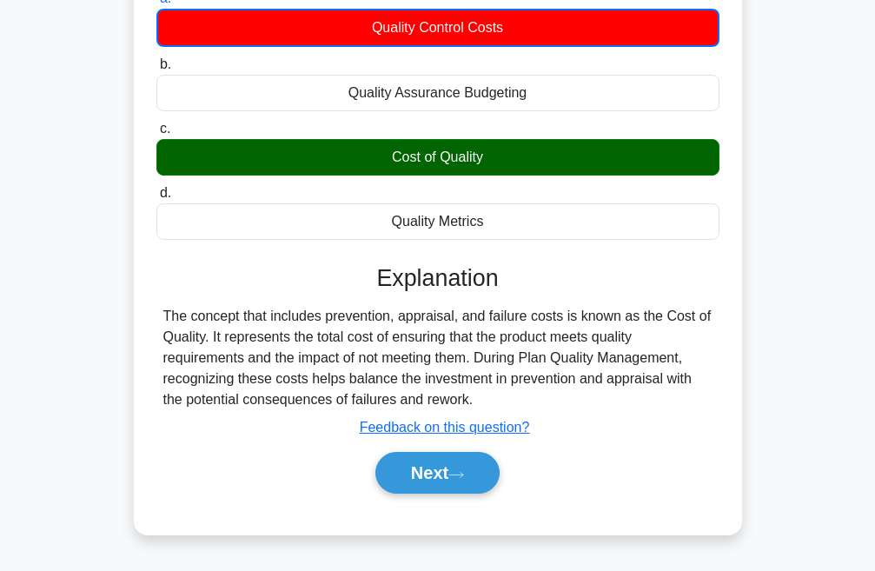
scroll to position [261, 0]
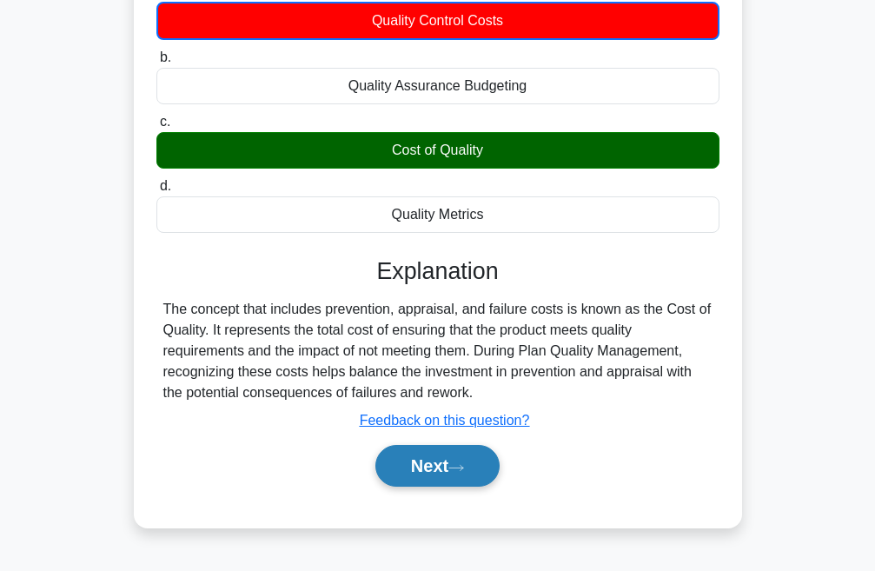
click at [422, 474] on button "Next" at bounding box center [437, 466] width 124 height 42
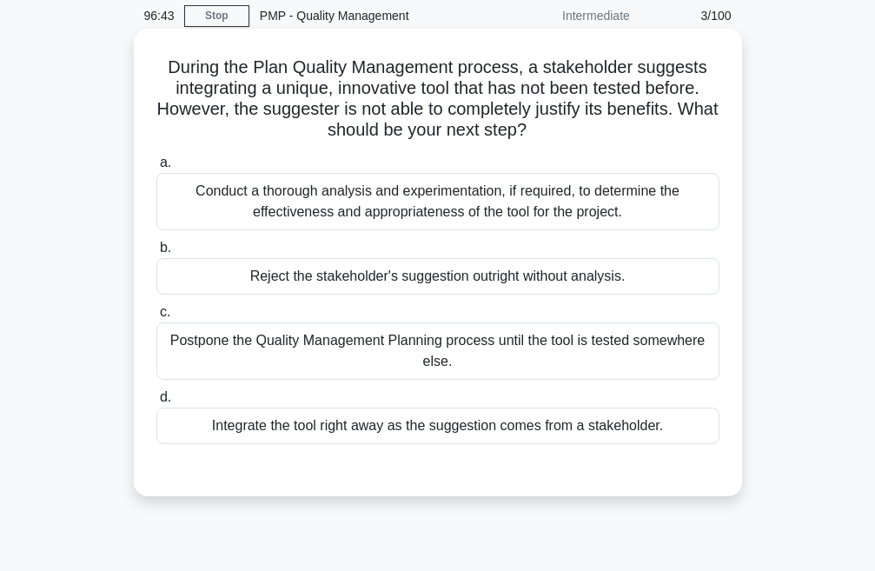
scroll to position [174, 0]
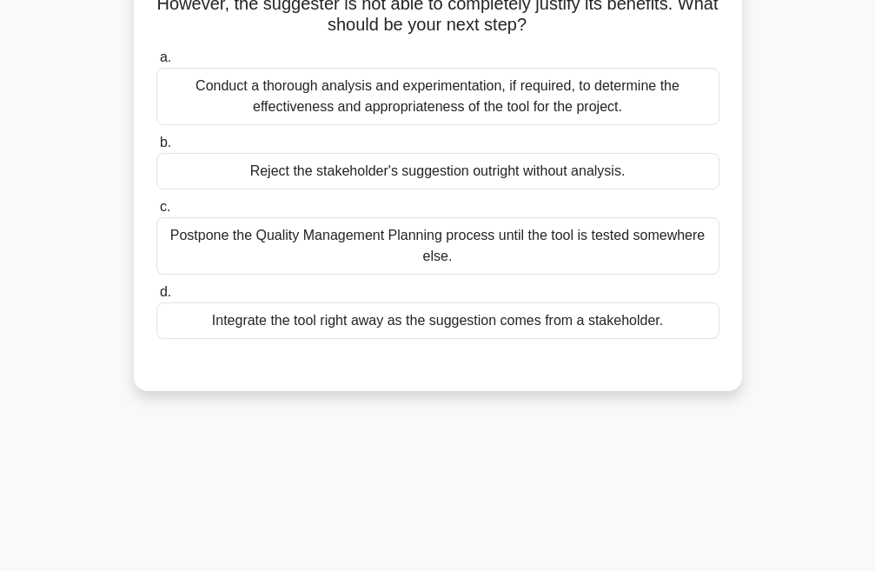
click at [320, 253] on div "Postpone the Quality Management Planning process until the tool is tested somew…" at bounding box center [437, 245] width 563 height 57
click at [156, 213] on input "c. Postpone the Quality Management Planning process until the tool is tested so…" at bounding box center [156, 207] width 0 height 11
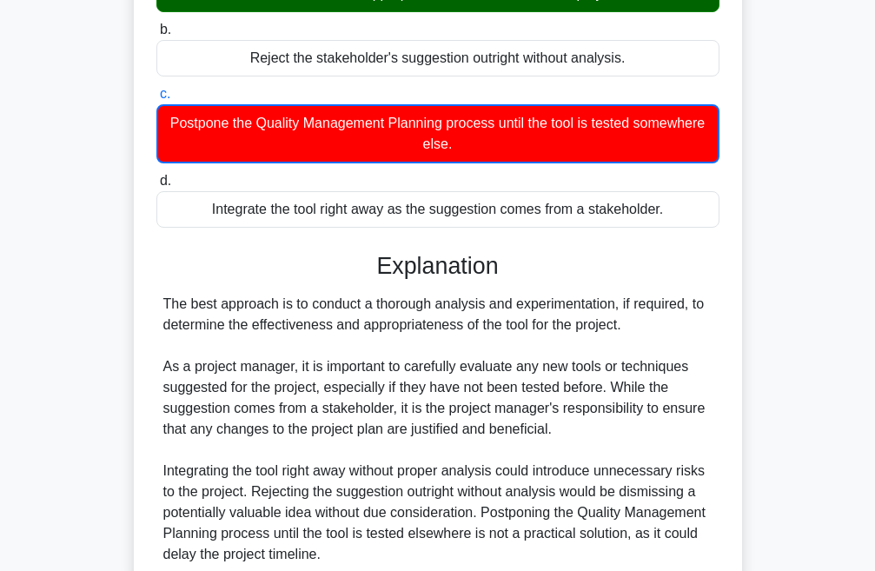
scroll to position [522, 0]
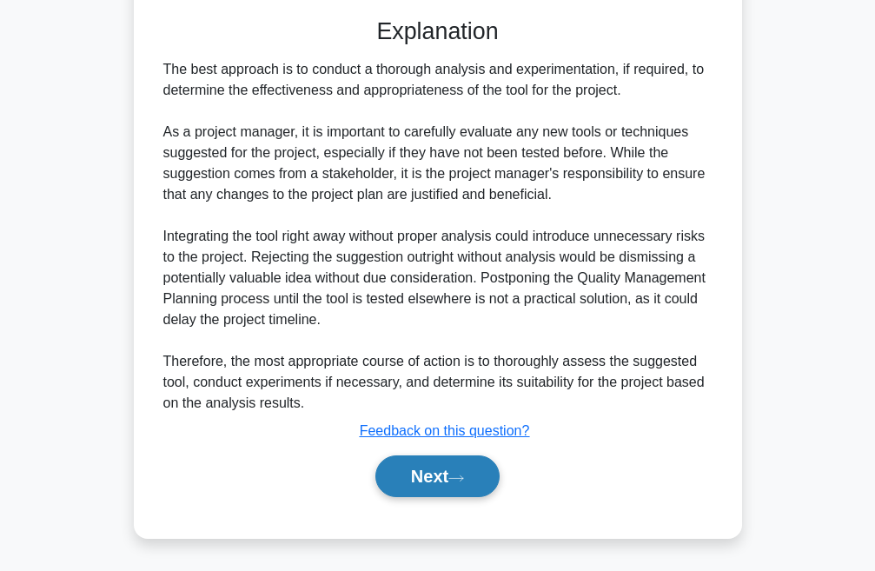
click at [451, 488] on button "Next" at bounding box center [437, 476] width 124 height 42
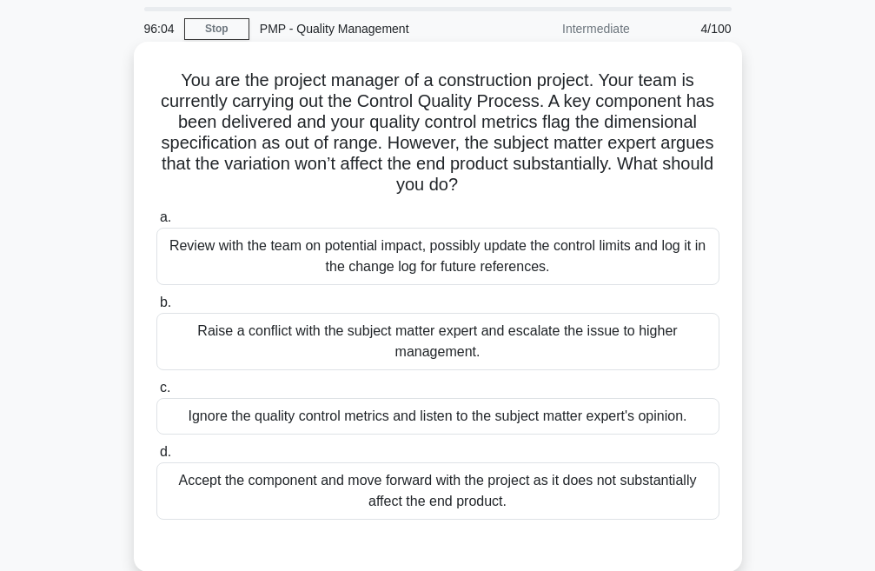
scroll to position [87, 0]
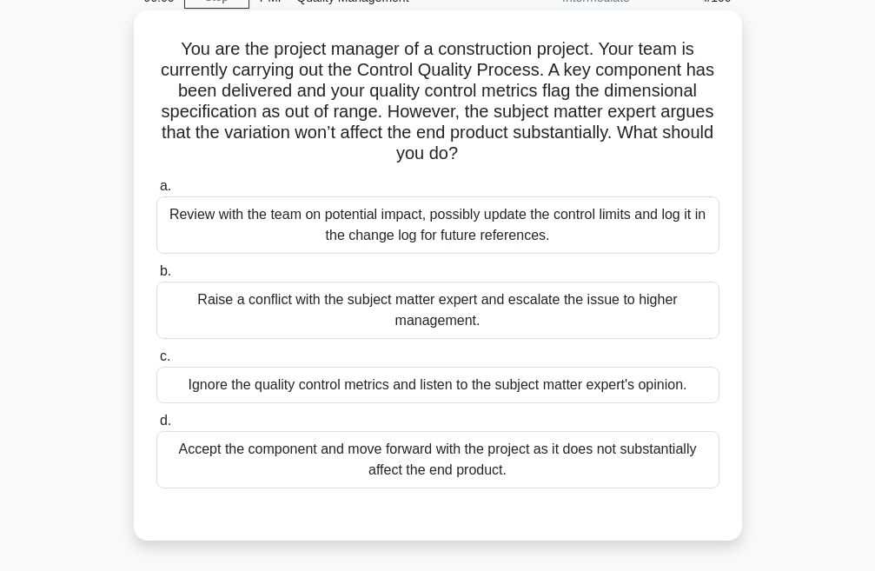
click at [429, 228] on div "Review with the team on potential impact, possibly update the control limits an…" at bounding box center [437, 224] width 563 height 57
click at [156, 192] on input "a. Review with the team on potential impact, possibly update the control limits…" at bounding box center [156, 186] width 0 height 11
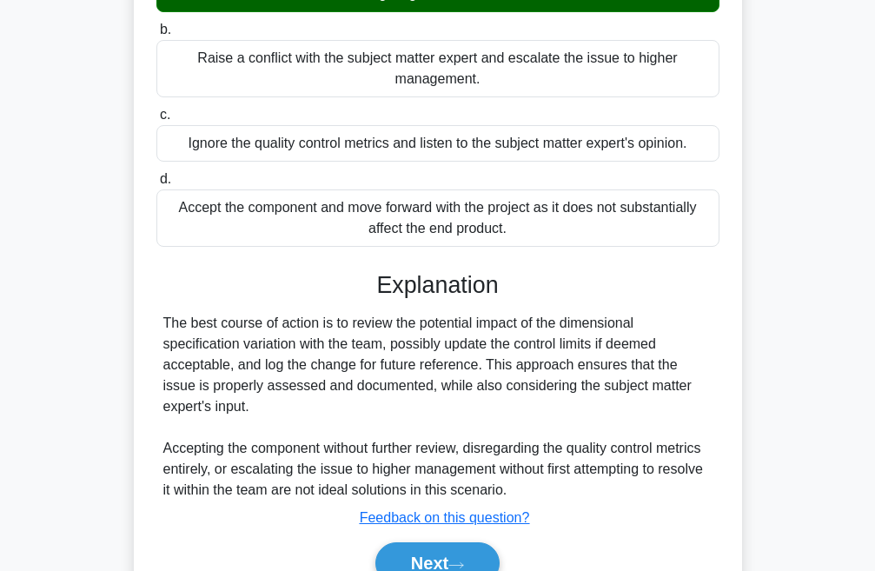
scroll to position [348, 0]
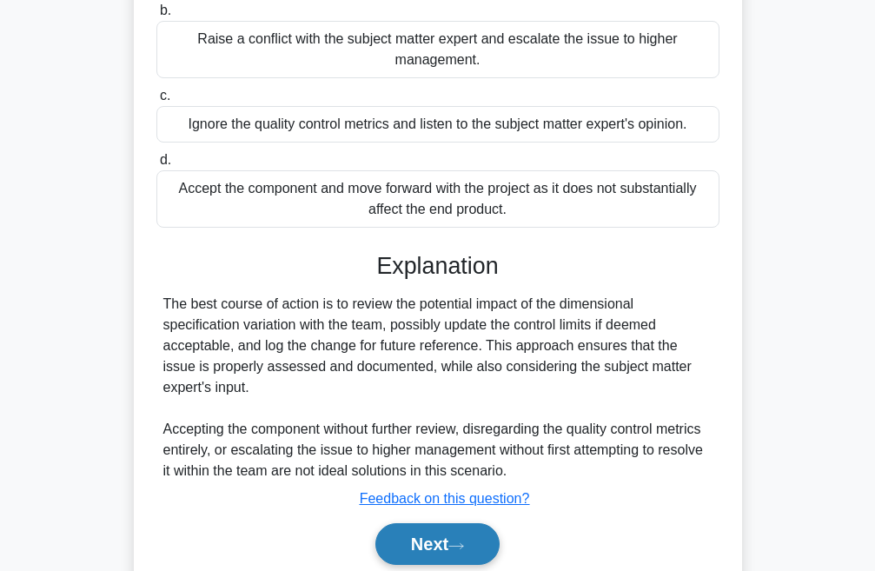
click at [435, 556] on button "Next" at bounding box center [437, 544] width 124 height 42
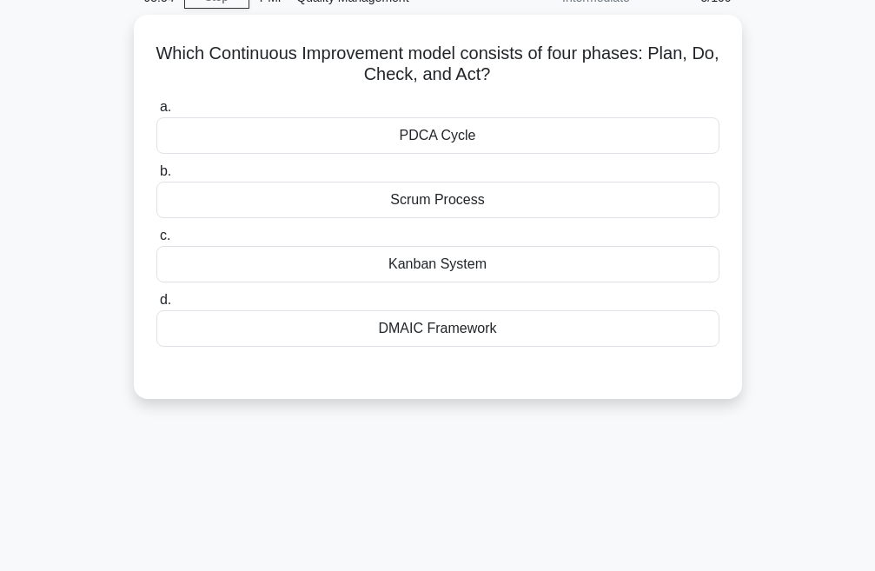
scroll to position [0, 0]
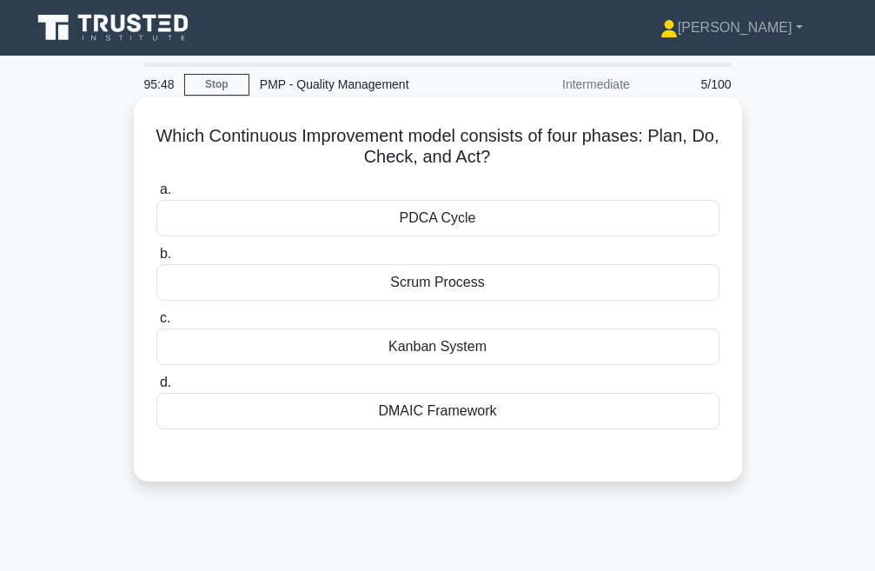
click at [515, 215] on div "PDCA Cycle" at bounding box center [437, 218] width 563 height 37
click at [156, 196] on input "a. PDCA Cycle" at bounding box center [156, 189] width 0 height 11
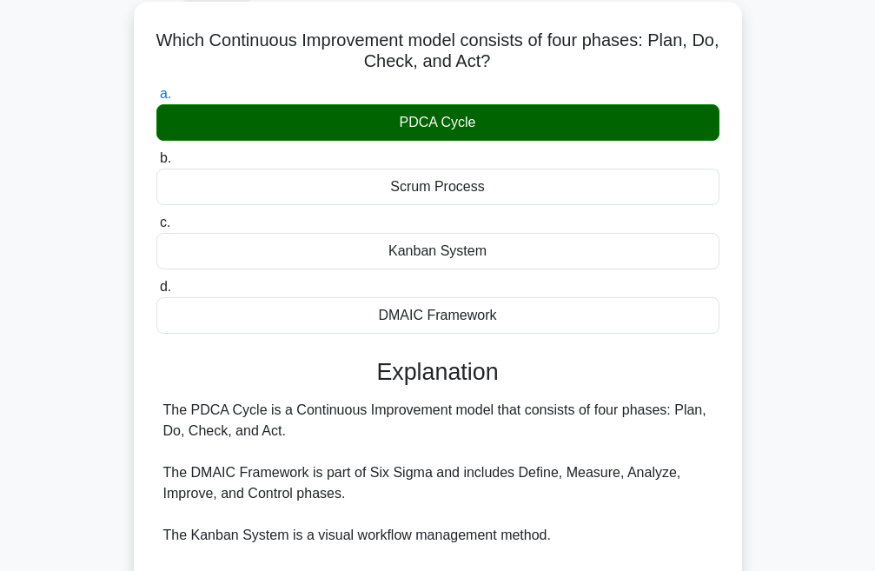
scroll to position [261, 0]
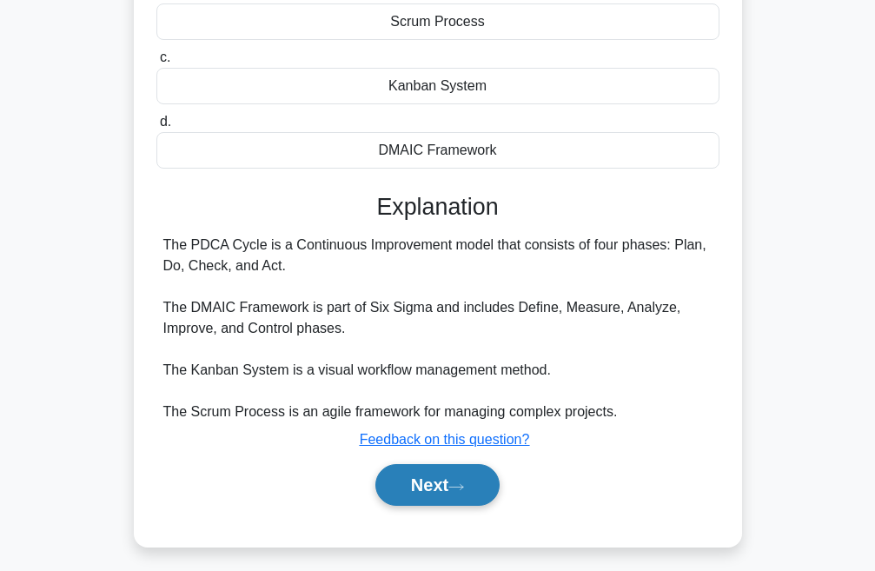
drag, startPoint x: 448, startPoint y: 490, endPoint x: 451, endPoint y: 475, distance: 15.0
click at [448, 490] on button "Next" at bounding box center [437, 485] width 124 height 42
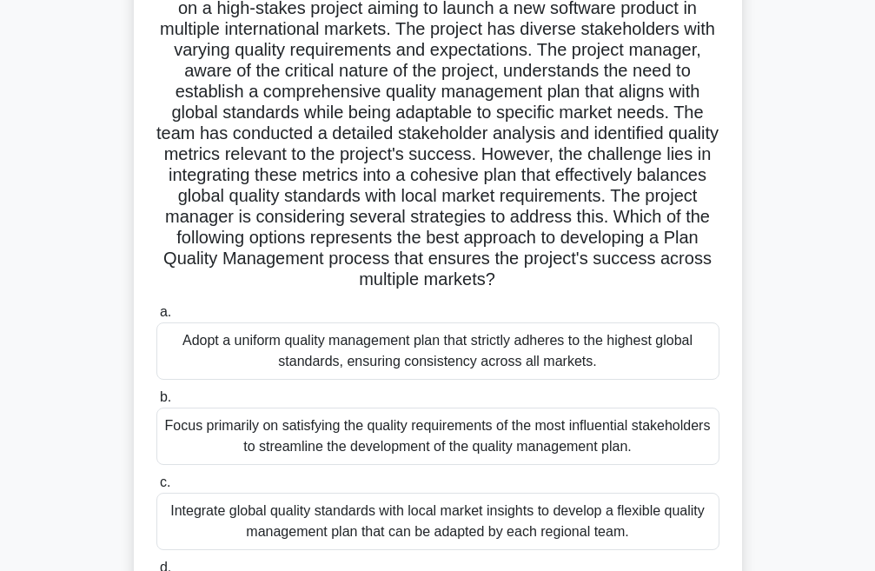
scroll to position [348, 0]
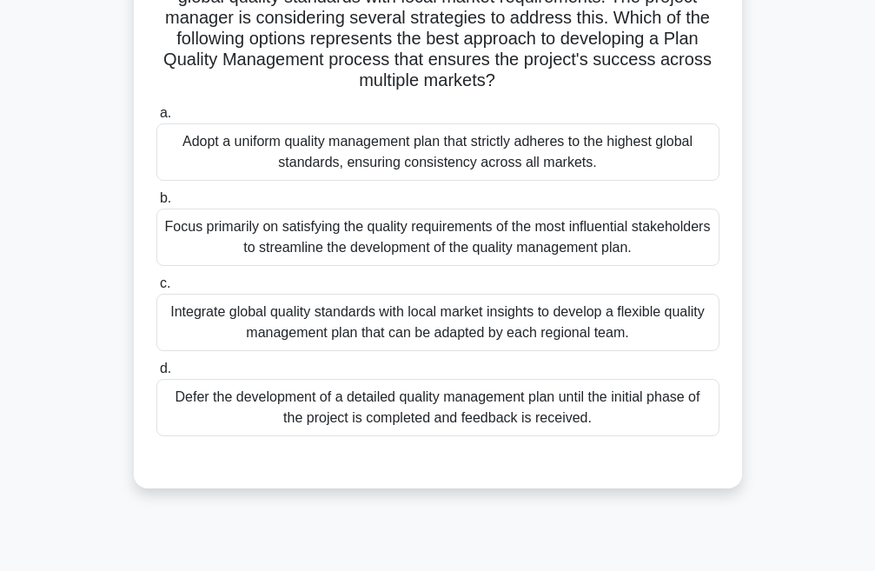
click at [384, 322] on div "Integrate global quality standards with local market insights to develop a flex…" at bounding box center [437, 322] width 563 height 57
click at [156, 289] on input "c. Integrate global quality standards with local market insights to develop a f…" at bounding box center [156, 283] width 0 height 11
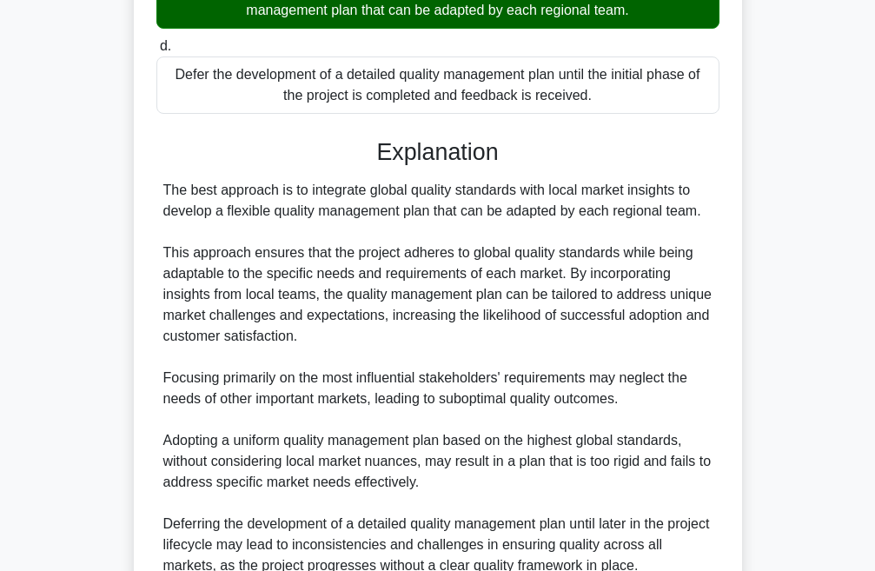
scroll to position [782, 0]
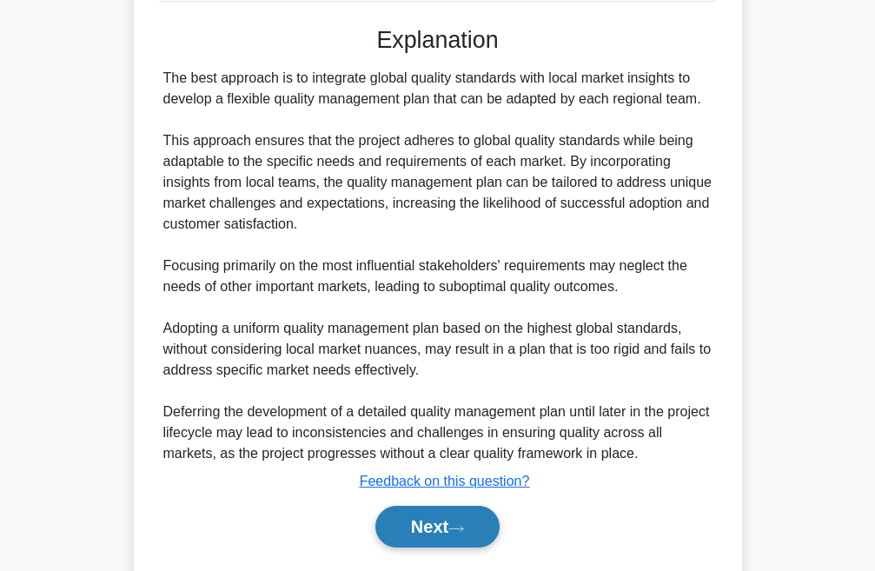
click at [452, 524] on button "Next" at bounding box center [437, 527] width 124 height 42
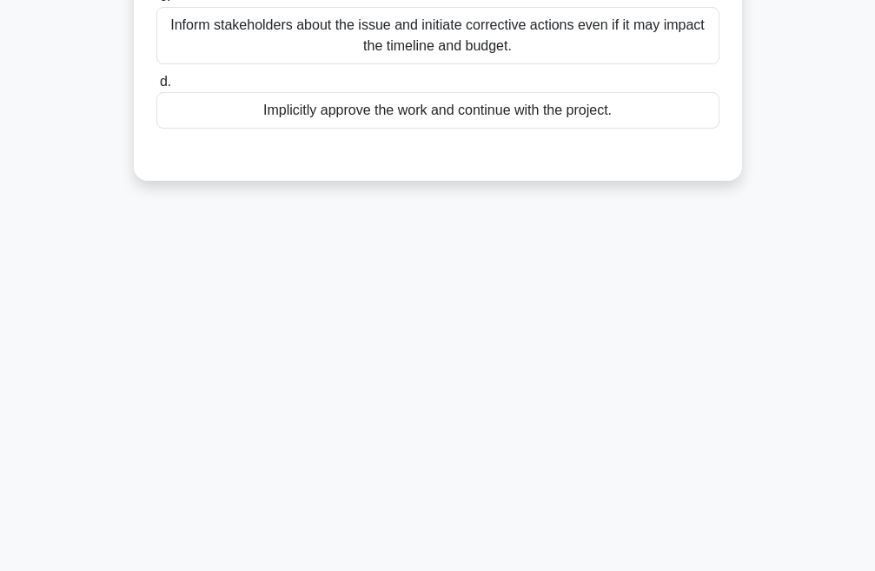
scroll to position [0, 0]
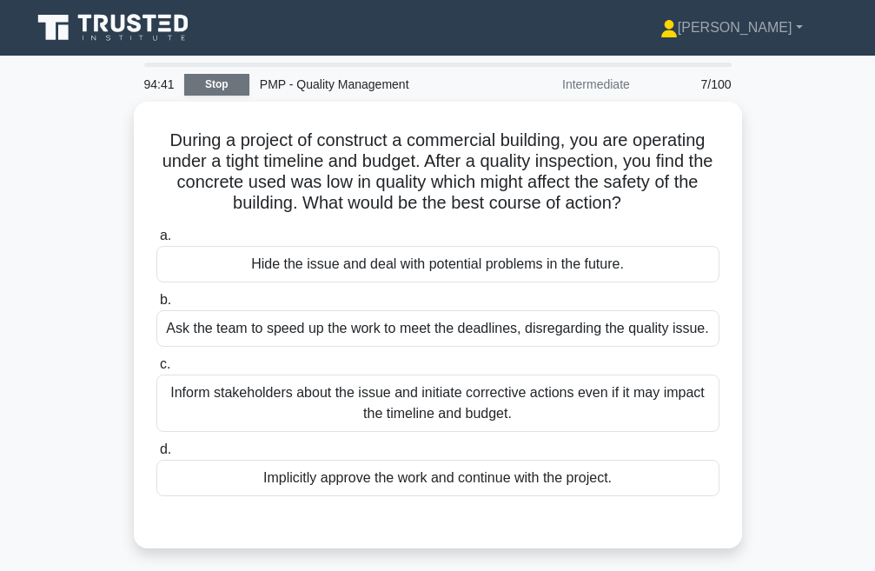
click at [226, 84] on link "Stop" at bounding box center [216, 85] width 65 height 22
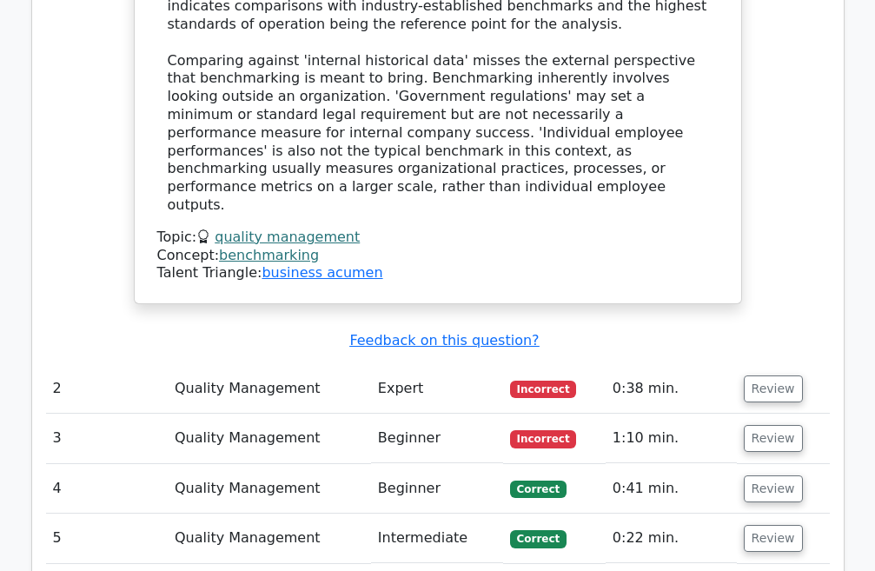
scroll to position [1565, 0]
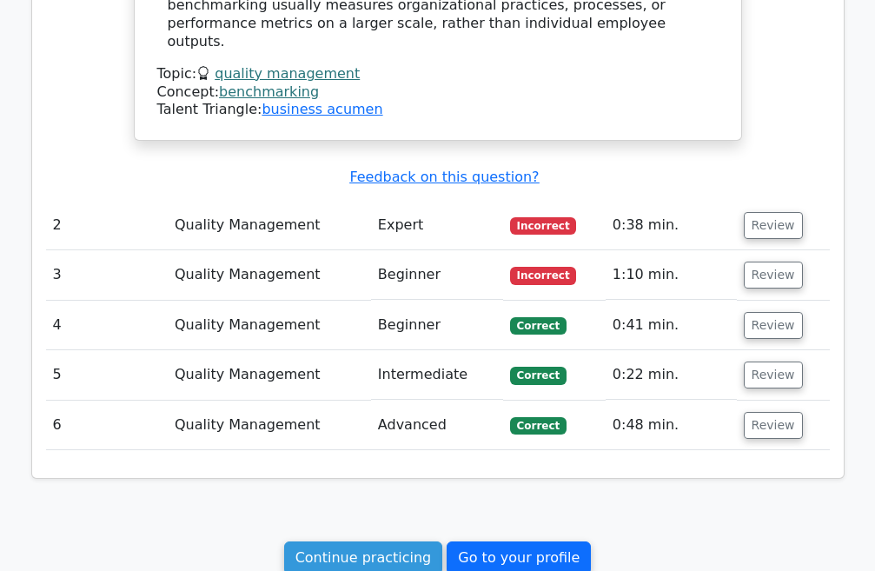
click at [508, 542] on link "Go to your profile" at bounding box center [519, 558] width 144 height 33
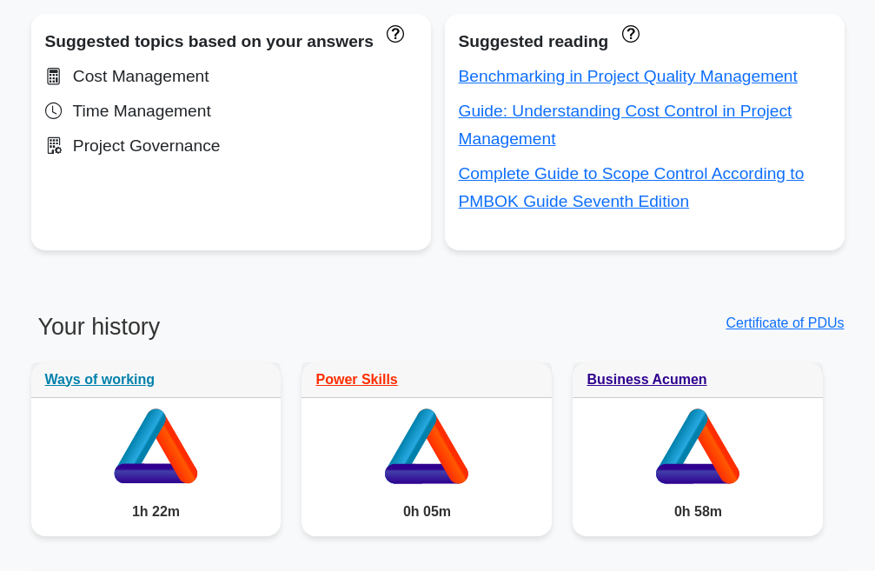
scroll to position [695, 0]
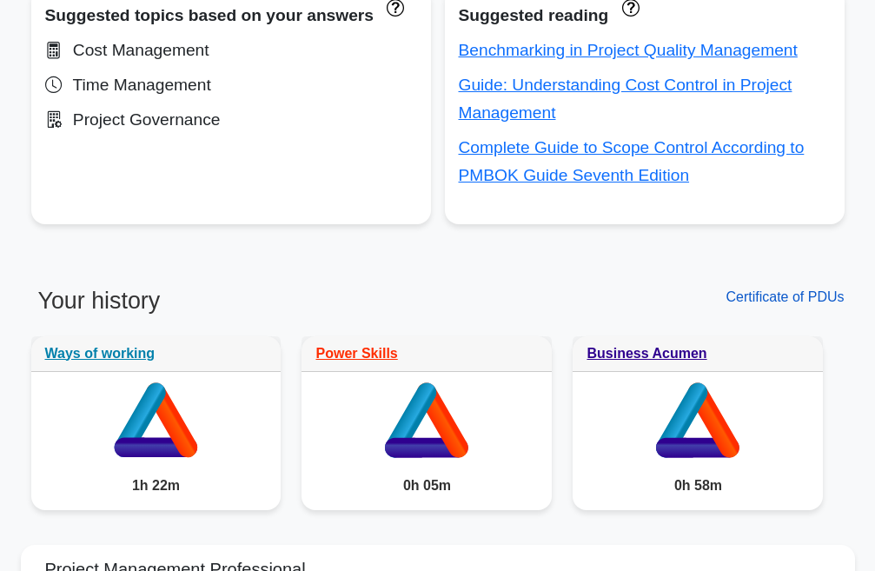
click at [798, 293] on link "Certificate of PDUs" at bounding box center [785, 296] width 118 height 15
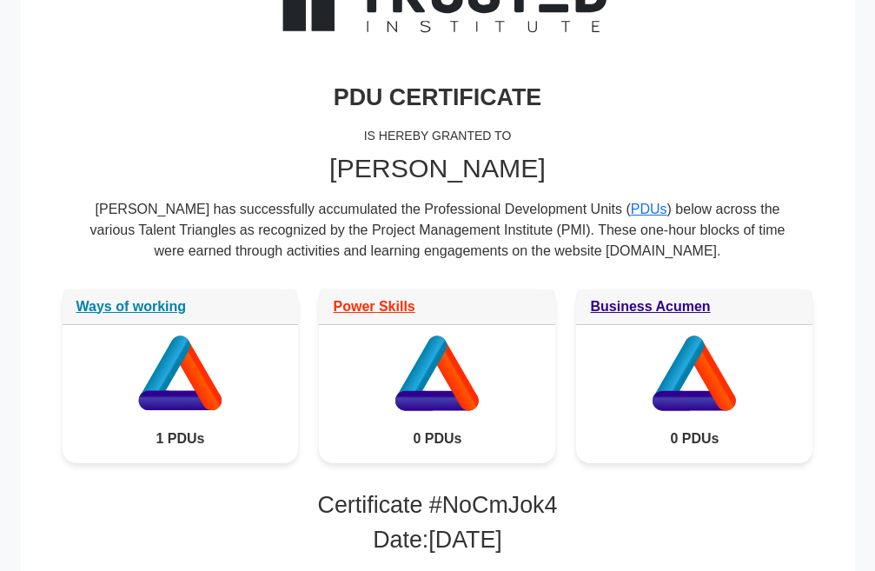
scroll to position [403, 0]
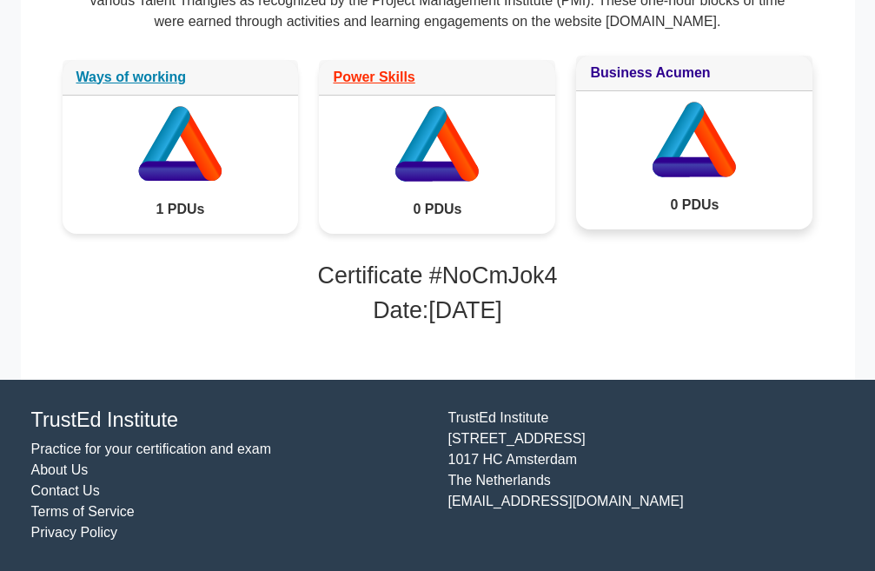
click at [643, 65] on link "Business Acumen" at bounding box center [650, 72] width 120 height 15
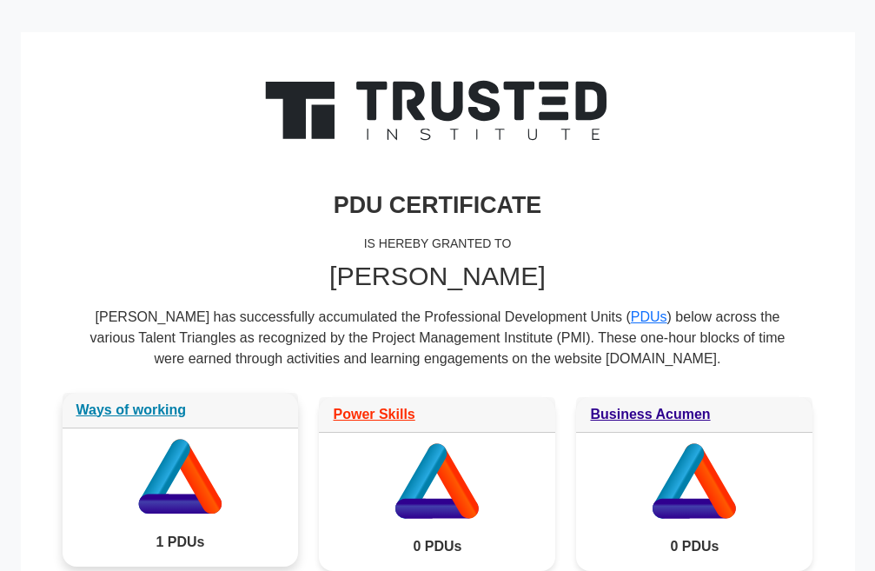
scroll to position [0, 0]
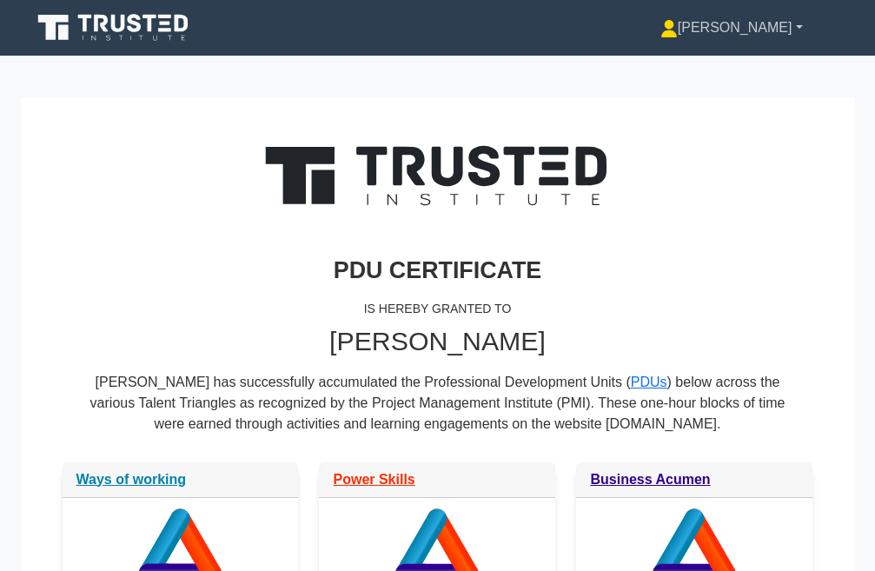
click at [782, 29] on link "[PERSON_NAME]" at bounding box center [732, 27] width 226 height 35
click at [677, 63] on link "Profile" at bounding box center [688, 69] width 137 height 28
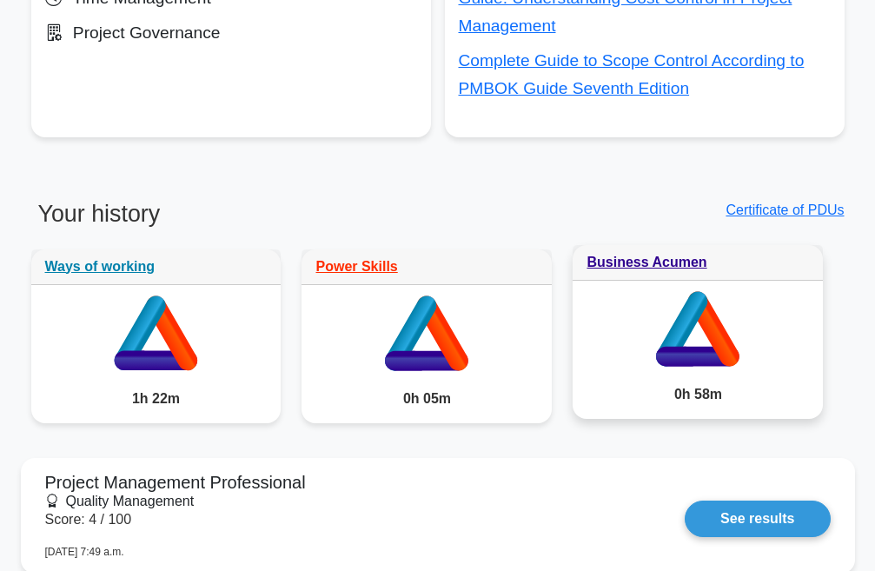
click at [719, 366] on icon at bounding box center [697, 356] width 83 height 20
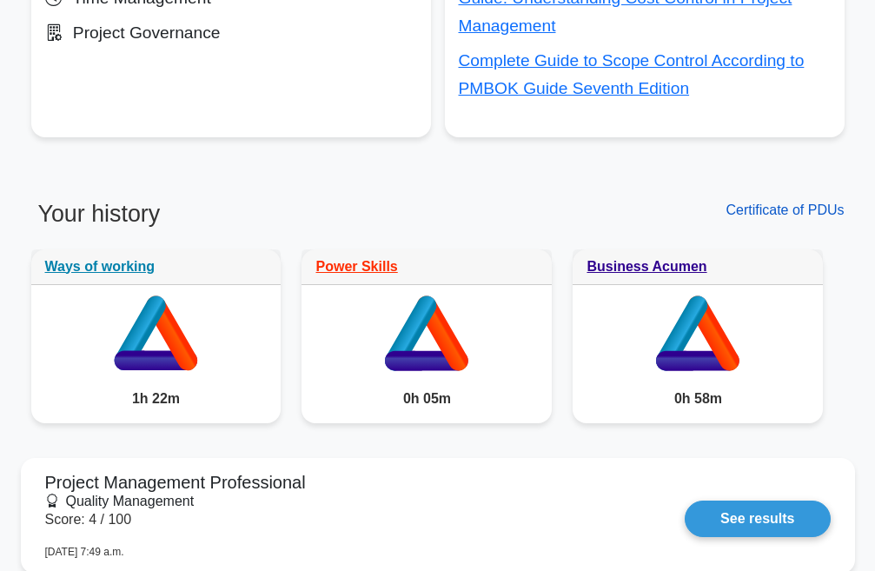
click at [812, 208] on link "Certificate of PDUs" at bounding box center [785, 210] width 118 height 15
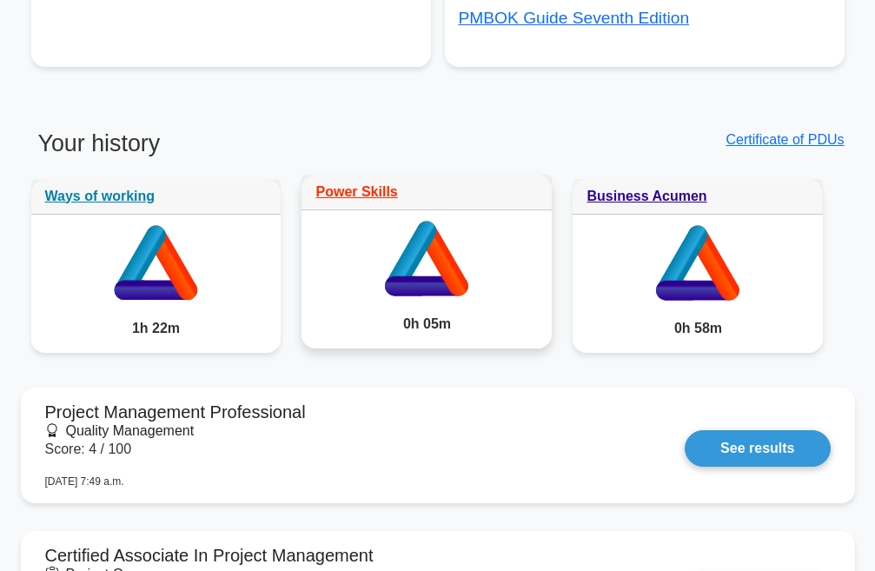
scroll to position [869, 0]
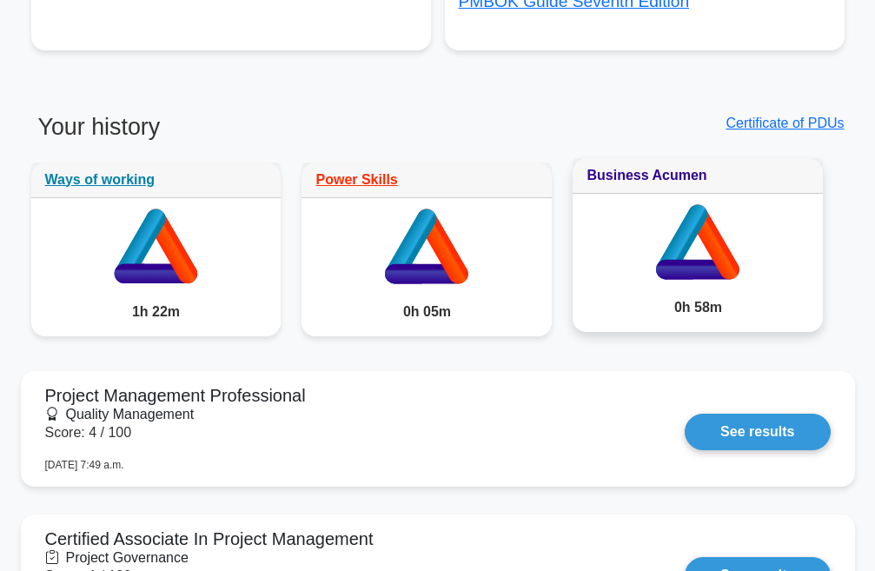
click at [658, 182] on link "Business Acumen" at bounding box center [647, 175] width 120 height 15
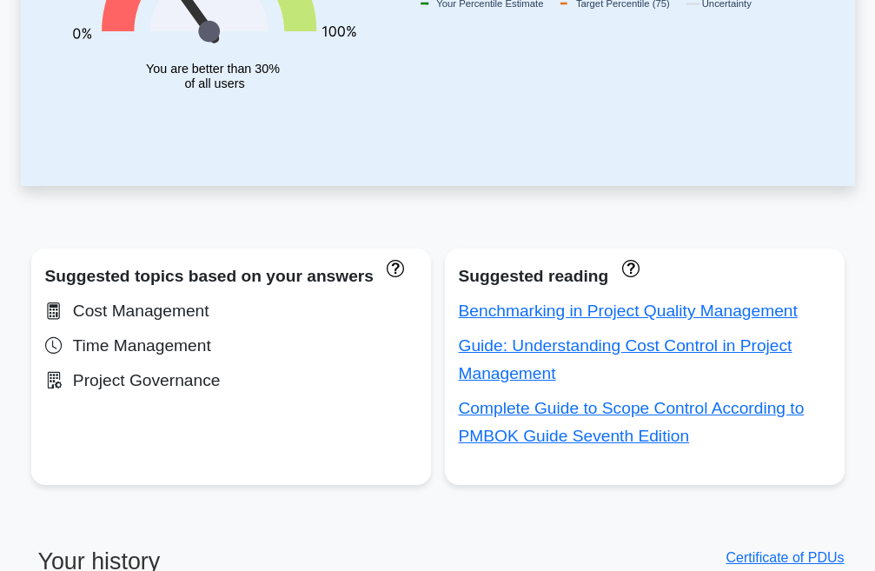
scroll to position [0, 0]
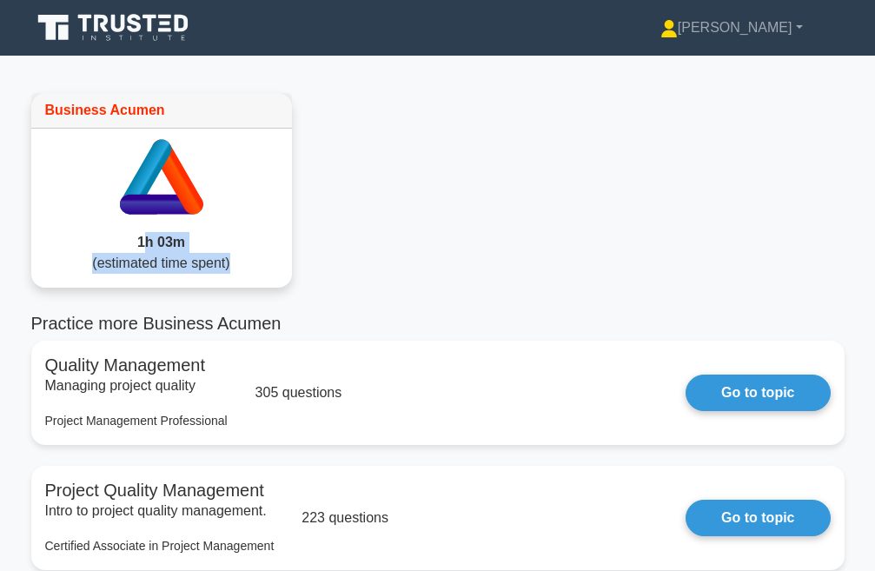
drag, startPoint x: 141, startPoint y: 243, endPoint x: 247, endPoint y: 259, distance: 107.2
click at [247, 259] on div "1h 03m (estimated time spent)" at bounding box center [161, 253] width 261 height 70
click at [247, 243] on div "1h 03m (estimated time spent)" at bounding box center [161, 253] width 261 height 70
drag, startPoint x: 198, startPoint y: 235, endPoint x: 54, endPoint y: 236, distance: 144.3
click at [54, 236] on div "1h 03m (estimated time spent)" at bounding box center [161, 253] width 261 height 70
